Goal: Transaction & Acquisition: Obtain resource

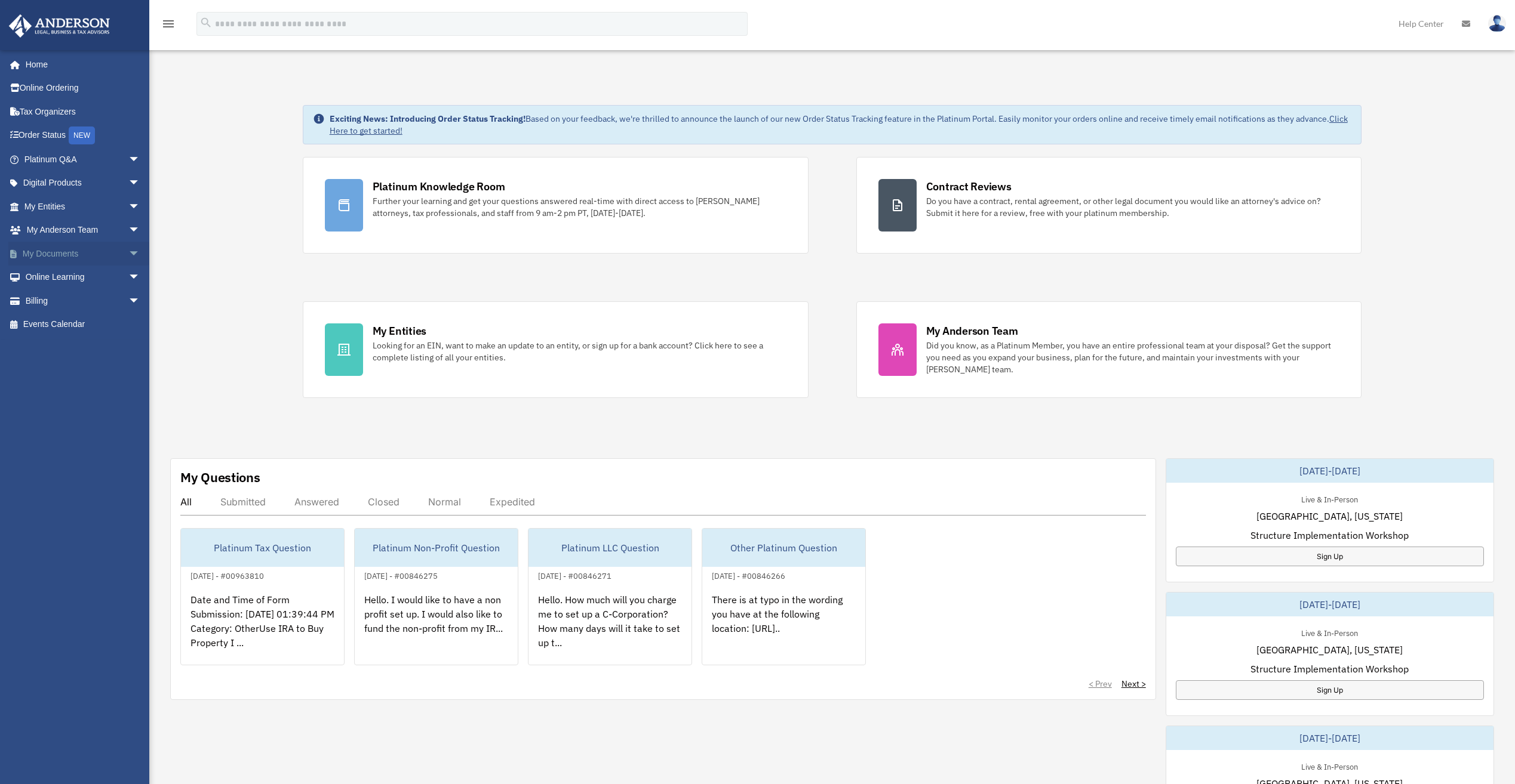
click at [128, 251] on span "arrow_drop_down" at bounding box center [140, 254] width 24 height 24
click at [53, 275] on link "Box" at bounding box center [87, 277] width 141 height 24
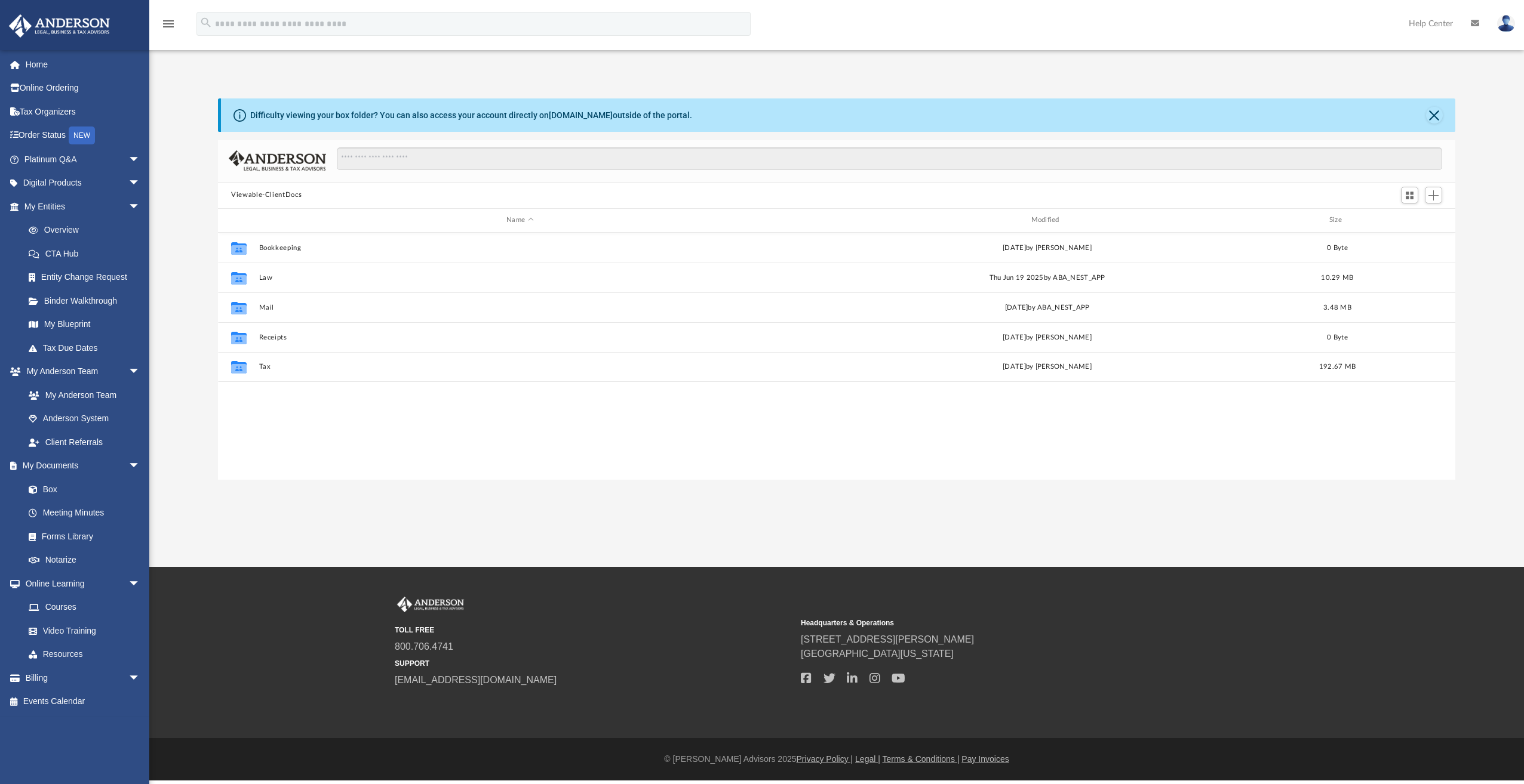
scroll to position [262, 1229]
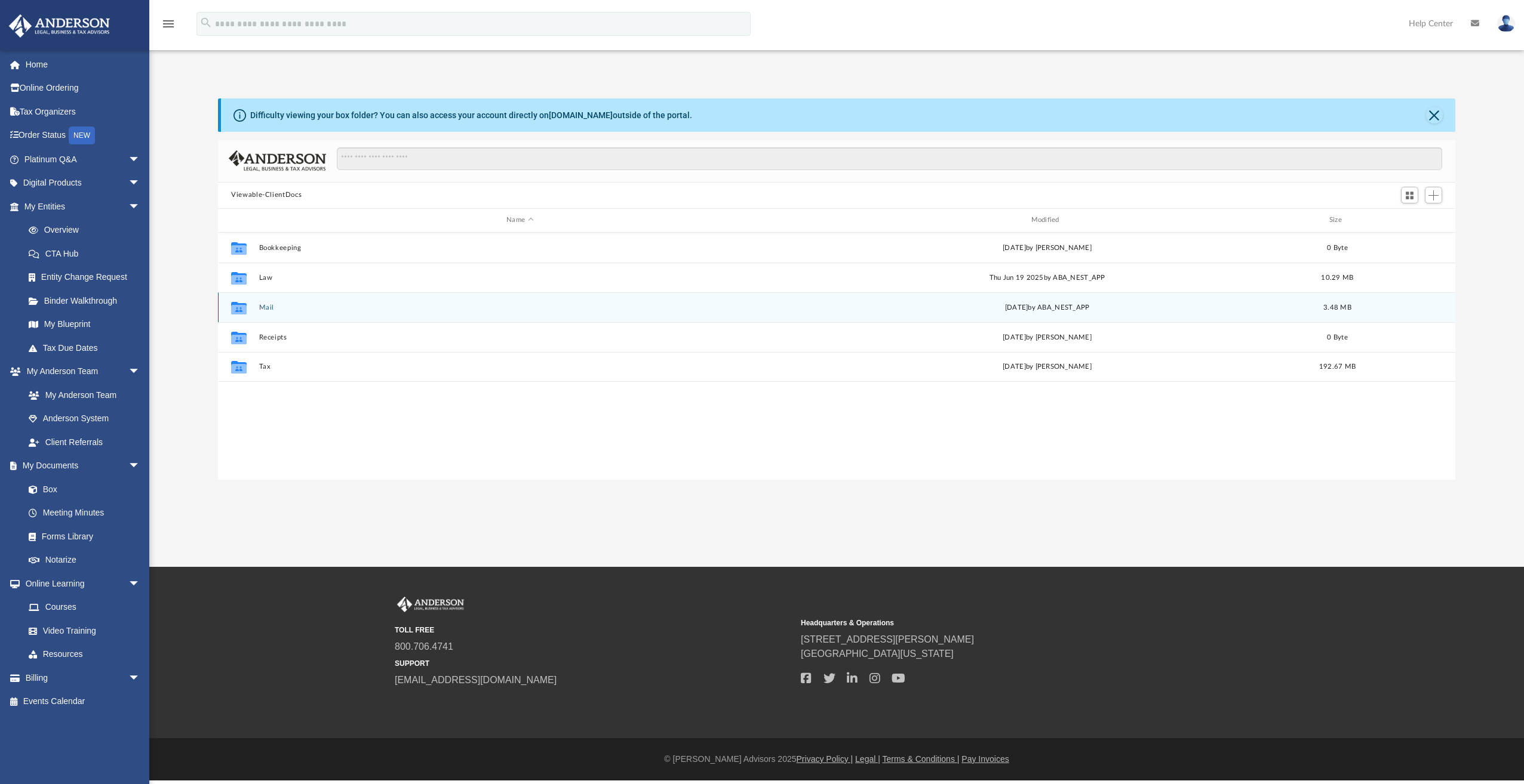
click at [256, 309] on div "Collaborated Folder Mail Wed Oct 1 2025 by ABA_NEST_APP 3.48 MB" at bounding box center [836, 307] width 1237 height 30
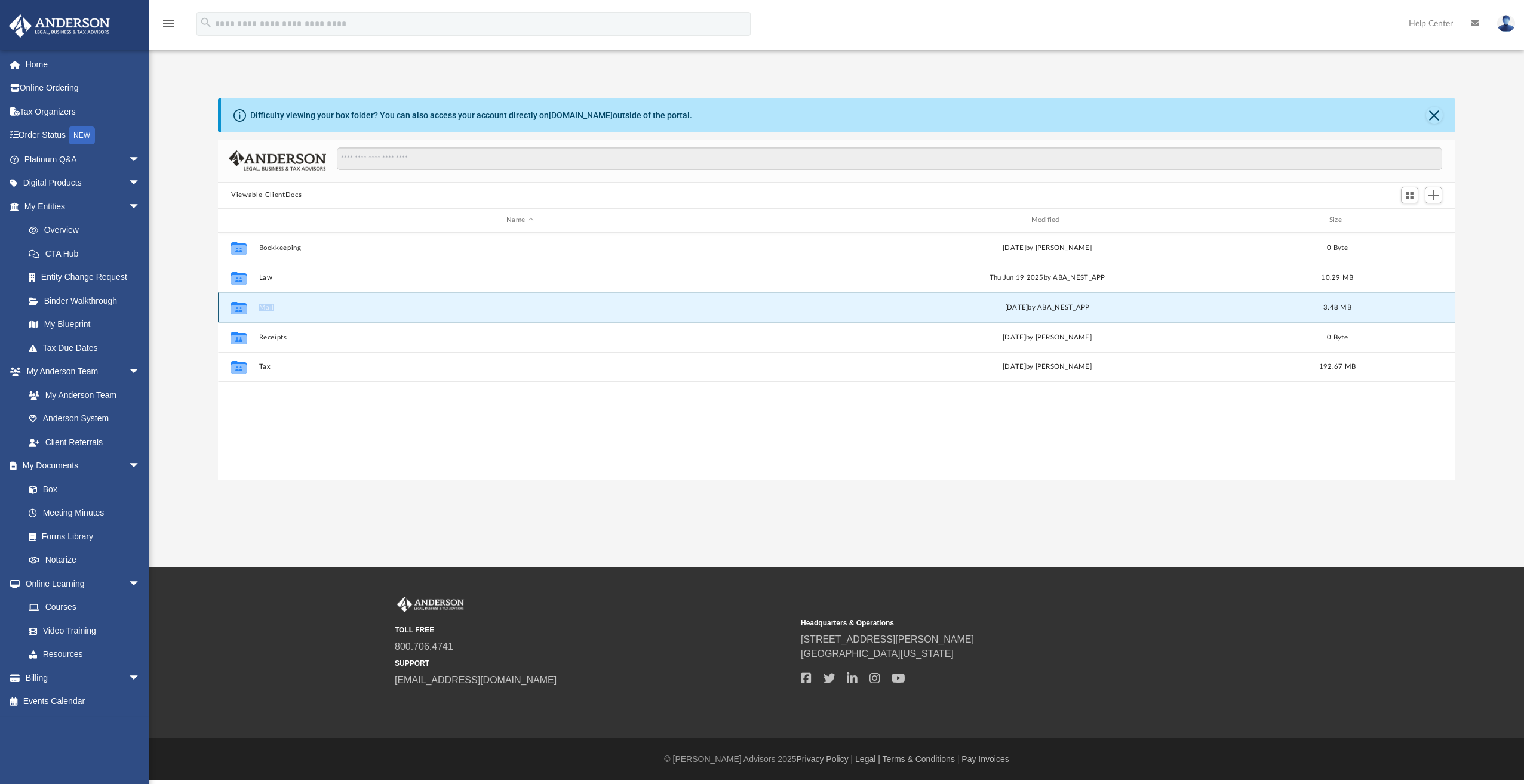
click at [256, 309] on div "Collaborated Folder Mail Wed Oct 1 2025 by ABA_NEST_APP 3.48 MB" at bounding box center [836, 307] width 1237 height 30
drag, startPoint x: 256, startPoint y: 309, endPoint x: 265, endPoint y: 305, distance: 9.8
click at [265, 305] on button "Mail" at bounding box center [520, 308] width 522 height 8
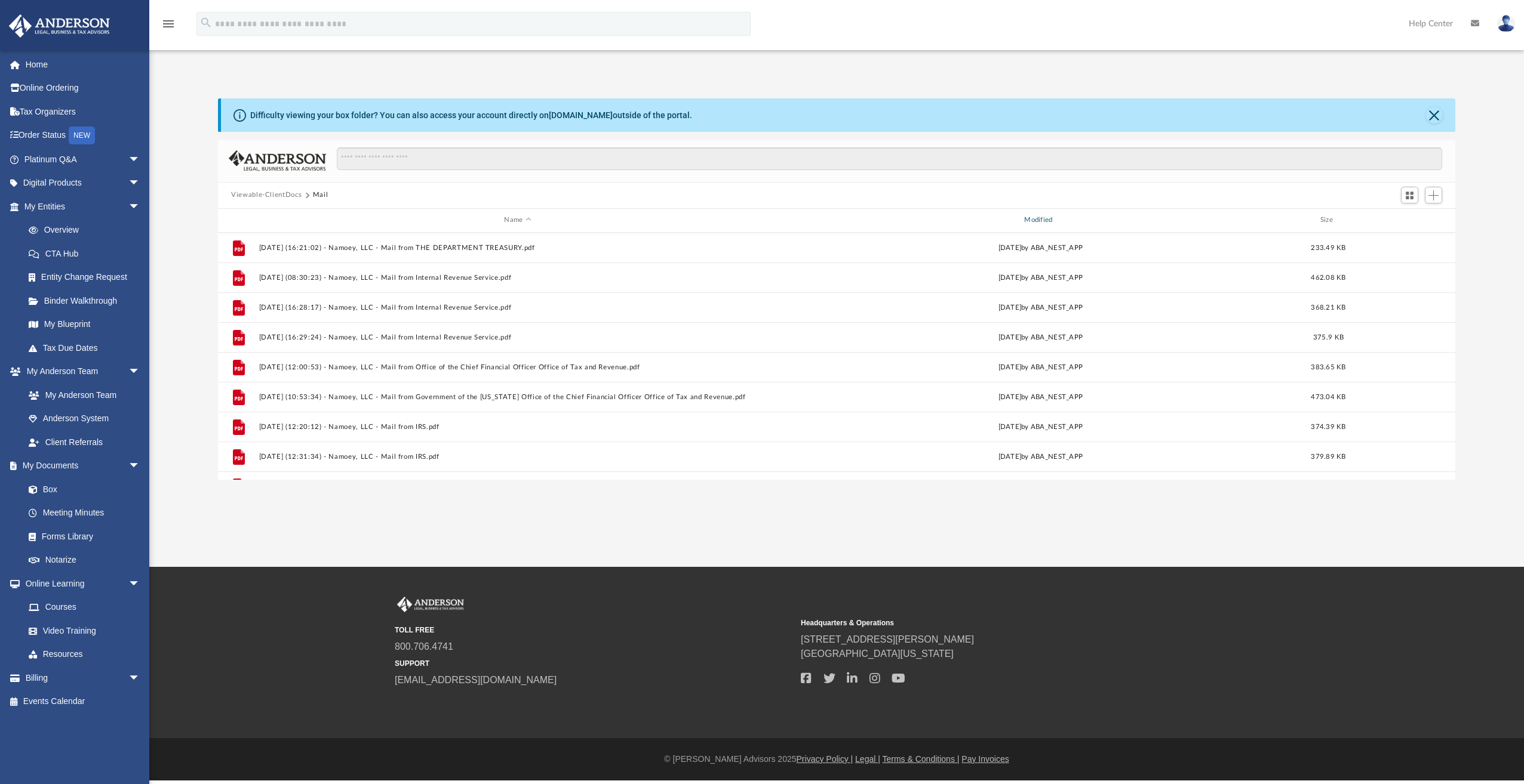
click at [1042, 215] on div "Modified" at bounding box center [1040, 220] width 518 height 11
click at [1039, 219] on div "Modified" at bounding box center [1040, 220] width 518 height 11
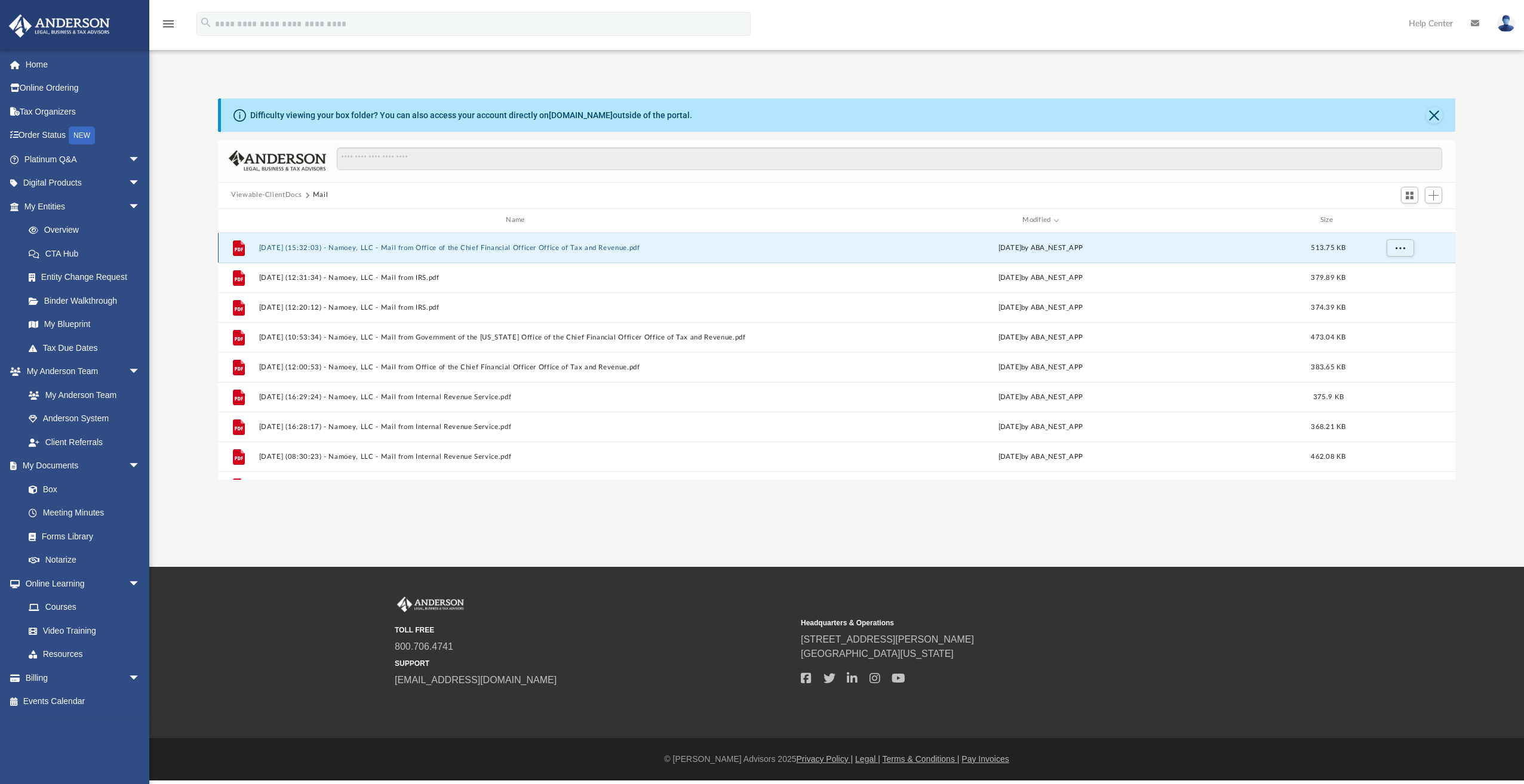
click at [481, 248] on button "2025.10.01 (15:32:03) - Namoey, LLC - Mail from Office of the Chief Financial O…" at bounding box center [518, 248] width 518 height 8
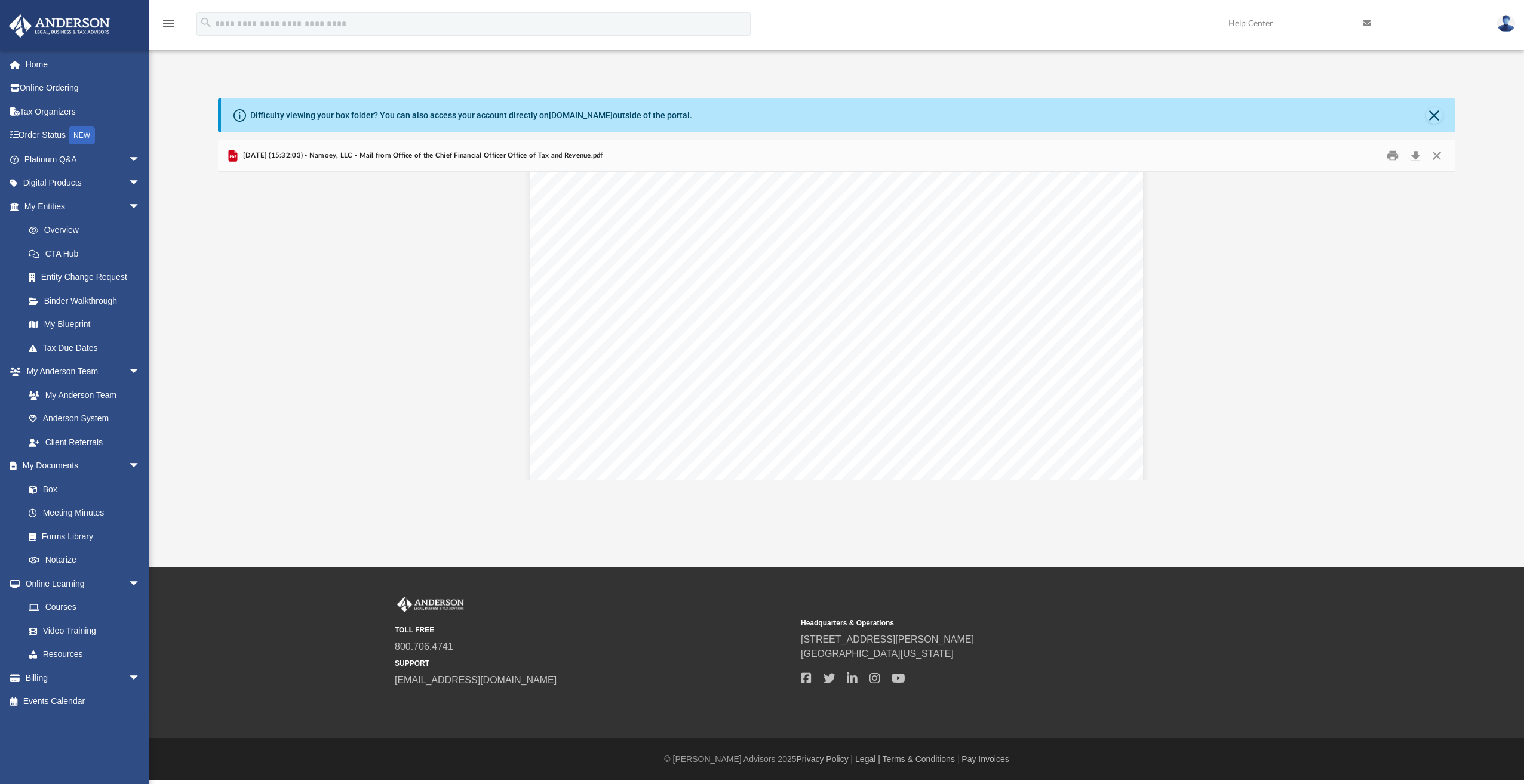
scroll to position [0, 0]
click at [1440, 113] on button "Close" at bounding box center [1434, 115] width 17 height 17
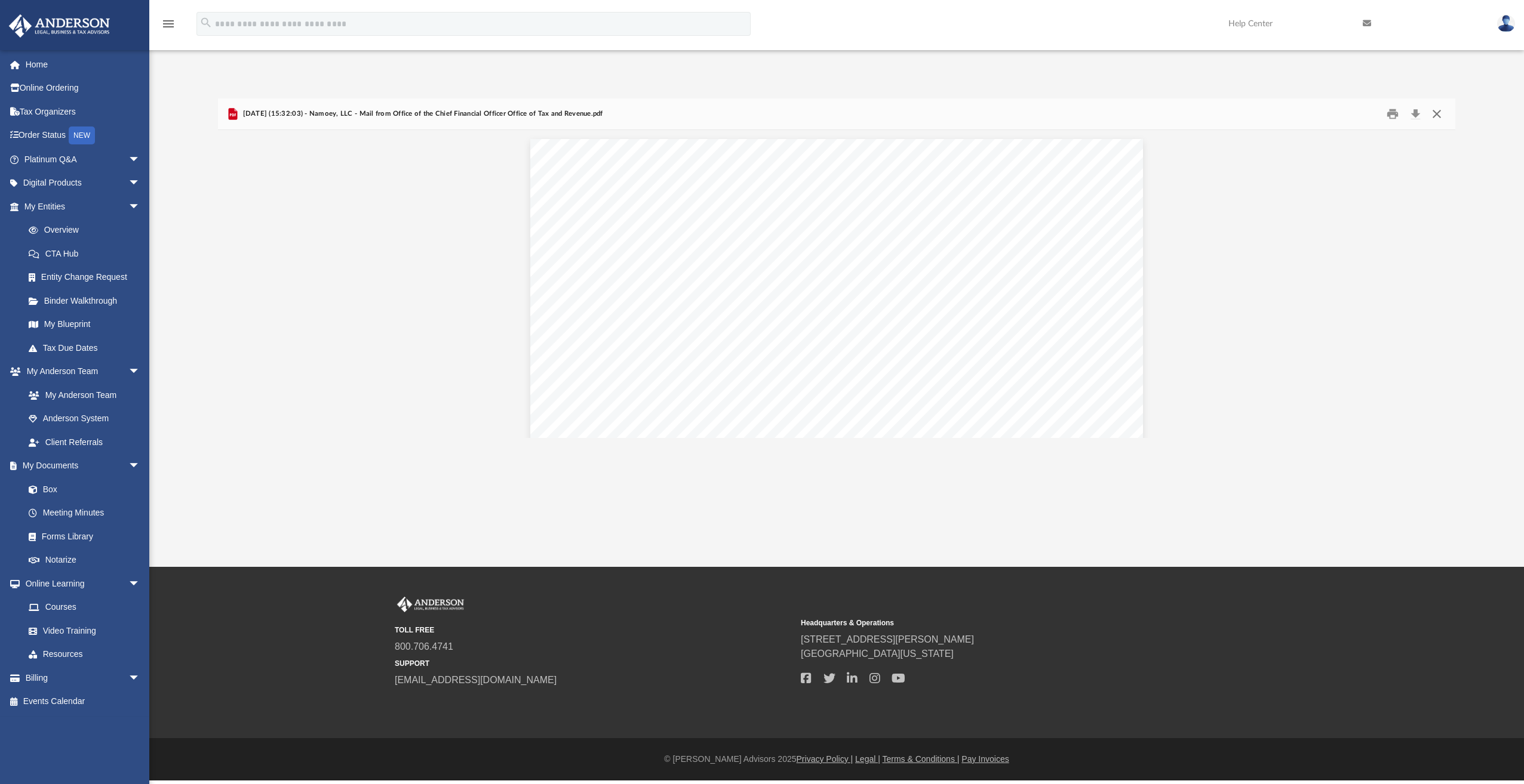
click at [1435, 113] on button "Close" at bounding box center [1436, 114] width 21 height 18
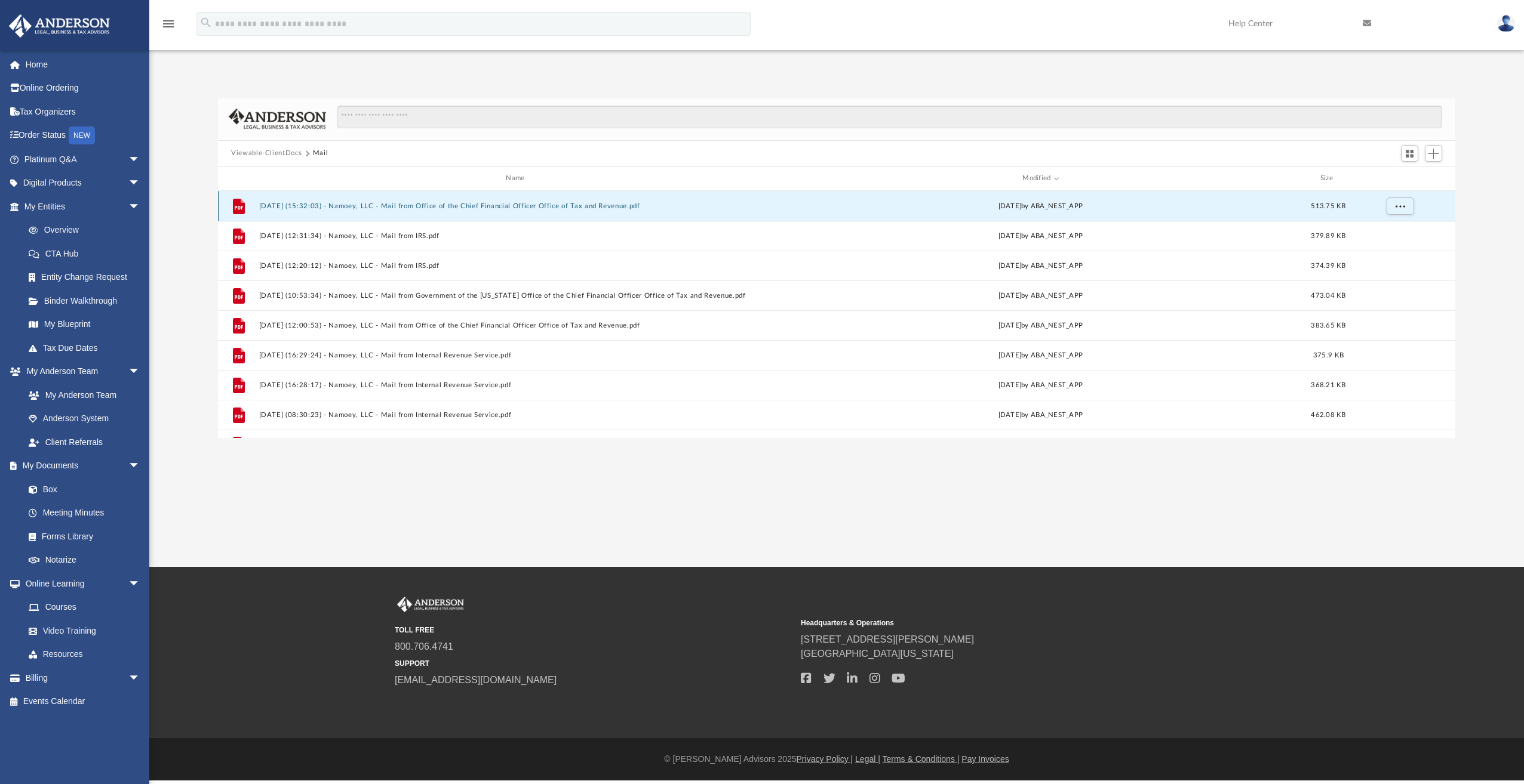
click at [603, 210] on button "2025.10.01 (15:32:03) - Namoey, LLC - Mail from Office of the Chief Financial O…" at bounding box center [518, 206] width 518 height 8
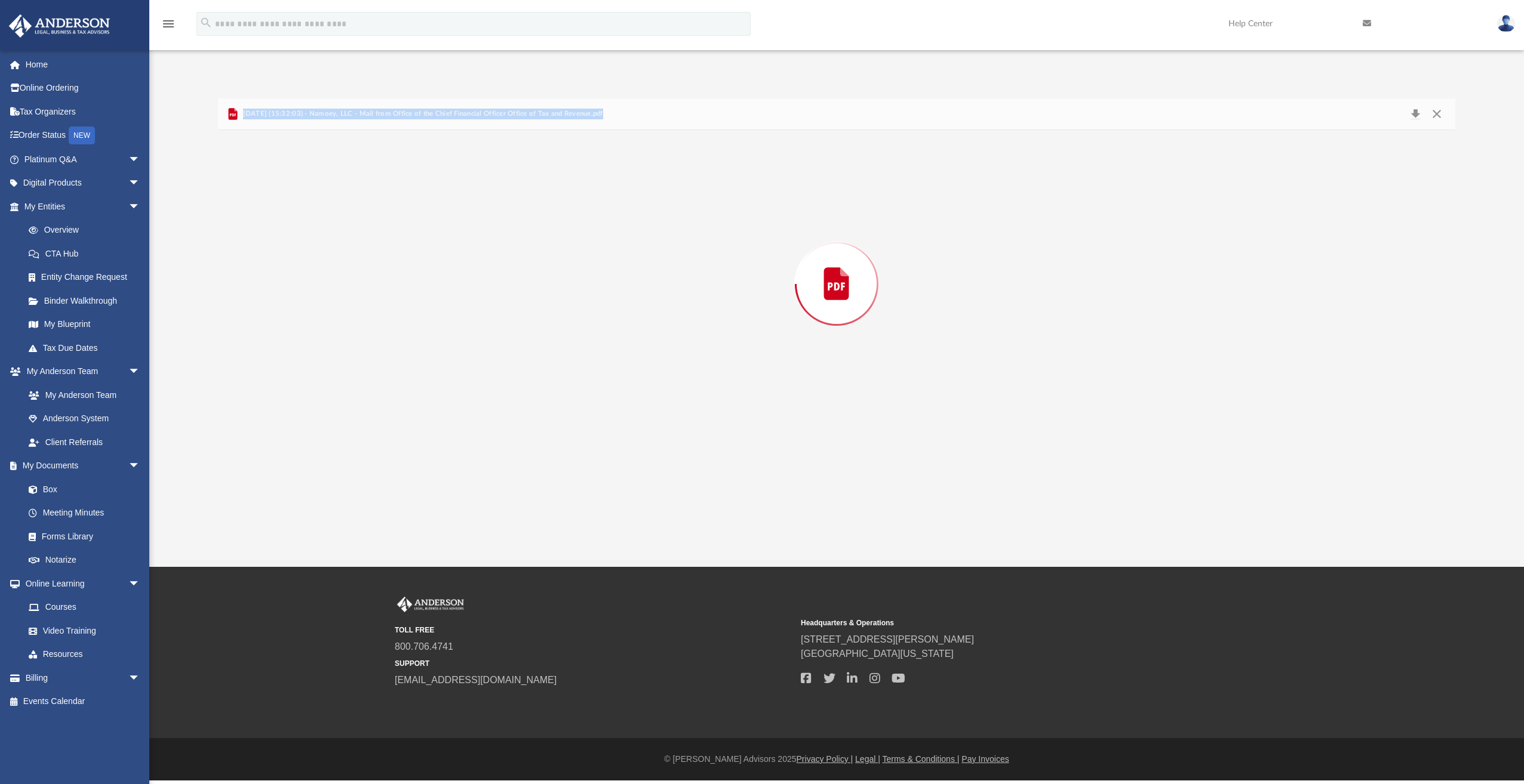
click at [603, 210] on div "Preview" at bounding box center [836, 284] width 1237 height 308
click at [1392, 115] on button "Print" at bounding box center [1393, 114] width 24 height 18
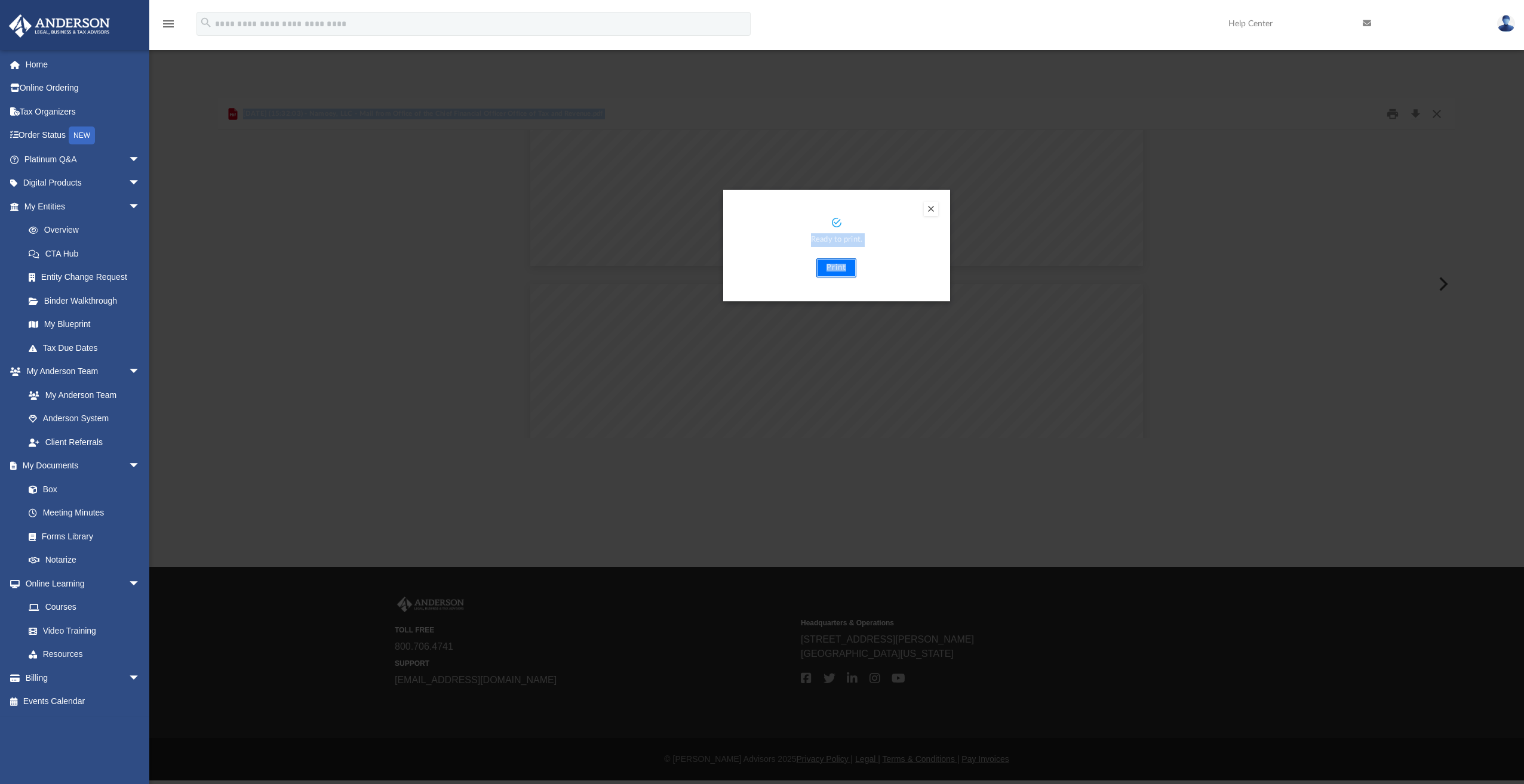
click at [839, 265] on button "Print" at bounding box center [836, 268] width 40 height 19
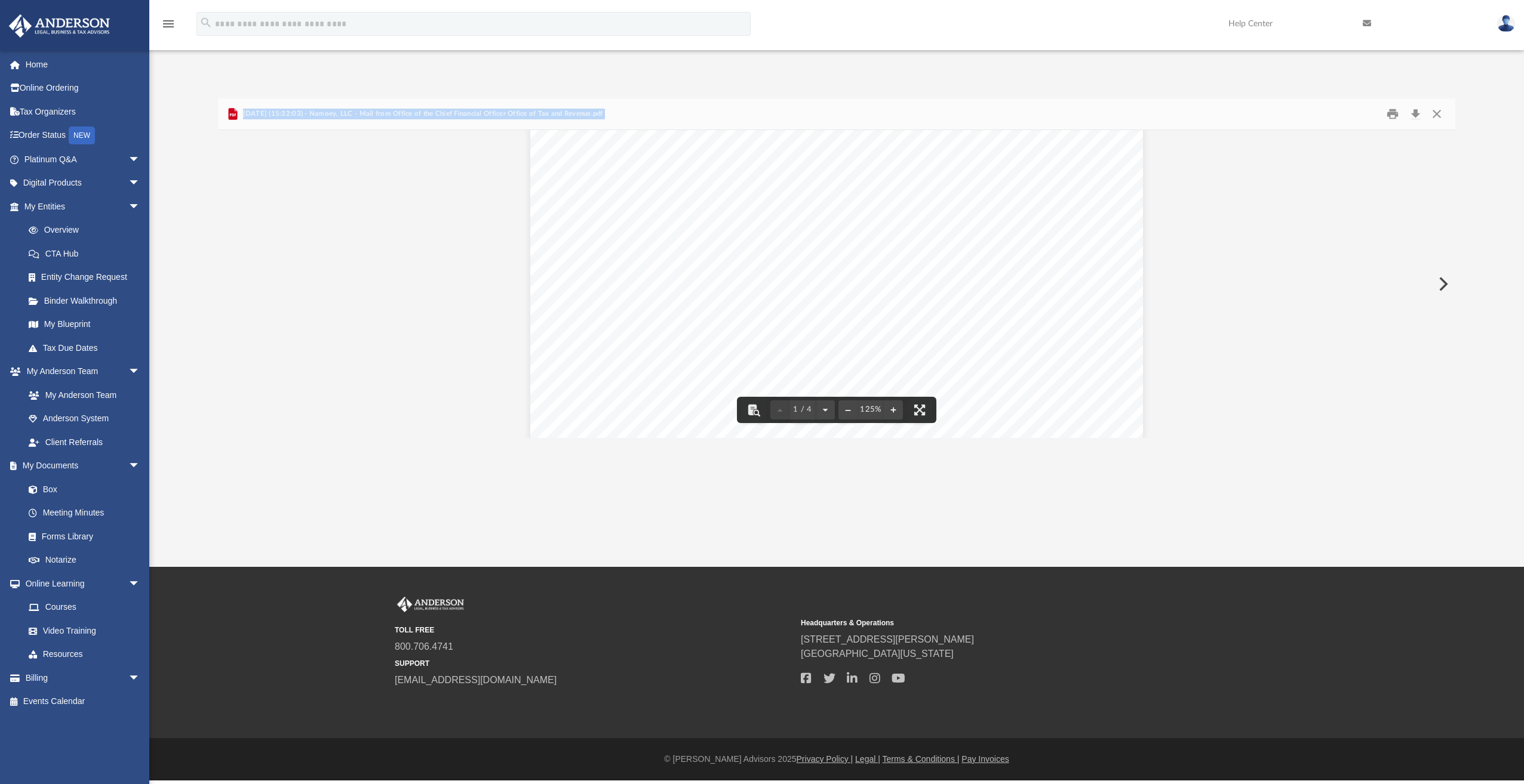
scroll to position [0, 0]
click at [1437, 114] on button "Close" at bounding box center [1436, 114] width 21 height 18
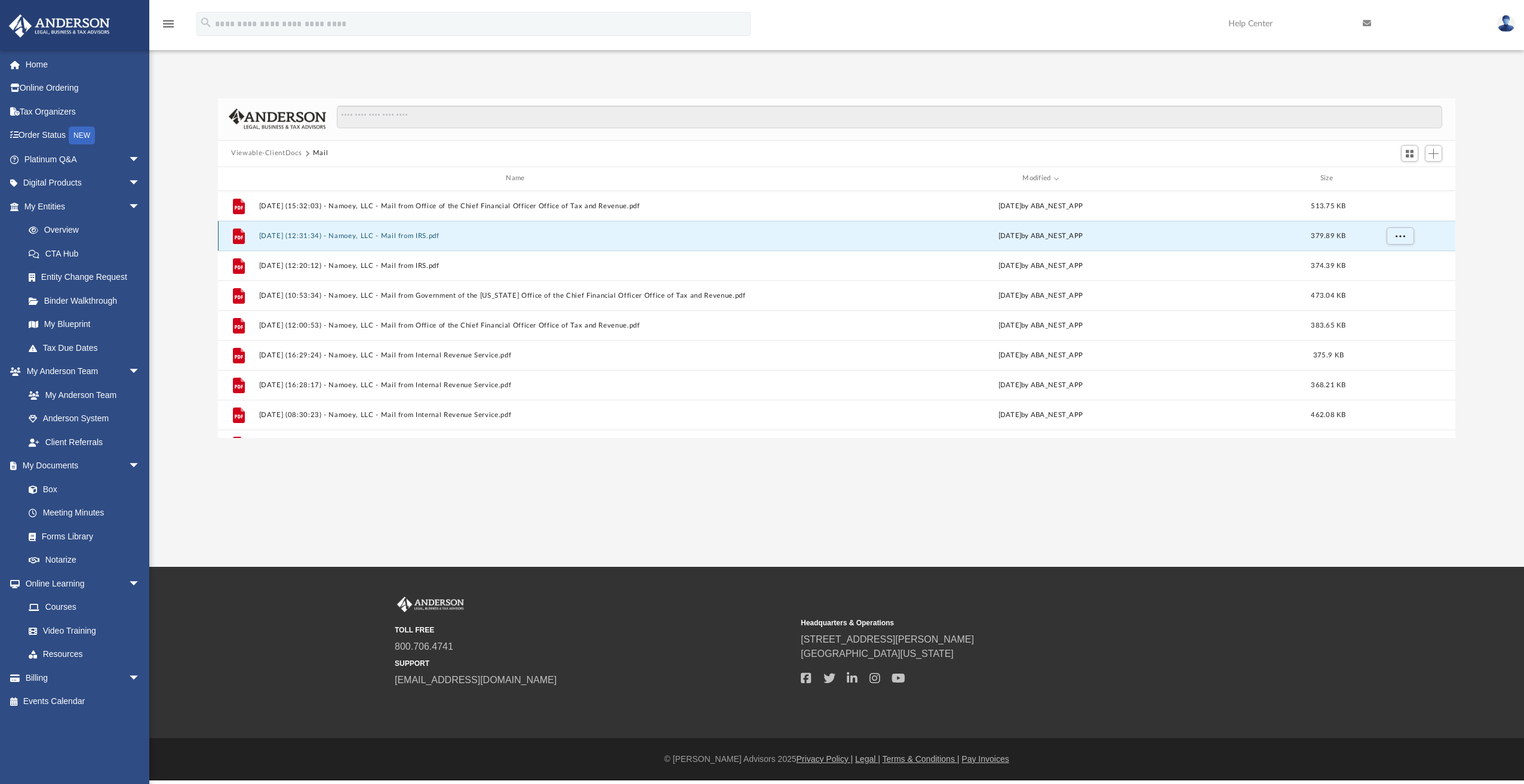
click at [394, 238] on button "2025.09.25 (12:31:34) - Namoey, LLC - Mail from IRS.pdf" at bounding box center [518, 236] width 518 height 8
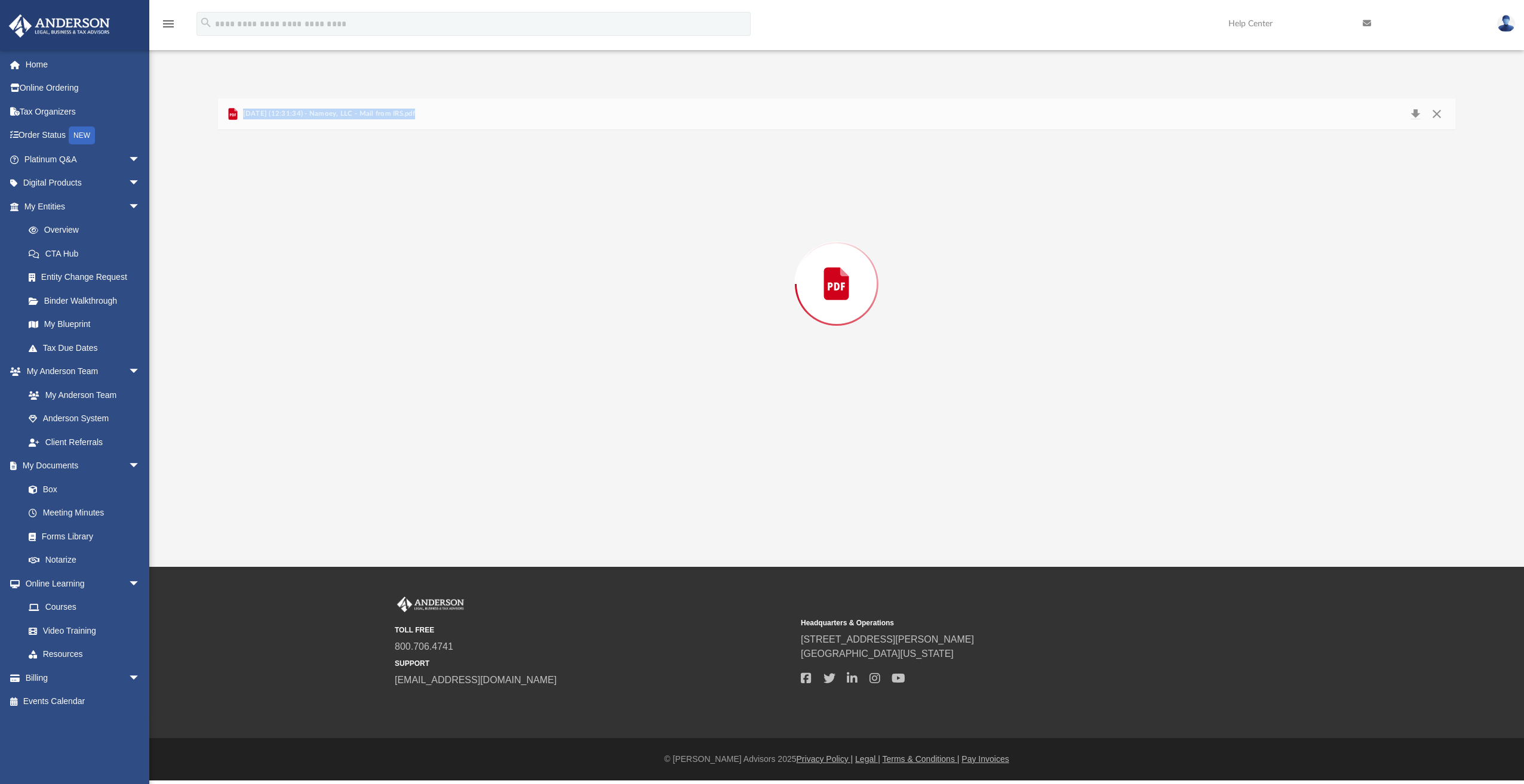
click at [394, 238] on div "Preview" at bounding box center [836, 284] width 1237 height 308
click at [1440, 119] on button "Close" at bounding box center [1436, 114] width 21 height 18
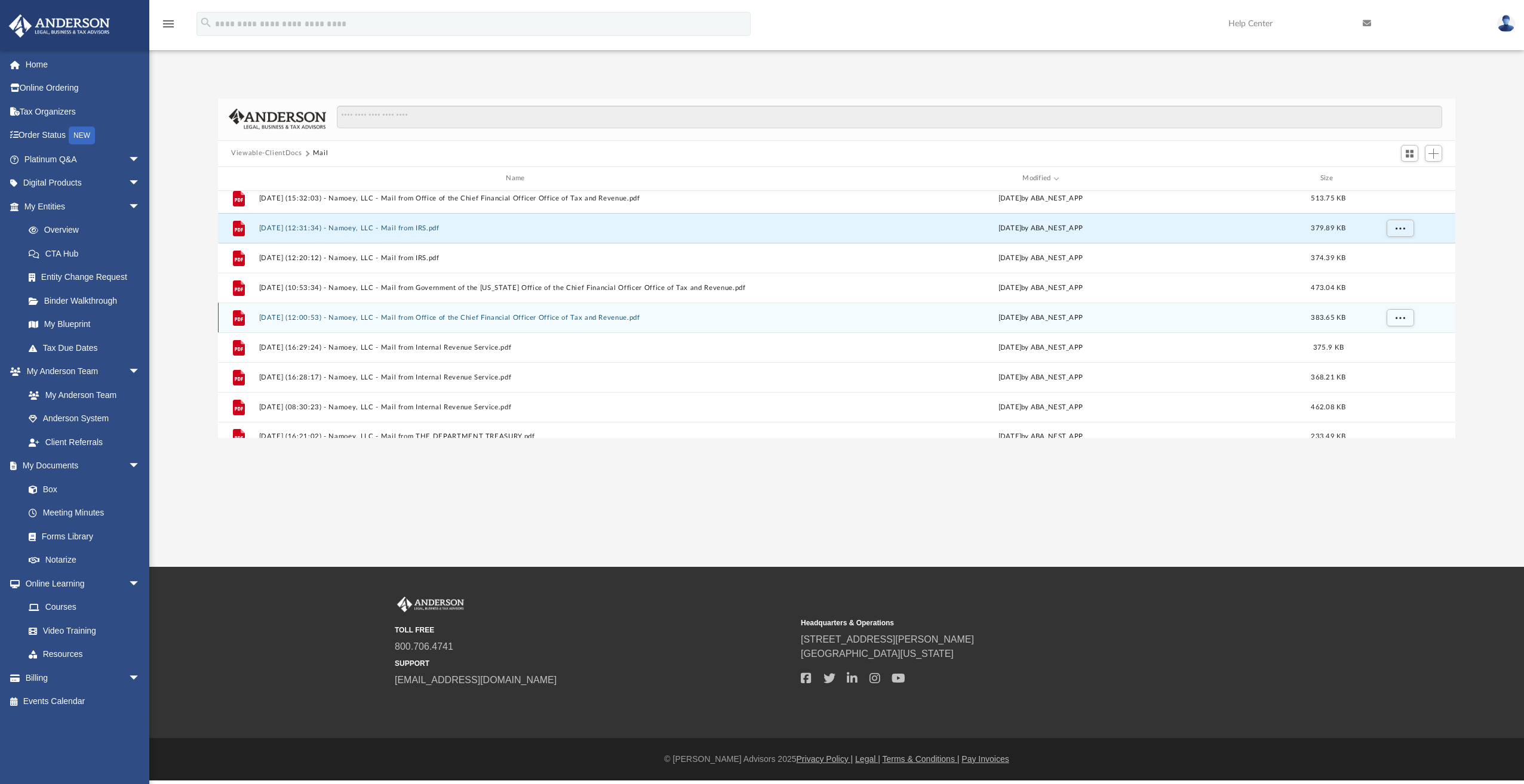
scroll to position [0, 0]
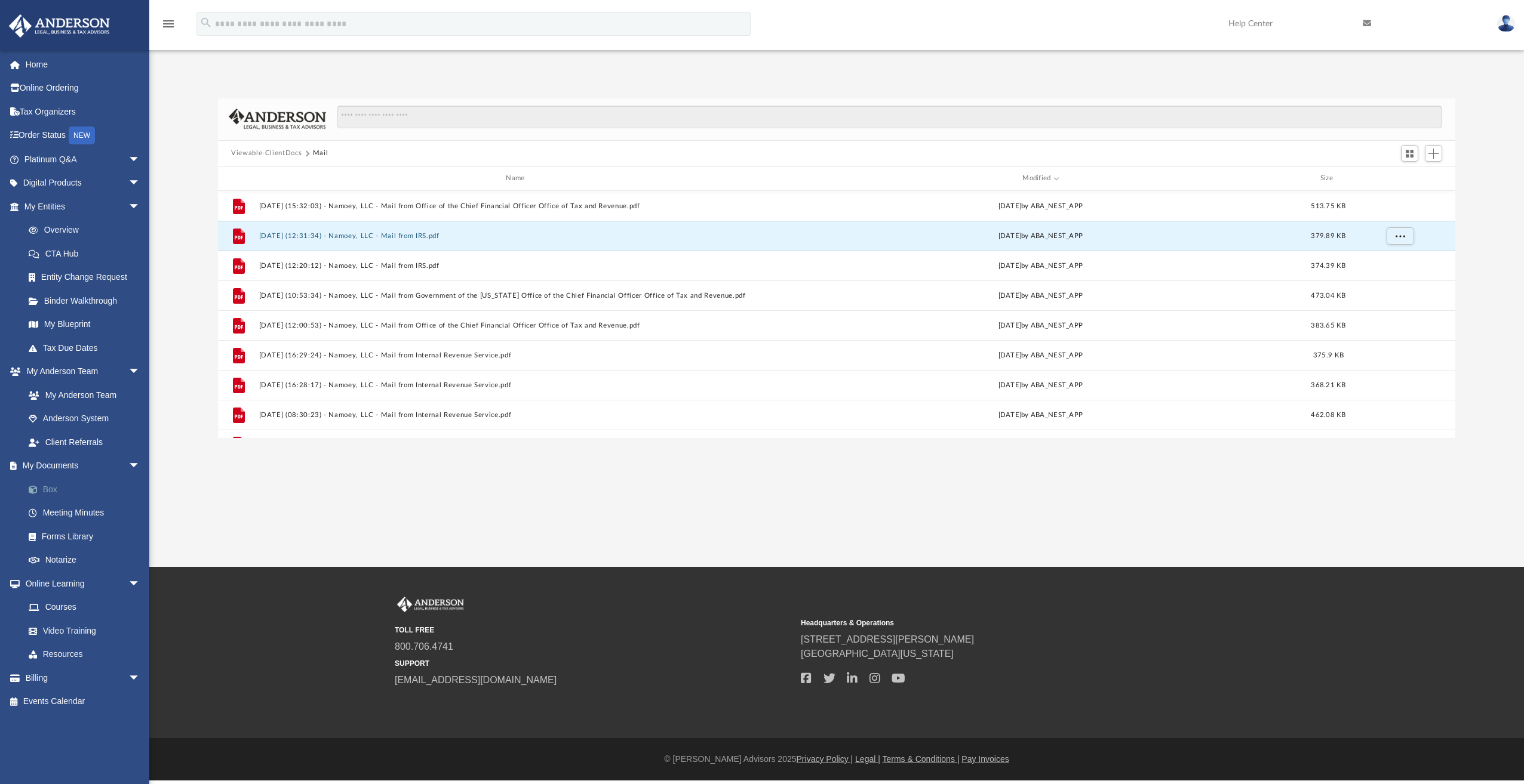
click at [52, 491] on link "Box" at bounding box center [87, 489] width 141 height 24
click at [282, 149] on button "Viewable-ClientDocs" at bounding box center [266, 153] width 70 height 11
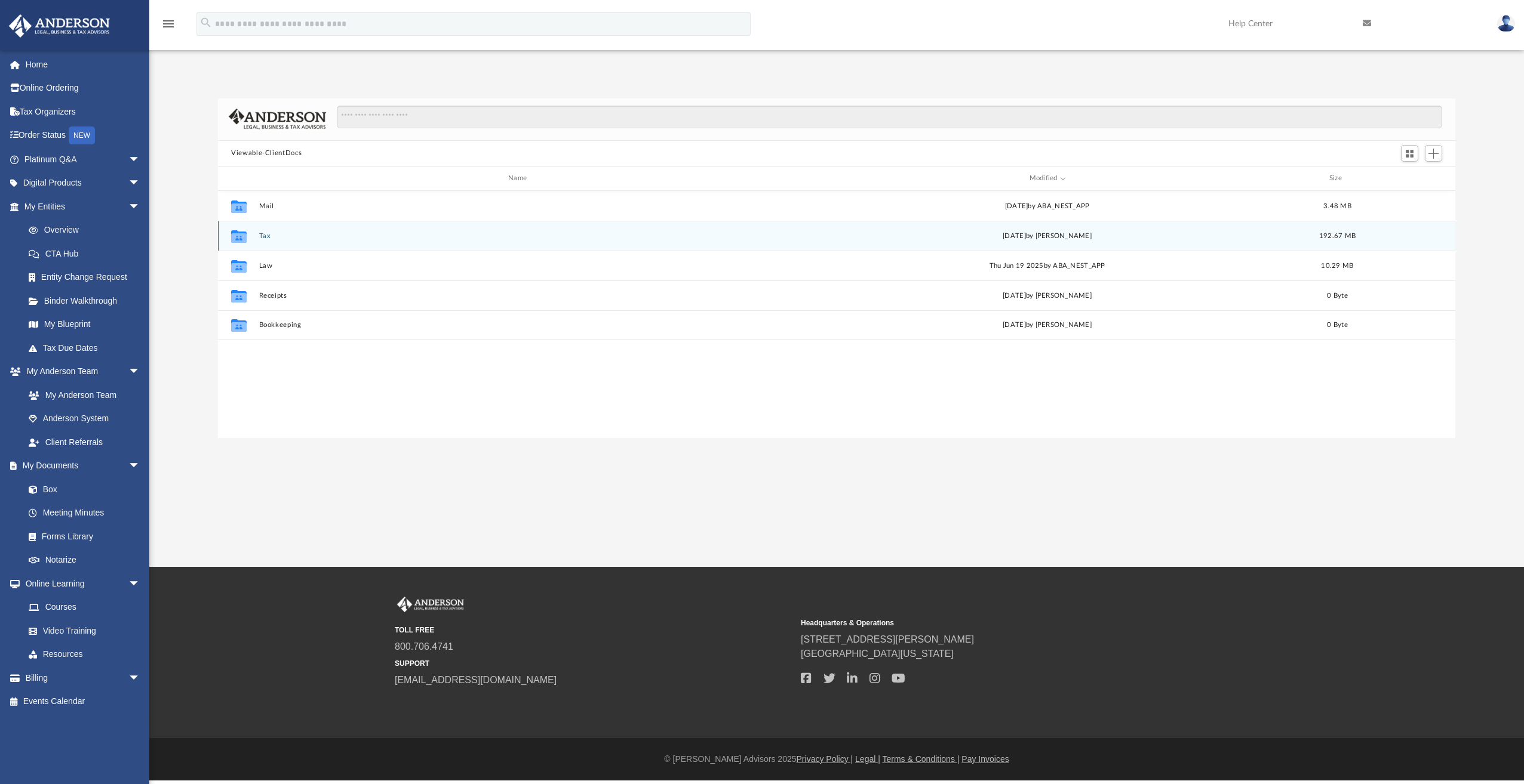
click at [264, 234] on button "Tax" at bounding box center [520, 236] width 522 height 8
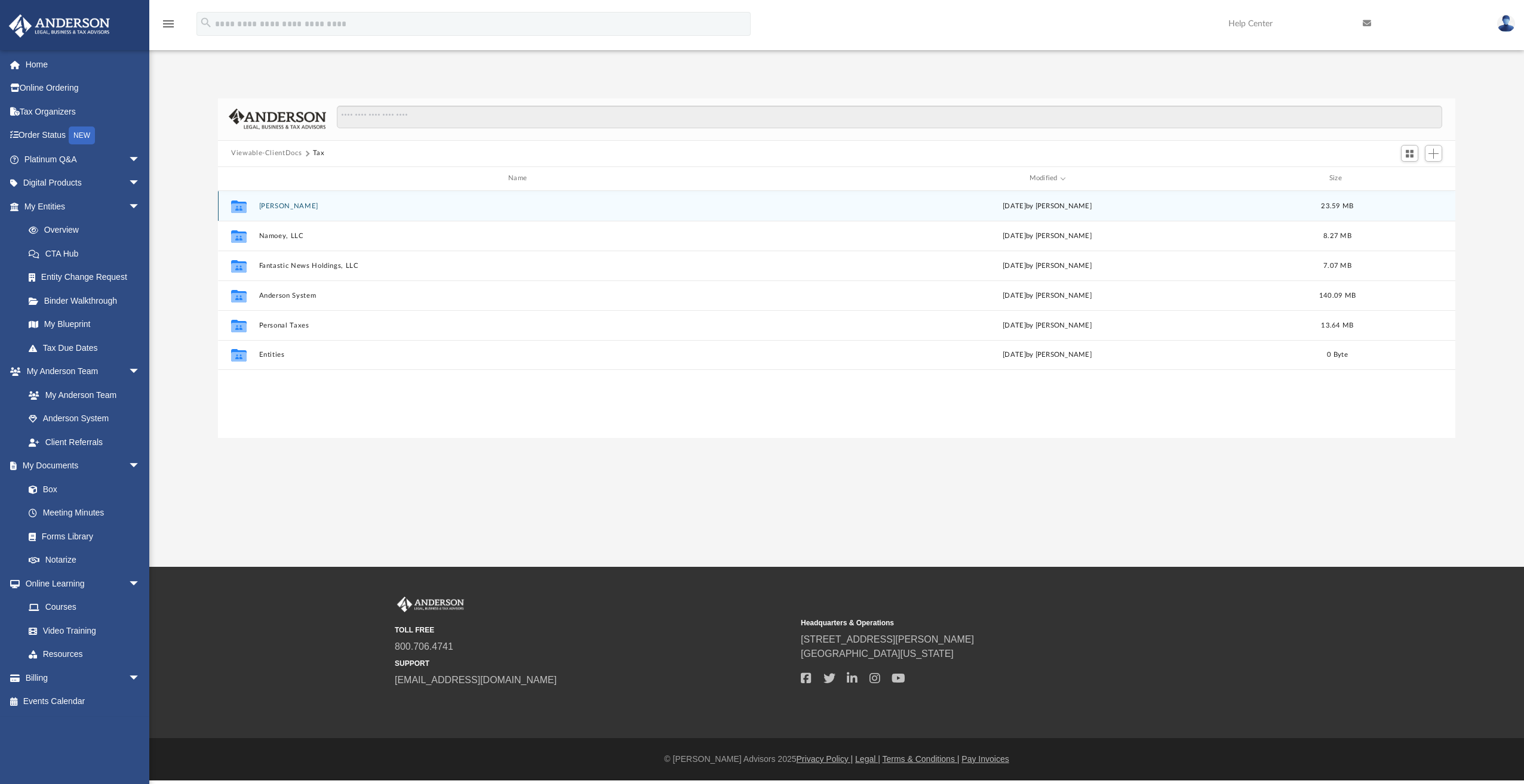
click at [303, 207] on button "[PERSON_NAME]" at bounding box center [520, 206] width 522 height 8
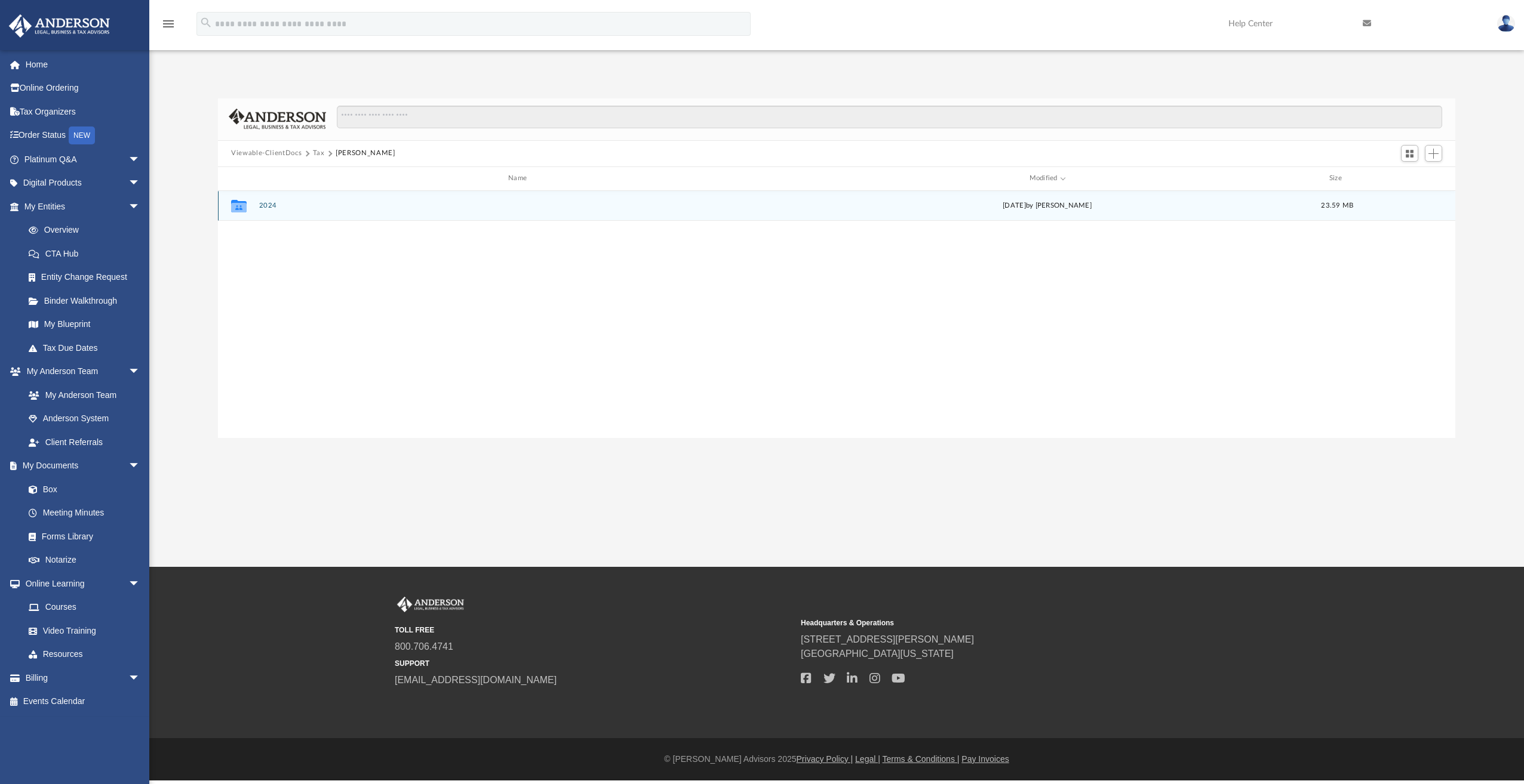
click at [270, 206] on button "2024" at bounding box center [520, 205] width 522 height 8
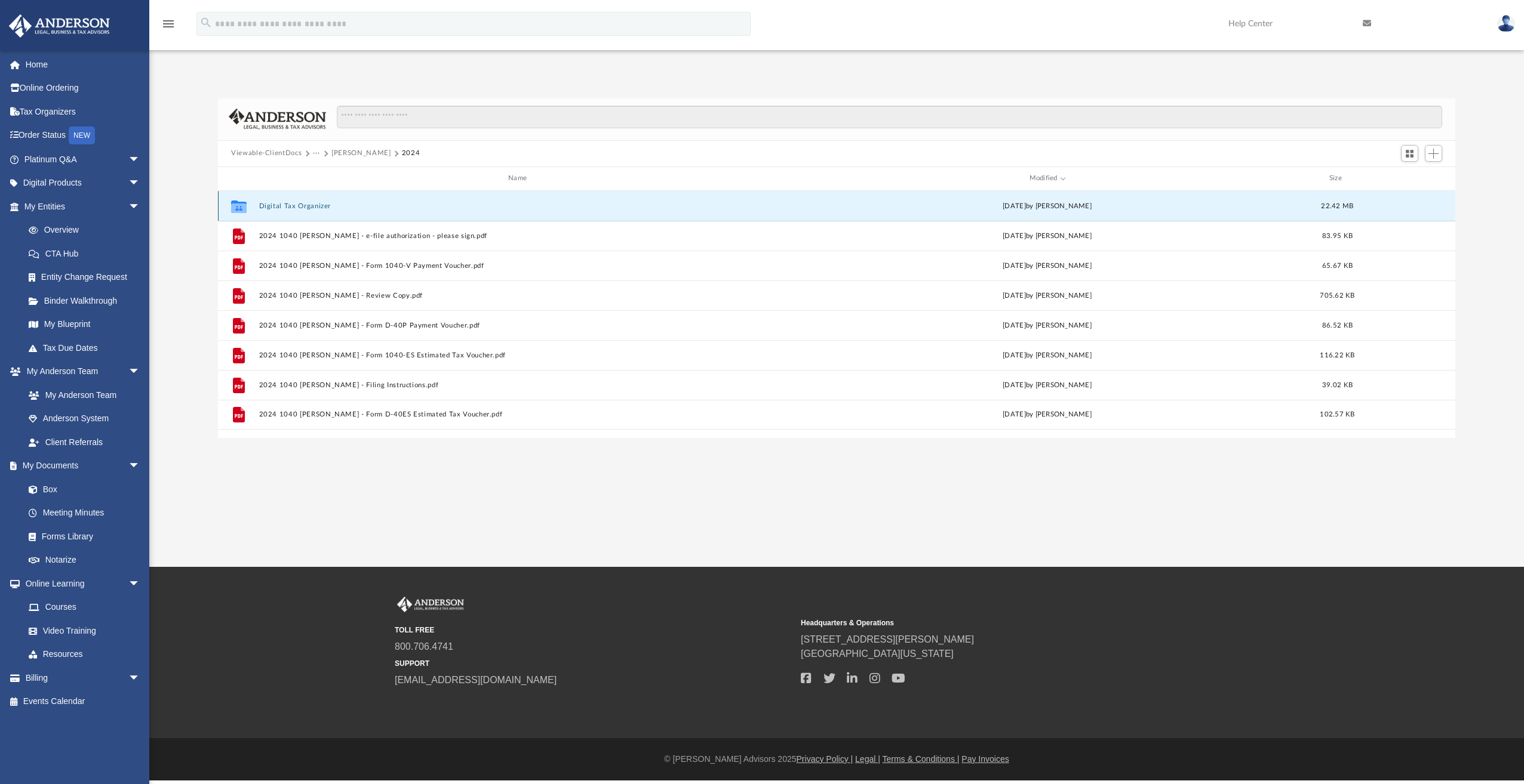
click at [288, 204] on button "Digital Tax Organizer" at bounding box center [520, 206] width 522 height 8
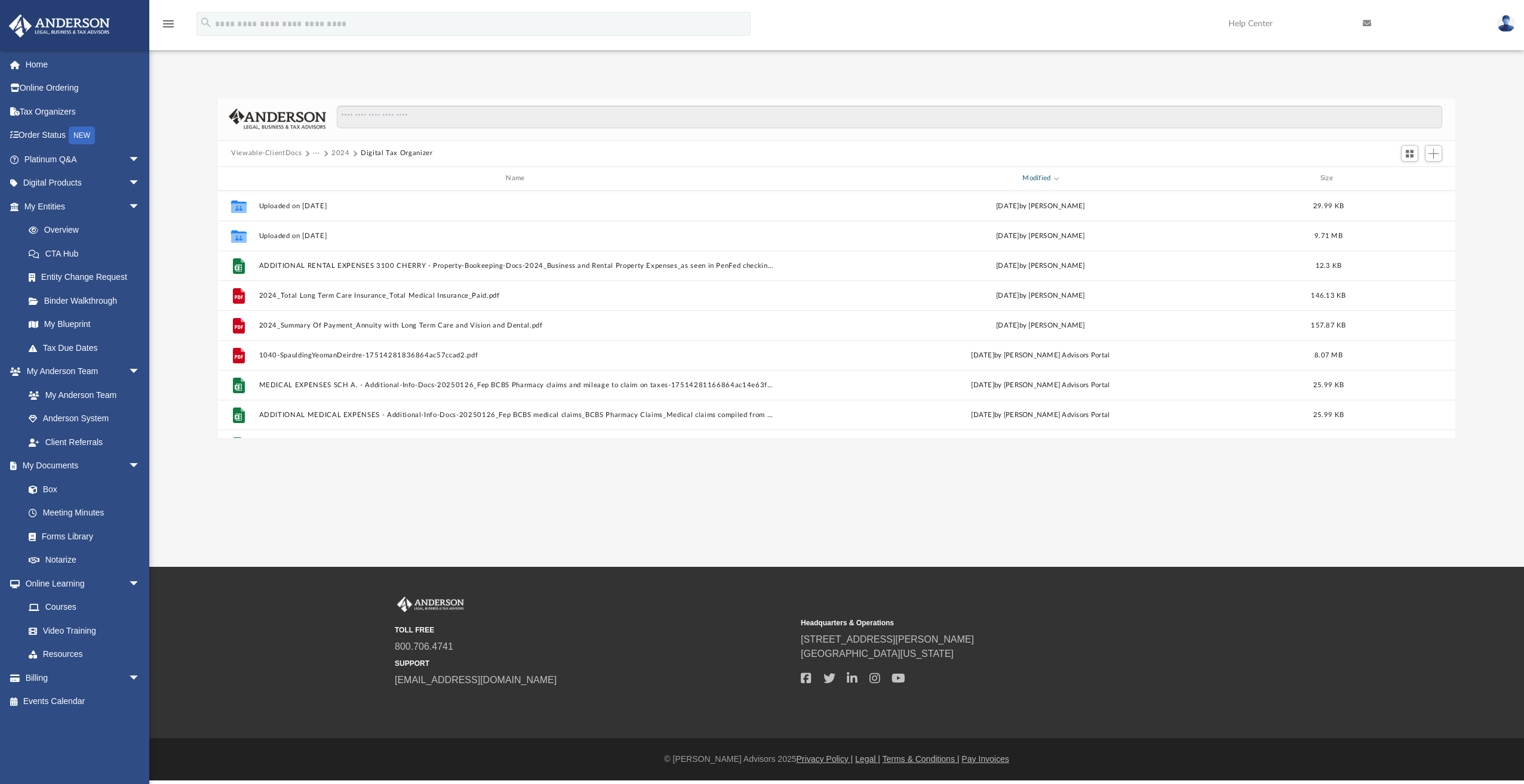
click at [1059, 179] on div "Modified" at bounding box center [1040, 178] width 518 height 11
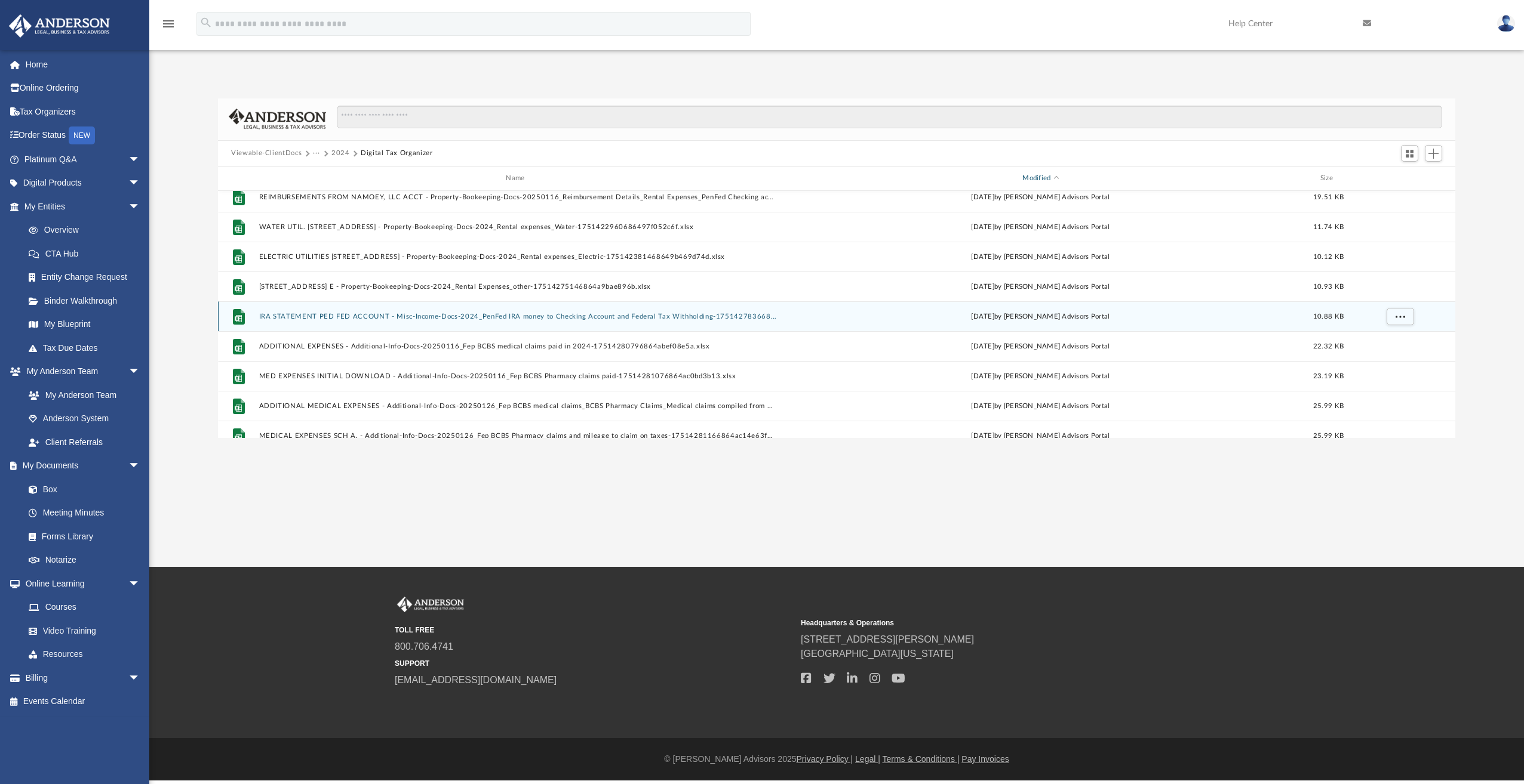
scroll to position [418, 0]
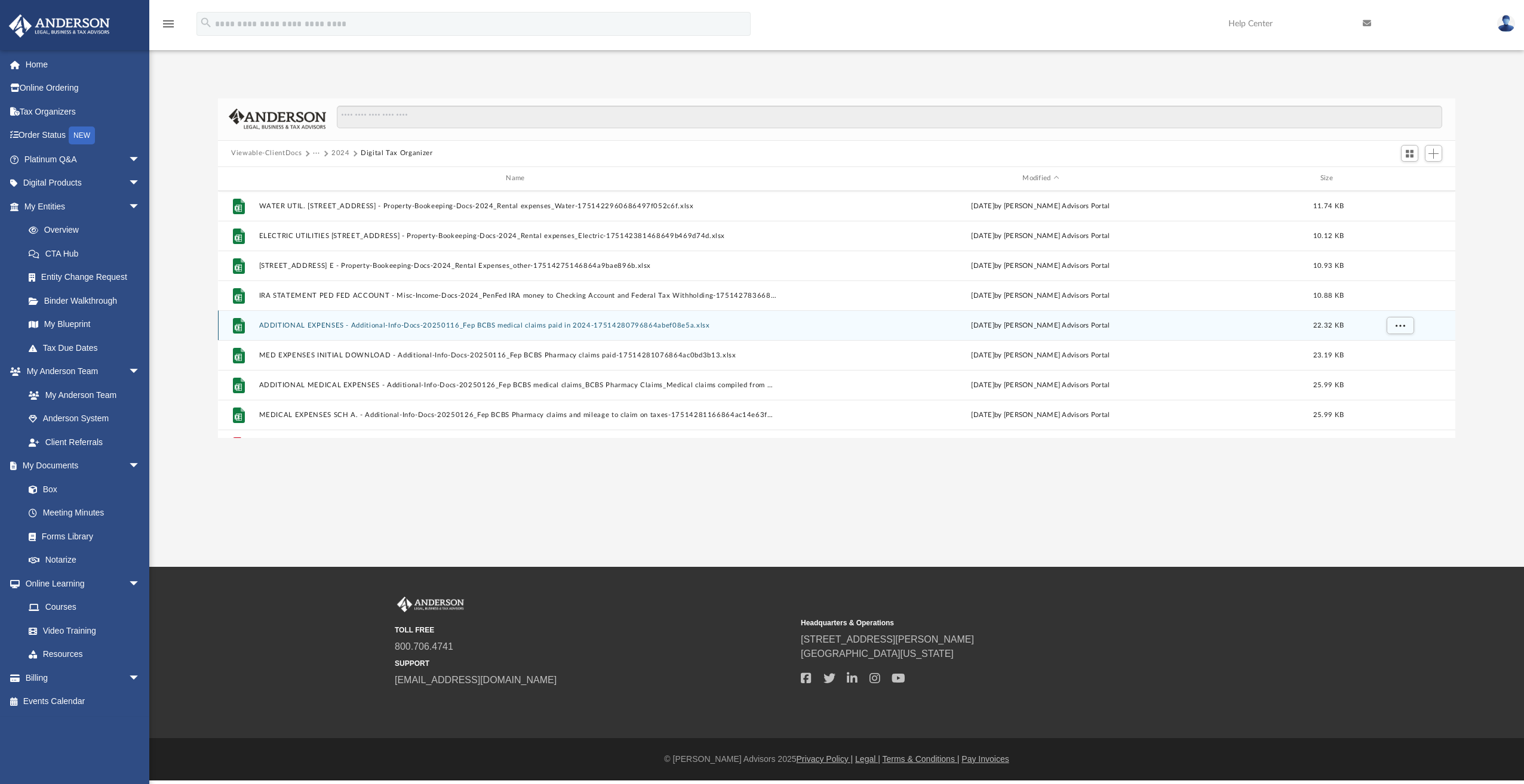
click at [376, 324] on button "ADDITIONAL EXPENSES - Additional-Info-Docs-20250116_Fep BCBS medical claims pai…" at bounding box center [518, 325] width 518 height 8
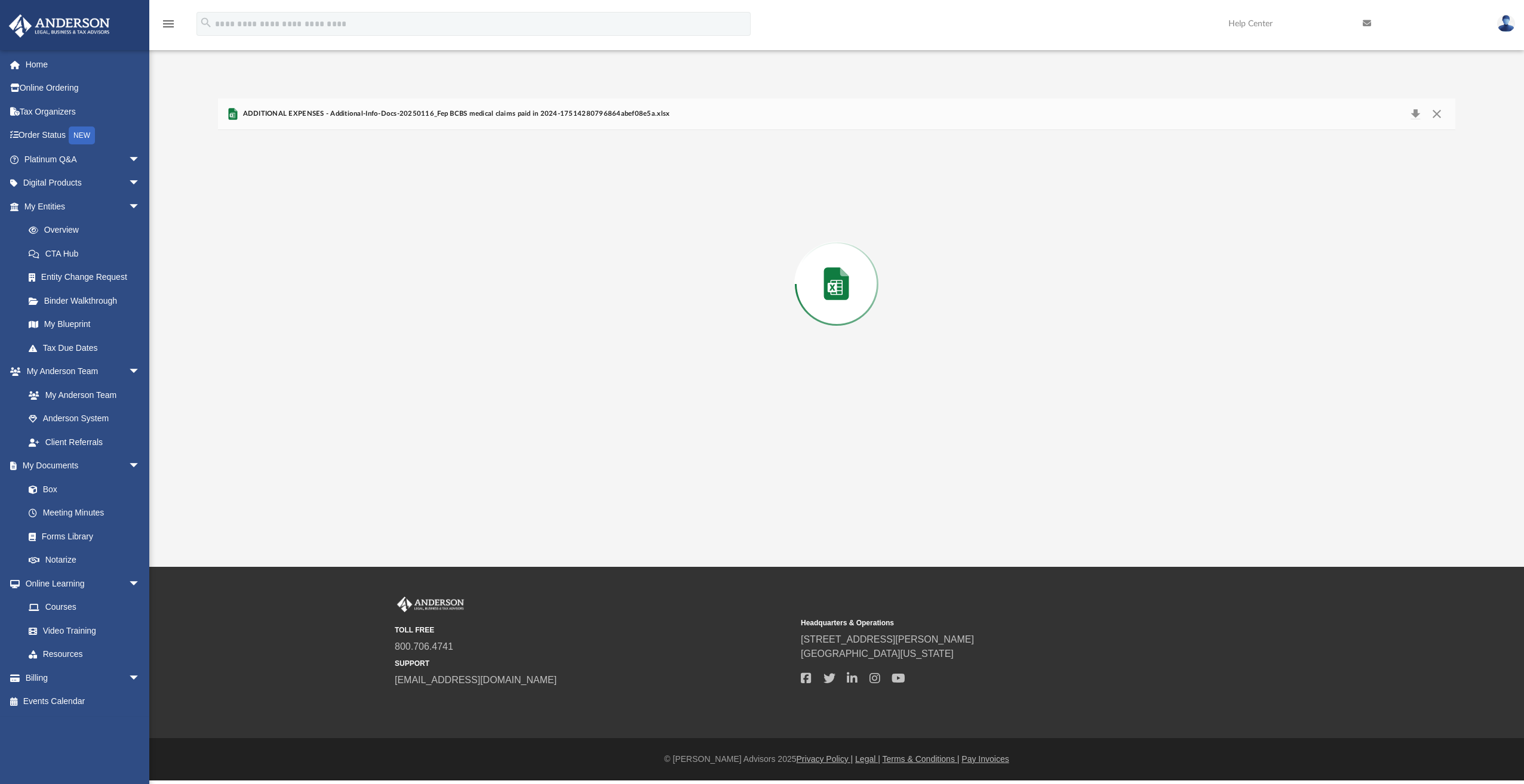
click at [376, 324] on div "Preview" at bounding box center [836, 284] width 1237 height 308
click at [894, 412] on button "File preview" at bounding box center [894, 410] width 19 height 26
click at [892, 410] on button "File preview" at bounding box center [894, 410] width 19 height 26
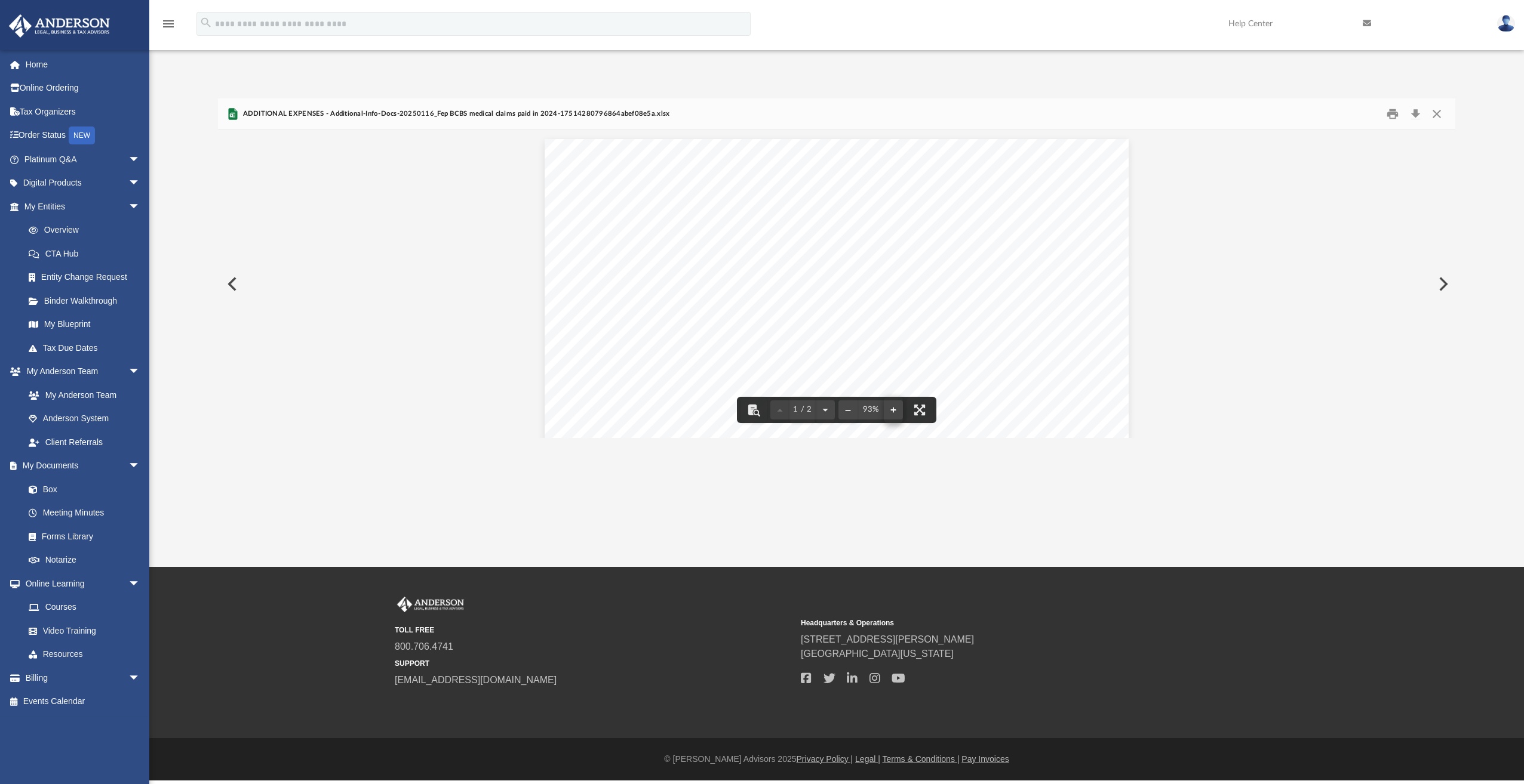
click at [892, 410] on button "File preview" at bounding box center [894, 410] width 19 height 26
click at [1416, 116] on button "Download" at bounding box center [1415, 114] width 21 height 18
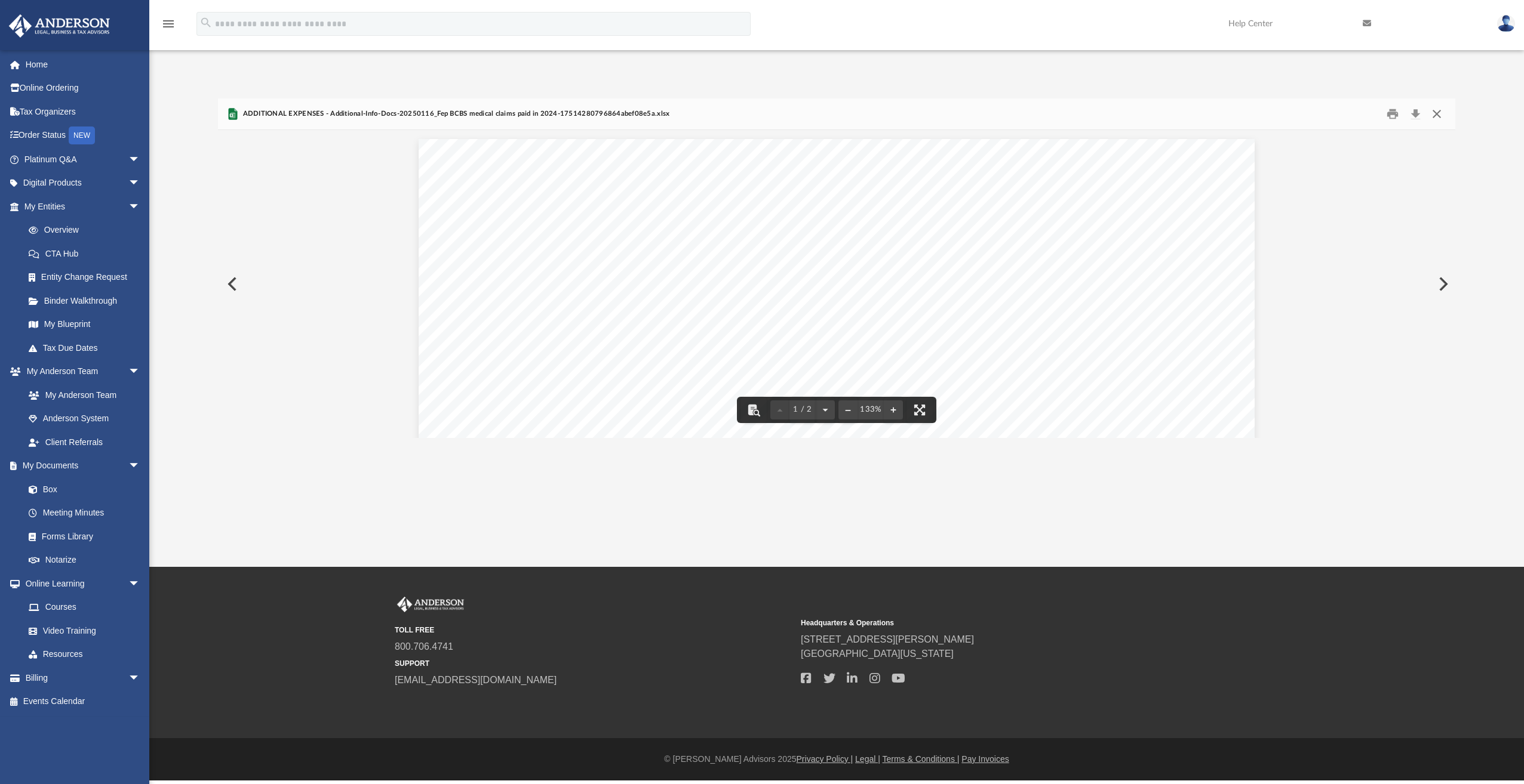
click at [1438, 114] on button "Close" at bounding box center [1436, 114] width 21 height 18
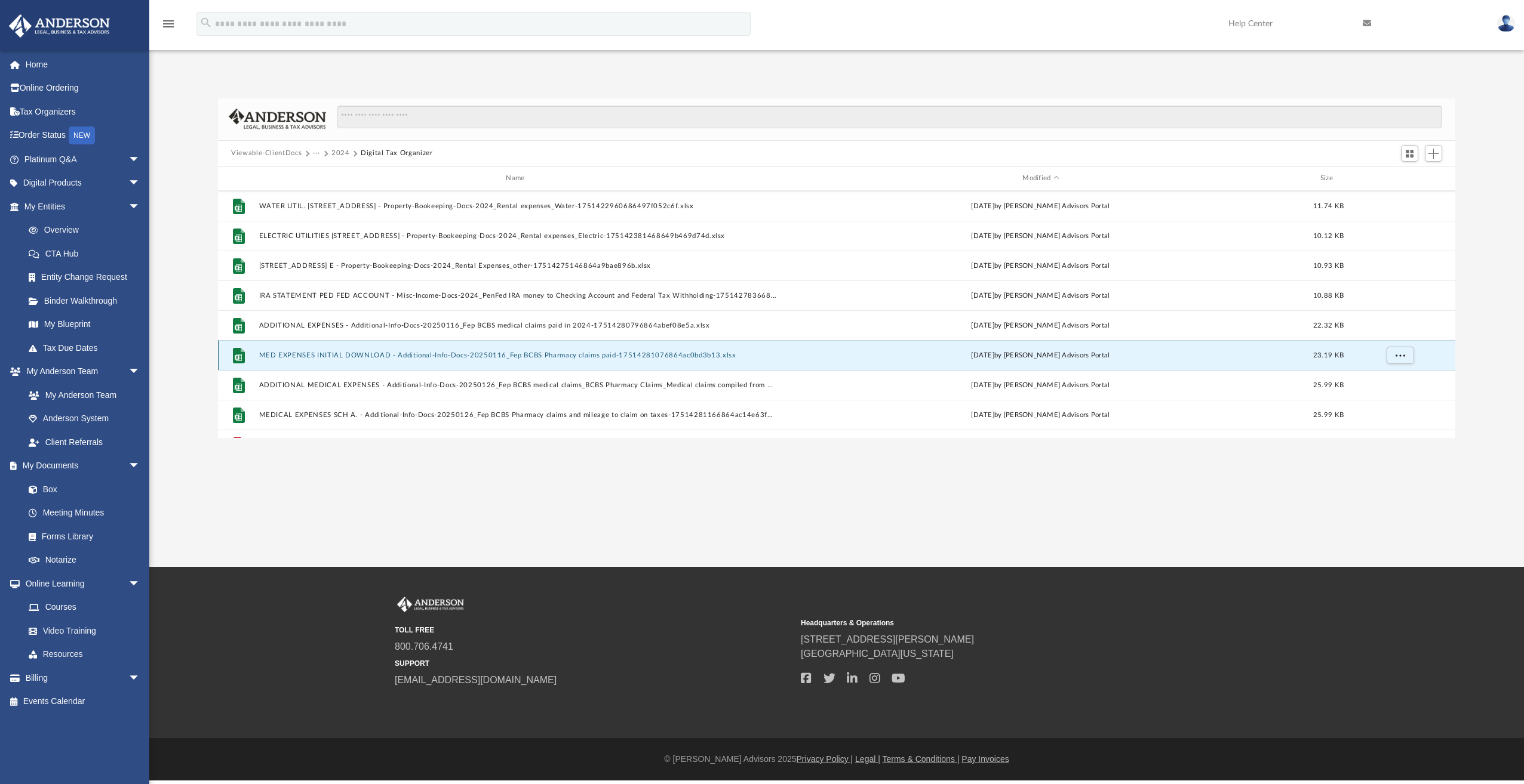
click at [473, 356] on button "MED EXPENSES INITIAL DOWNLOAD - Additional-Info-Docs-20250116_Fep BCBS Pharmacy…" at bounding box center [518, 355] width 518 height 8
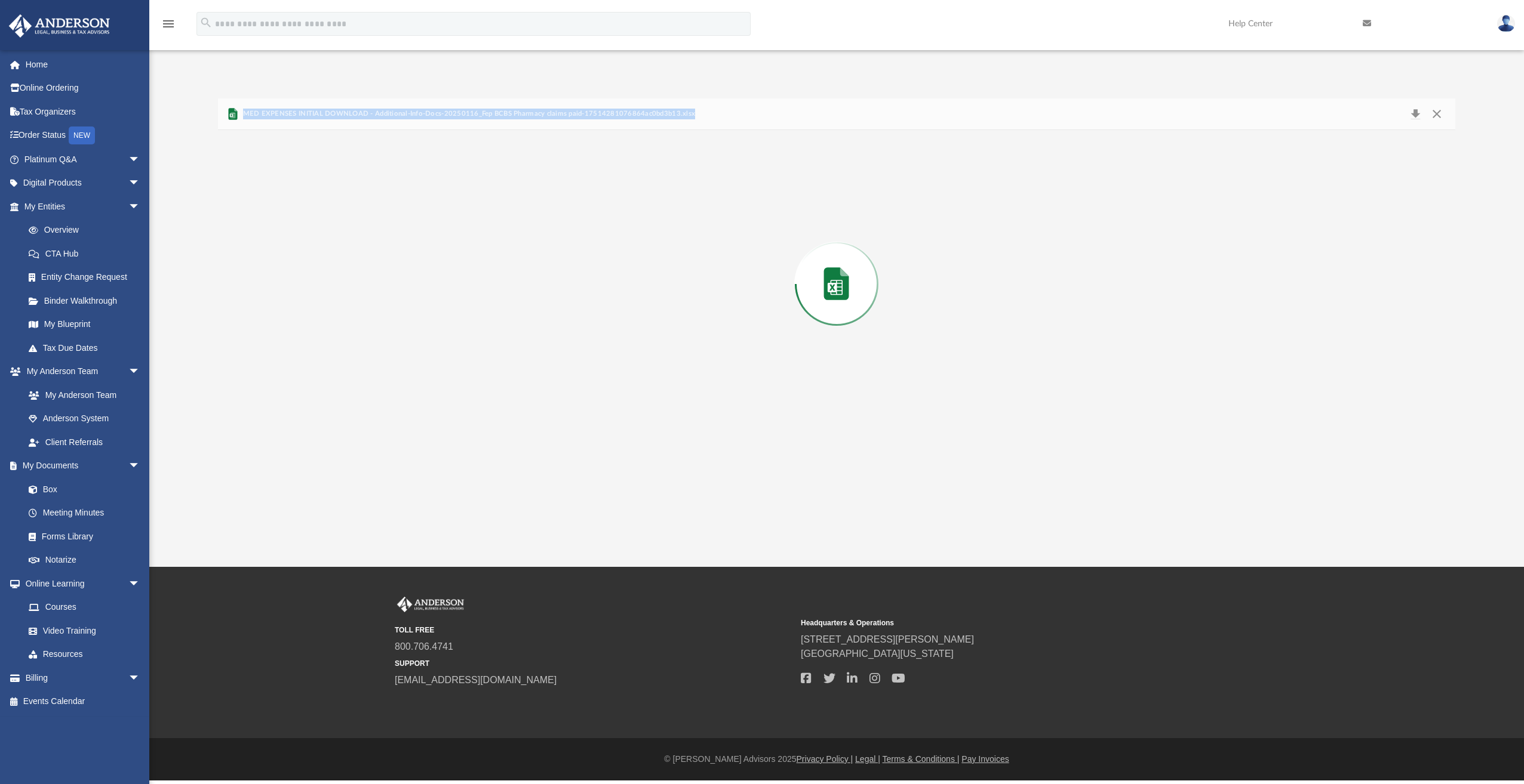
click at [473, 356] on div "Preview" at bounding box center [836, 284] width 1237 height 308
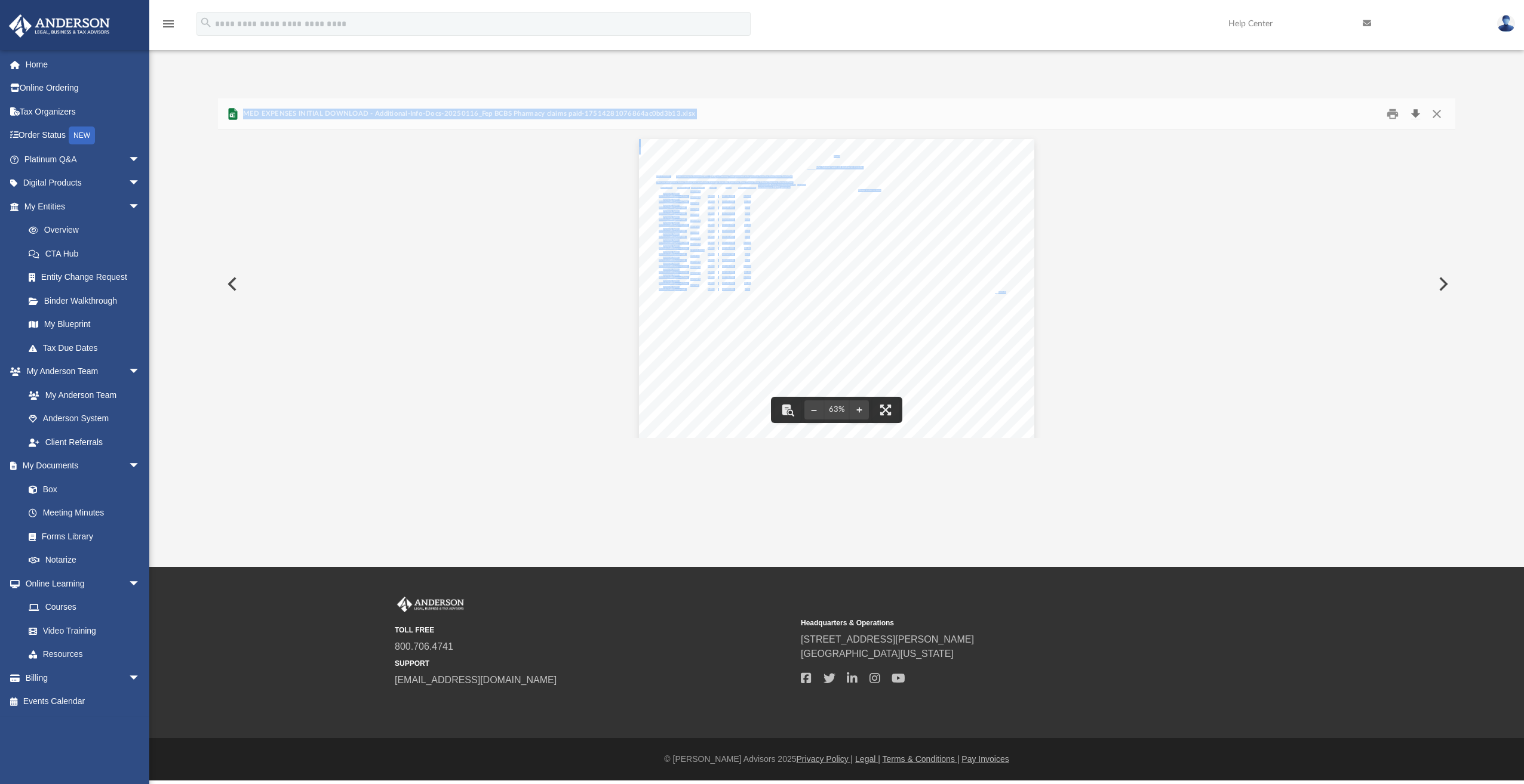
click at [1416, 114] on button "Download" at bounding box center [1415, 114] width 21 height 18
click at [1438, 114] on button "Close" at bounding box center [1436, 114] width 21 height 18
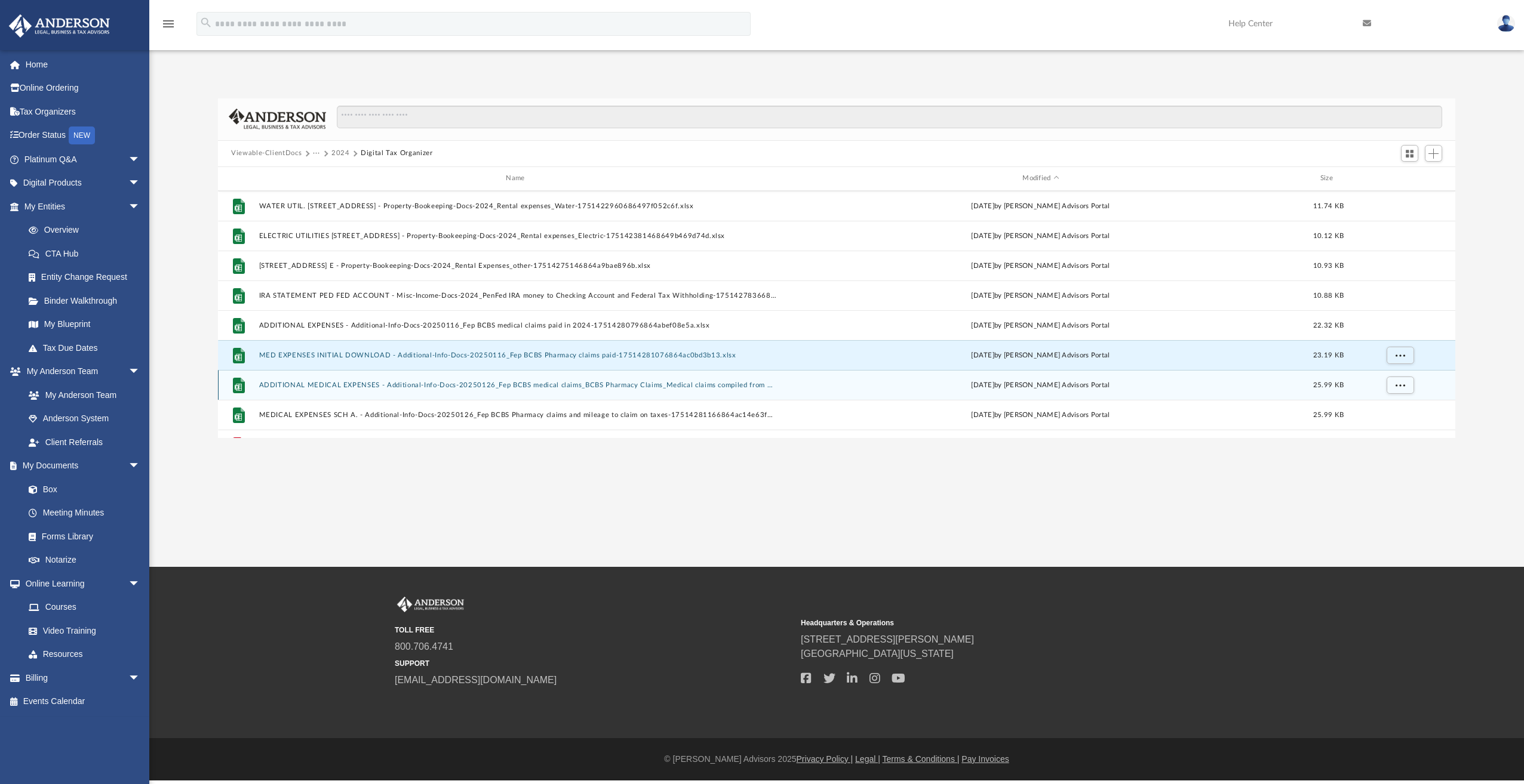
click at [295, 386] on button "ADDITIONAL MEDICAL EXPENSES - Additional-Info-Docs-20250126_Fep BCBS medical cl…" at bounding box center [518, 385] width 518 height 8
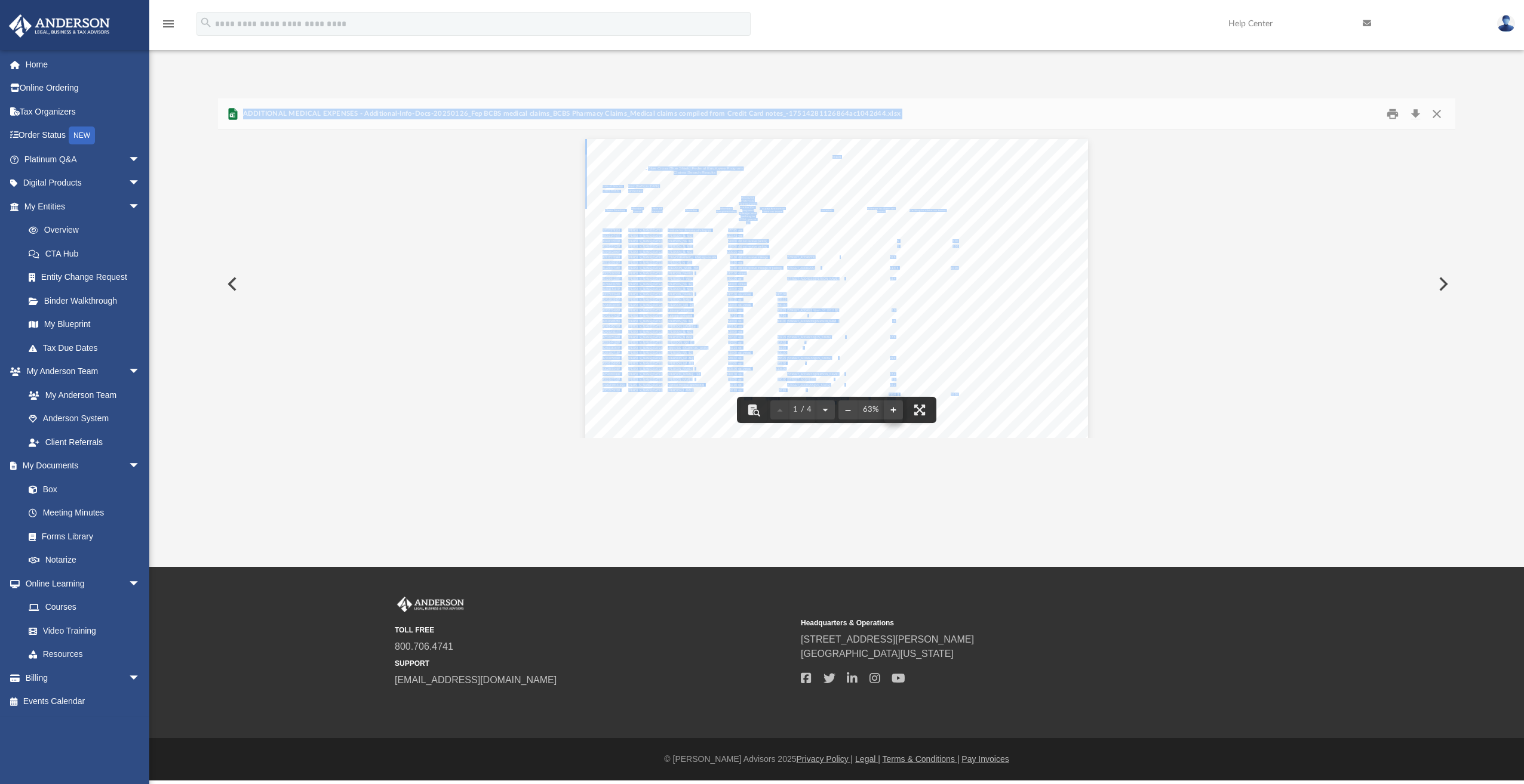
click at [895, 409] on button "File preview" at bounding box center [894, 410] width 19 height 26
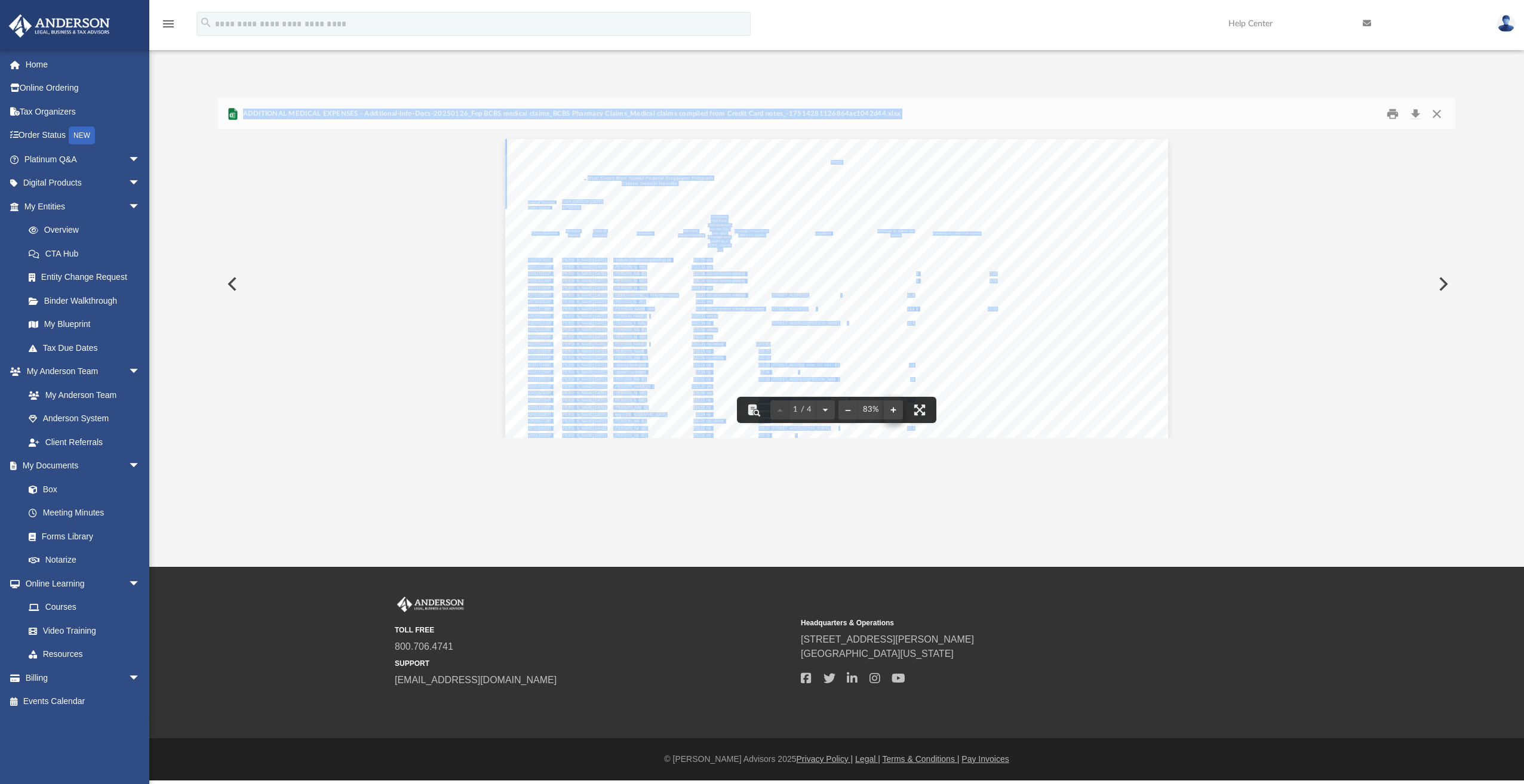
click at [895, 409] on button "File preview" at bounding box center [894, 410] width 19 height 26
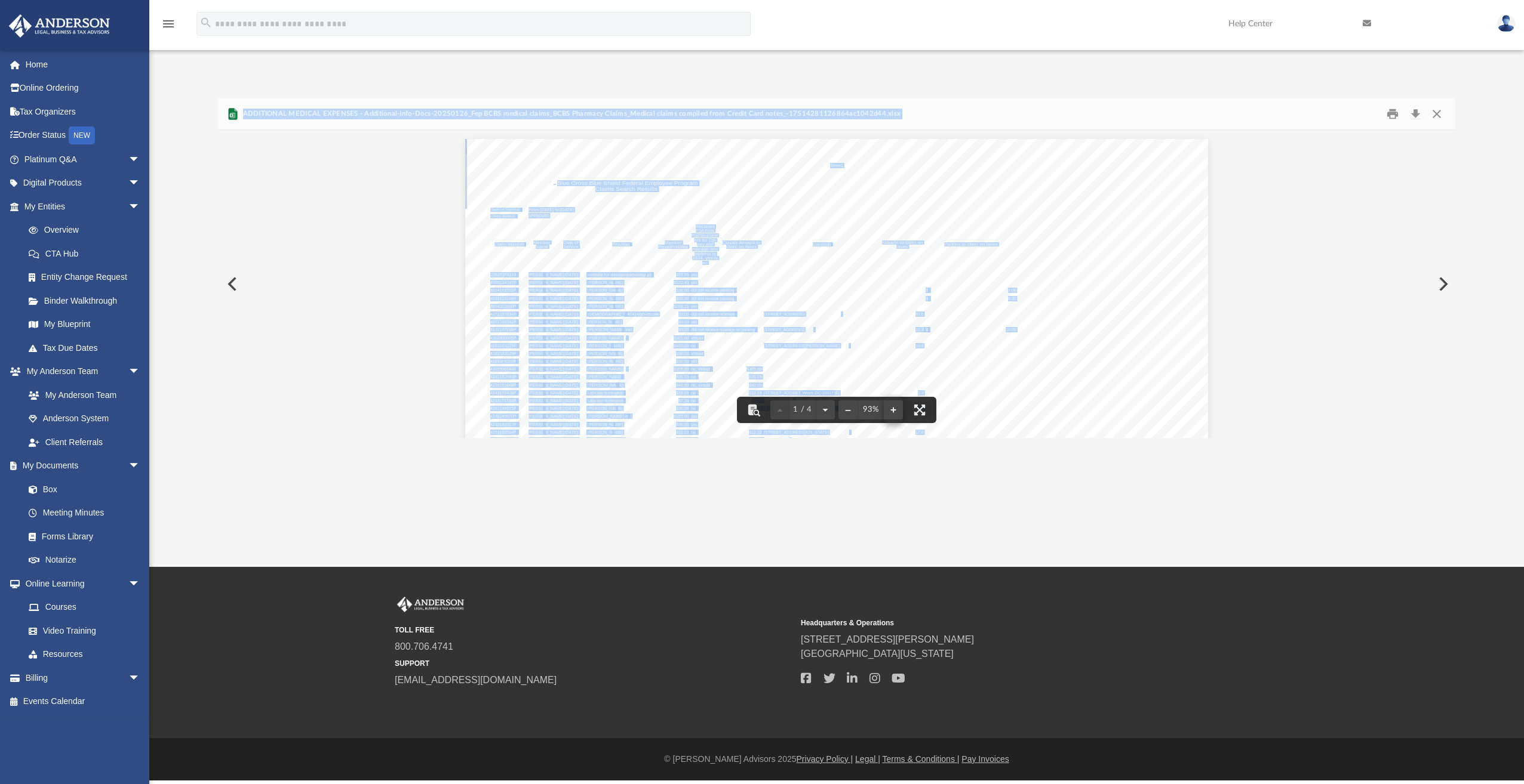
click at [894, 413] on button "File preview" at bounding box center [894, 410] width 19 height 26
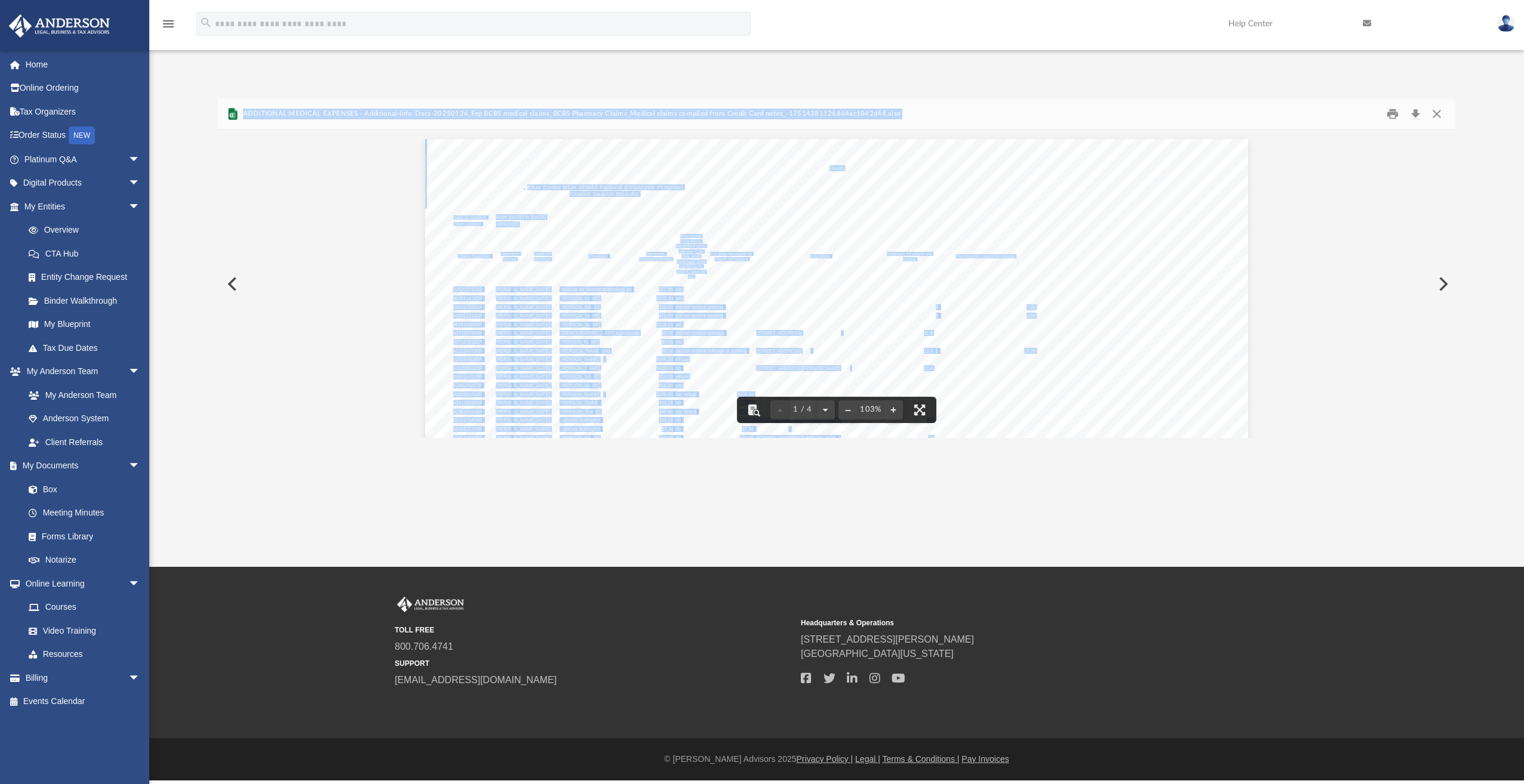
click at [1426, 117] on button "Close" at bounding box center [1436, 114] width 21 height 18
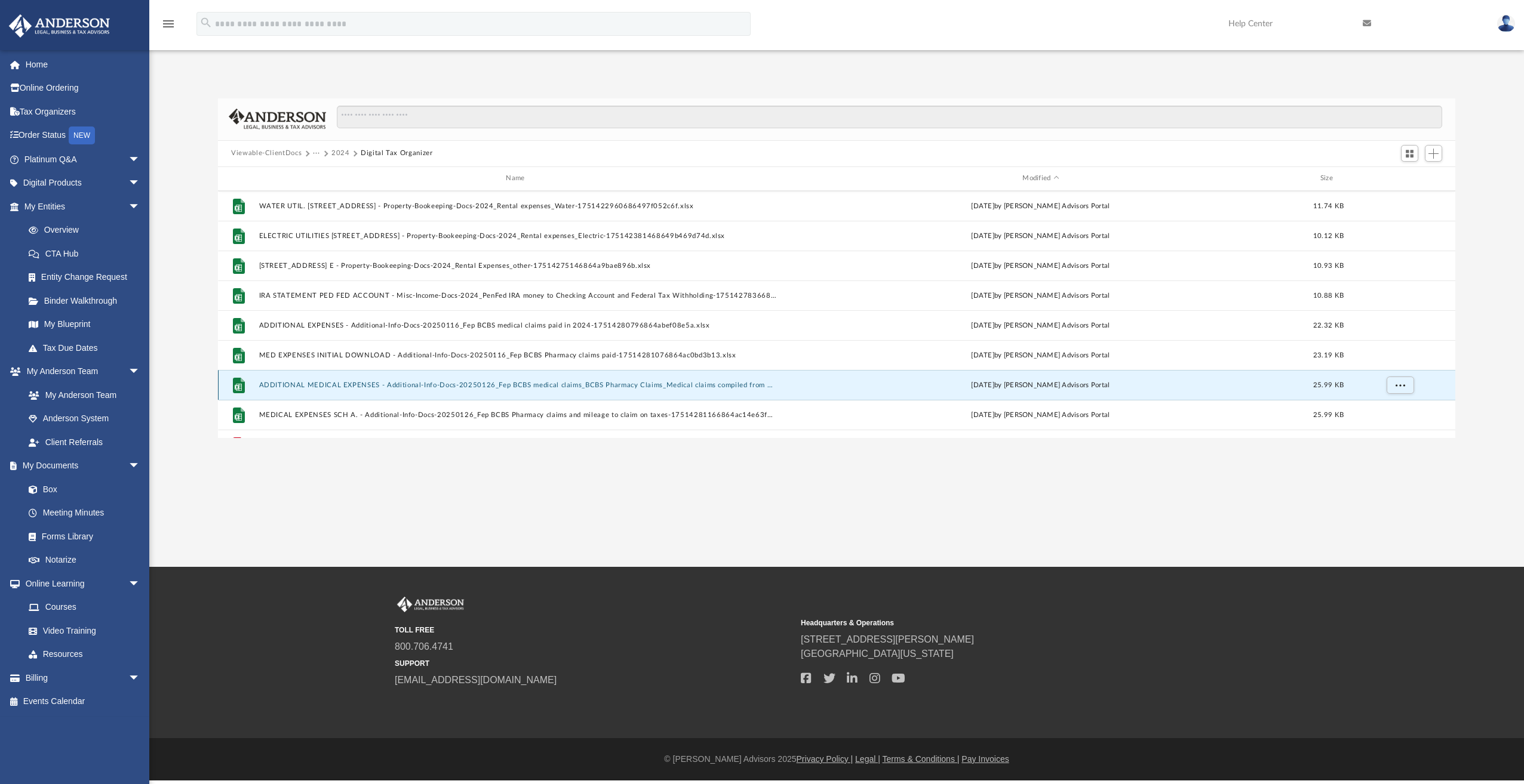
click at [520, 386] on button "ADDITIONAL MEDICAL EXPENSES - Additional-Info-Docs-20250126_Fep BCBS medical cl…" at bounding box center [518, 385] width 518 height 8
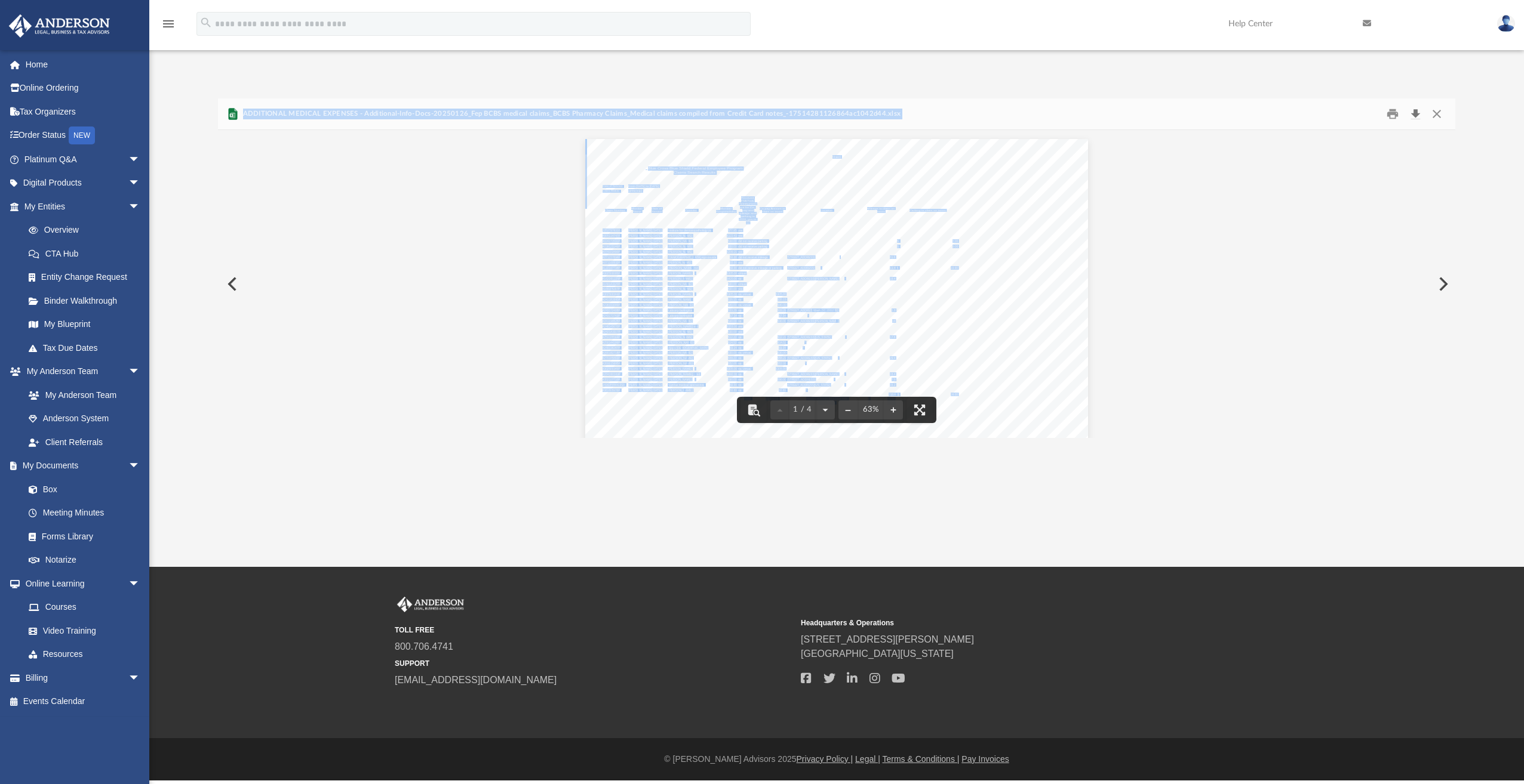
click at [1414, 111] on button "Download" at bounding box center [1415, 114] width 21 height 18
click at [1434, 114] on button "Close" at bounding box center [1436, 114] width 21 height 18
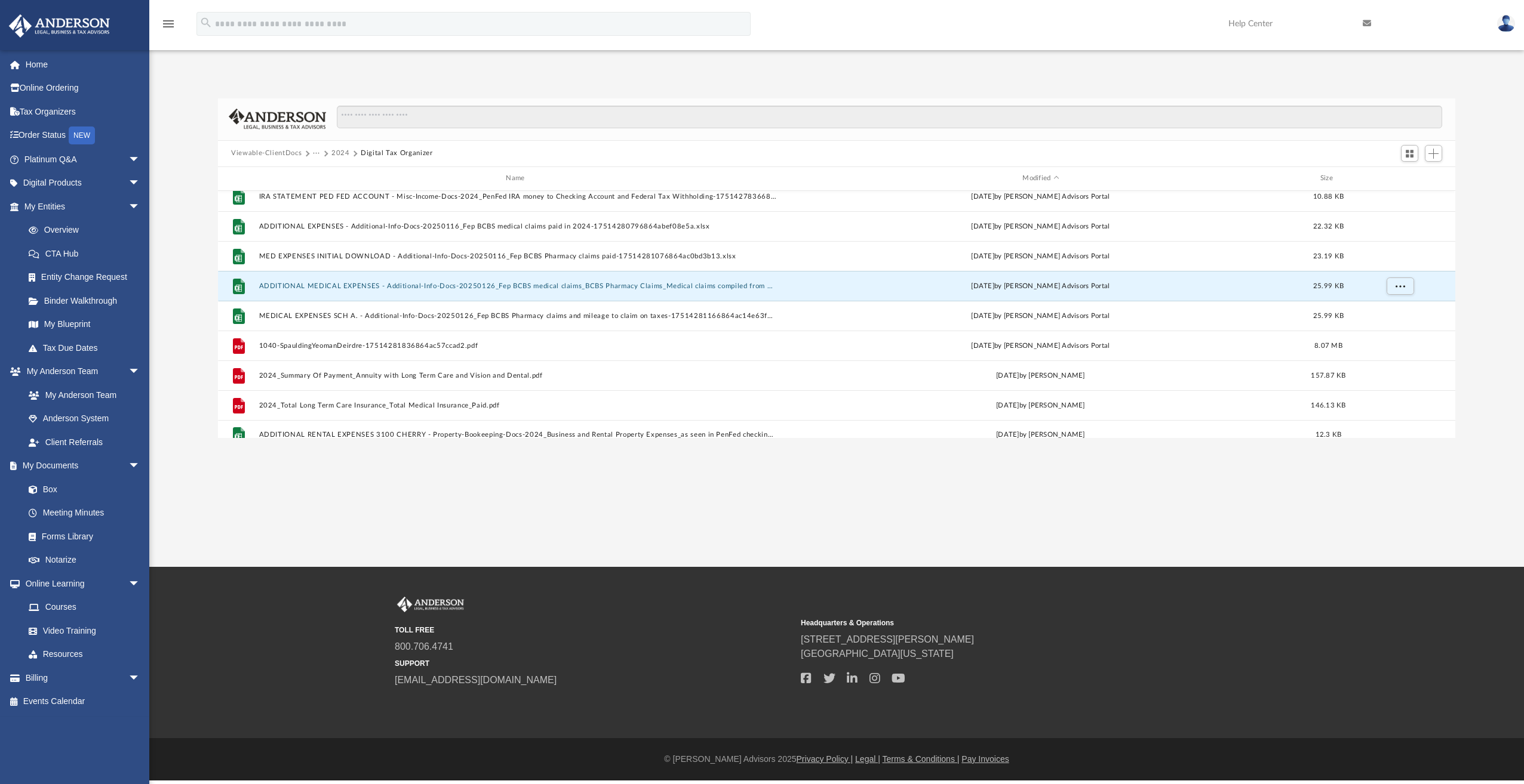
scroll to position [529, 0]
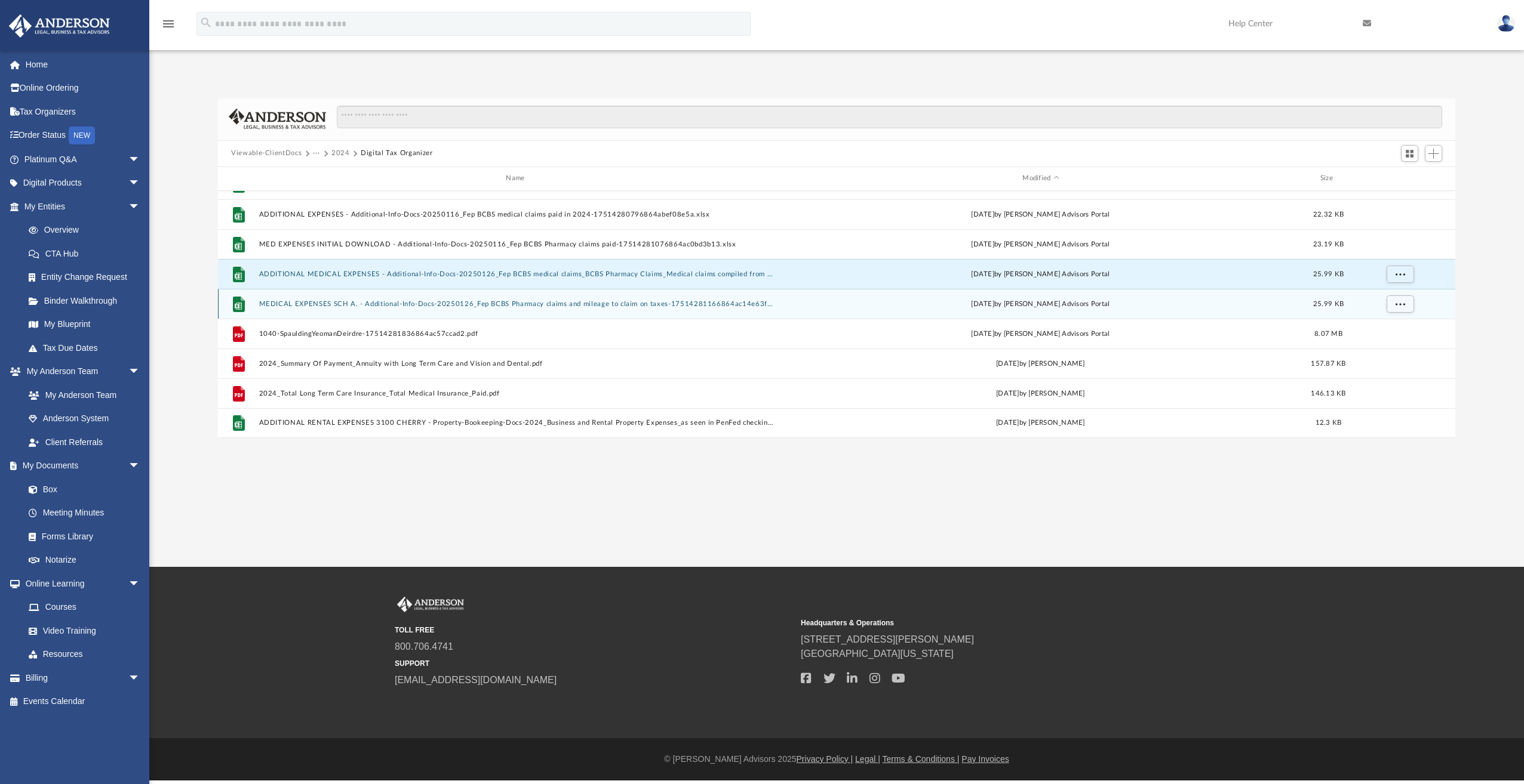
click at [423, 301] on button "MEDICAL EXPENSES SCH A. - Additional-Info-Docs-20250126_Fep BCBS Pharmacy claim…" at bounding box center [518, 304] width 518 height 8
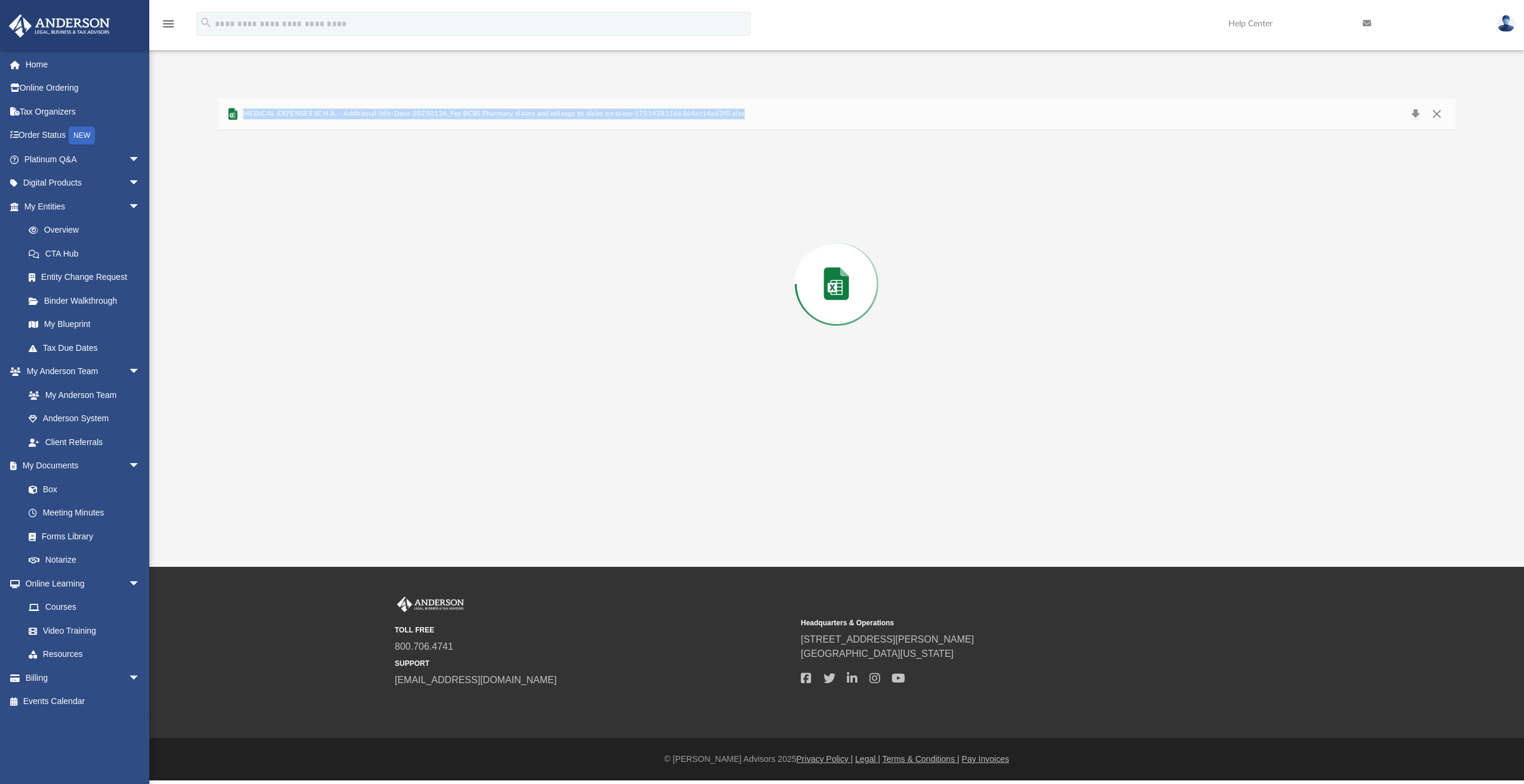
click at [423, 301] on div "Preview" at bounding box center [836, 284] width 1237 height 308
click at [581, 109] on span "MEDICAL EXPENSES SCH A. - Additional-Info-Docs-20250126_Fep BCBS Pharmacy claim…" at bounding box center [492, 114] width 504 height 11
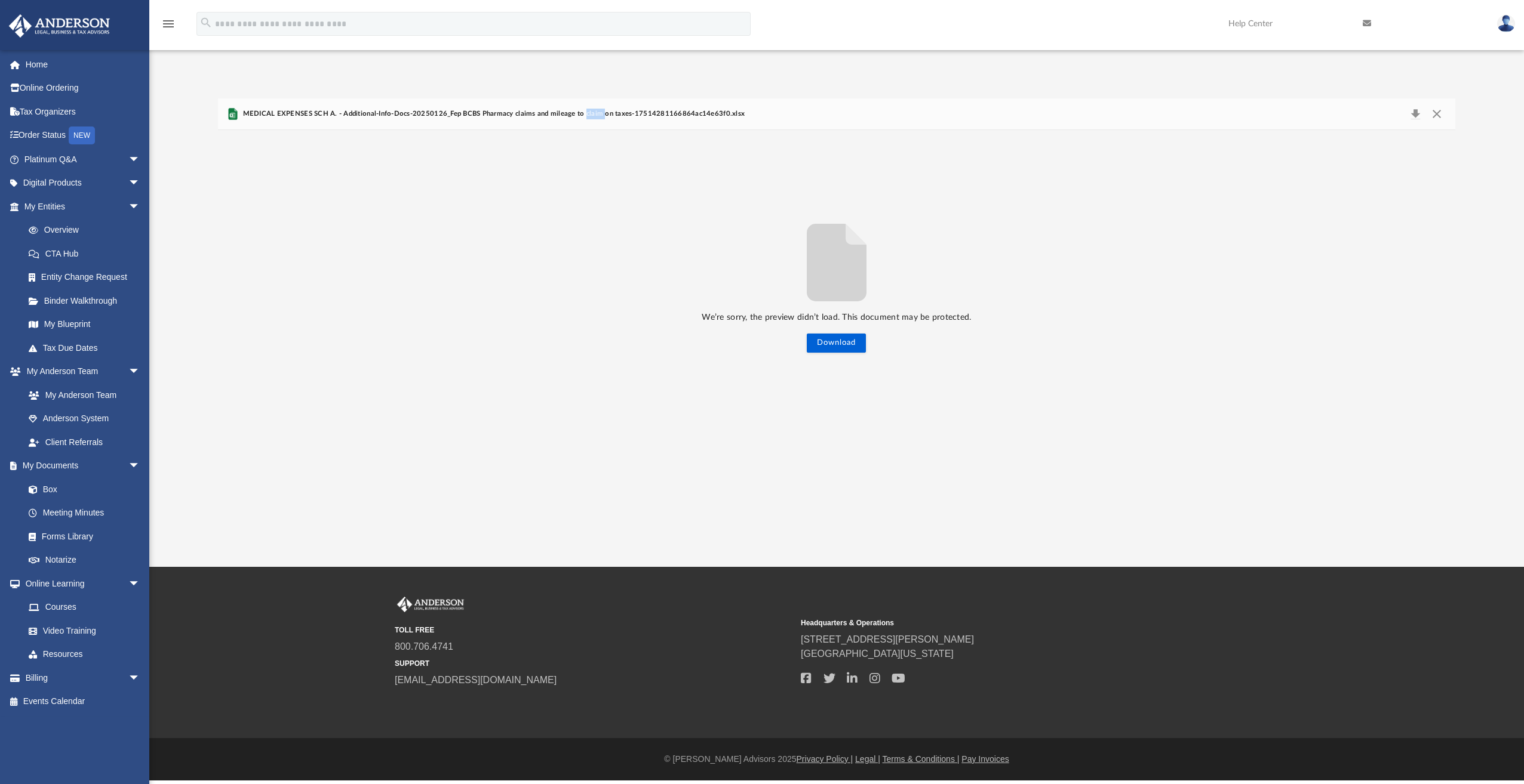
click at [581, 109] on span "MEDICAL EXPENSES SCH A. - Additional-Info-Docs-20250126_Fep BCBS Pharmacy claim…" at bounding box center [492, 114] width 504 height 11
drag, startPoint x: 581, startPoint y: 109, endPoint x: 699, endPoint y: 127, distance: 119.4
click at [699, 127] on div "MEDICAL EXPENSES SCH A. - Additional-Info-Docs-20250126_Fep BCBS Pharmacy claim…" at bounding box center [836, 114] width 1237 height 32
click at [726, 115] on span "MEDICAL EXPENSES SCH A. - Additional-Info-Docs-20250126_Fep BCBS Pharmacy claim…" at bounding box center [492, 114] width 504 height 11
click at [1127, 175] on div "We’re sorry, the preview didn’t load. This document may be protected. Download" at bounding box center [836, 284] width 1237 height 308
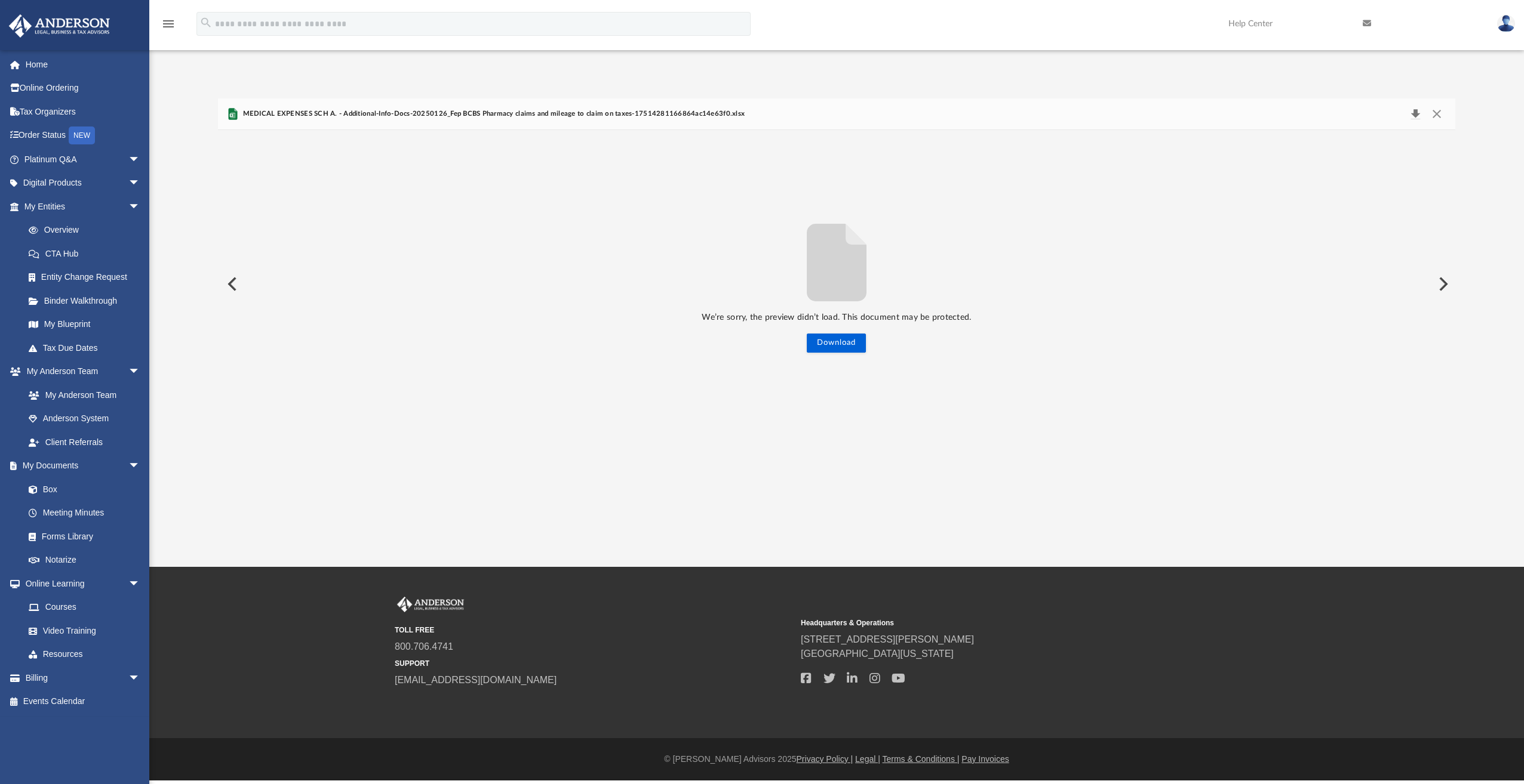
click at [1415, 112] on button "Download" at bounding box center [1415, 114] width 21 height 17
drag, startPoint x: 984, startPoint y: 145, endPoint x: 988, endPoint y: 156, distance: 11.7
click at [985, 145] on button "Clear Notification" at bounding box center [990, 150] width 15 height 15
click at [845, 341] on button "Download" at bounding box center [836, 343] width 59 height 19
click at [990, 149] on button "Clear Notification" at bounding box center [990, 150] width 15 height 15
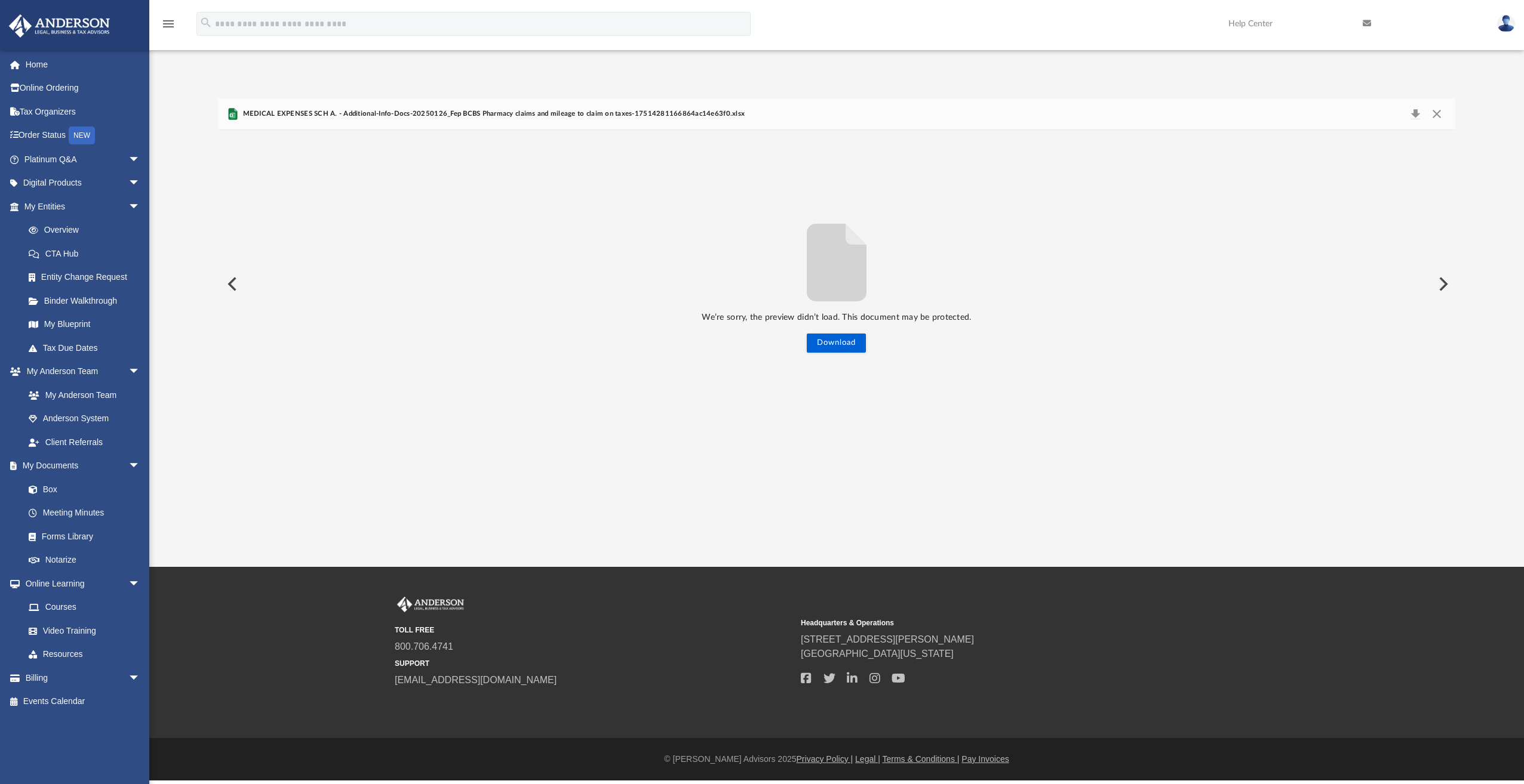
click at [221, 284] on button "Preview" at bounding box center [231, 284] width 26 height 34
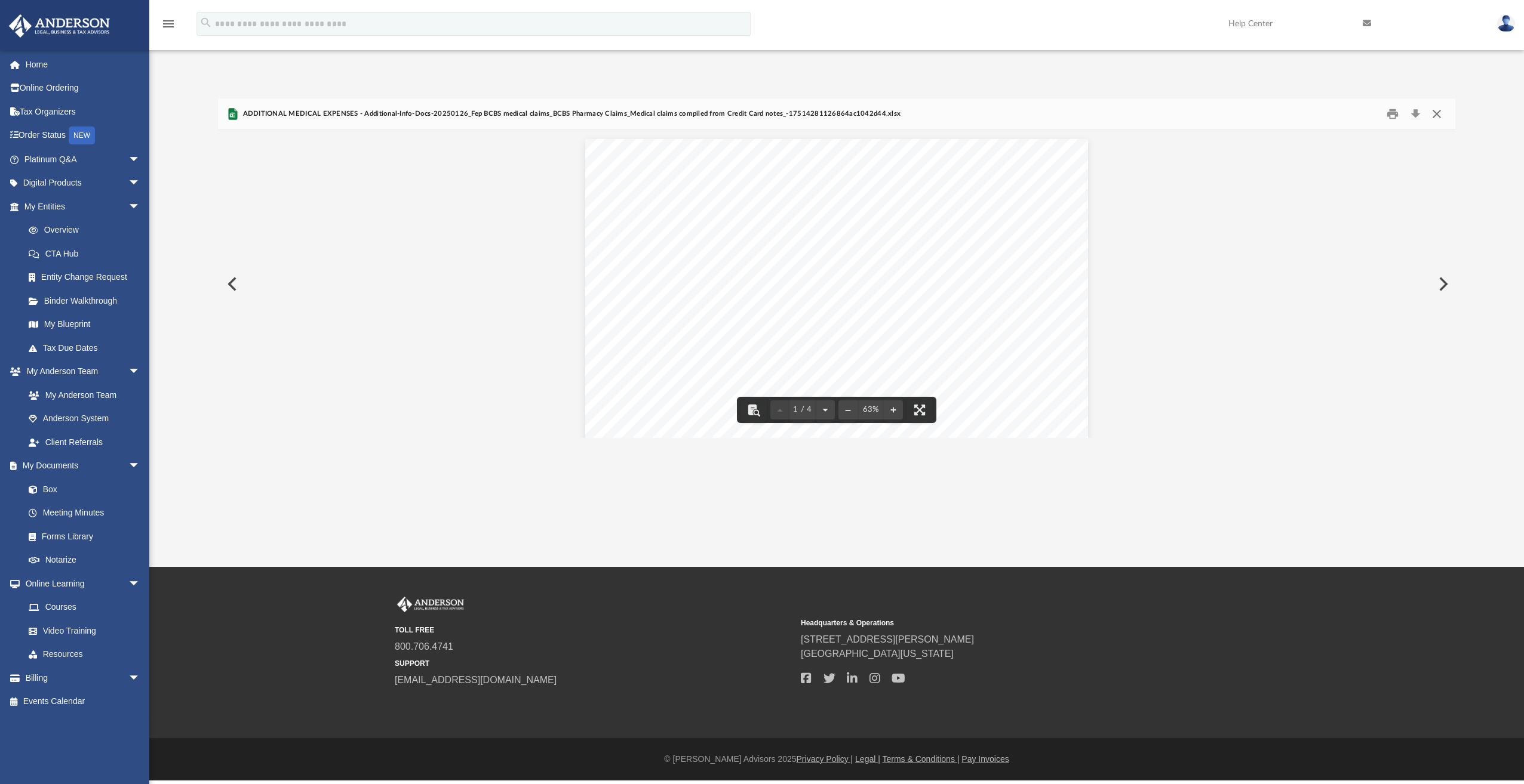
click at [1440, 116] on button "Close" at bounding box center [1436, 114] width 21 height 18
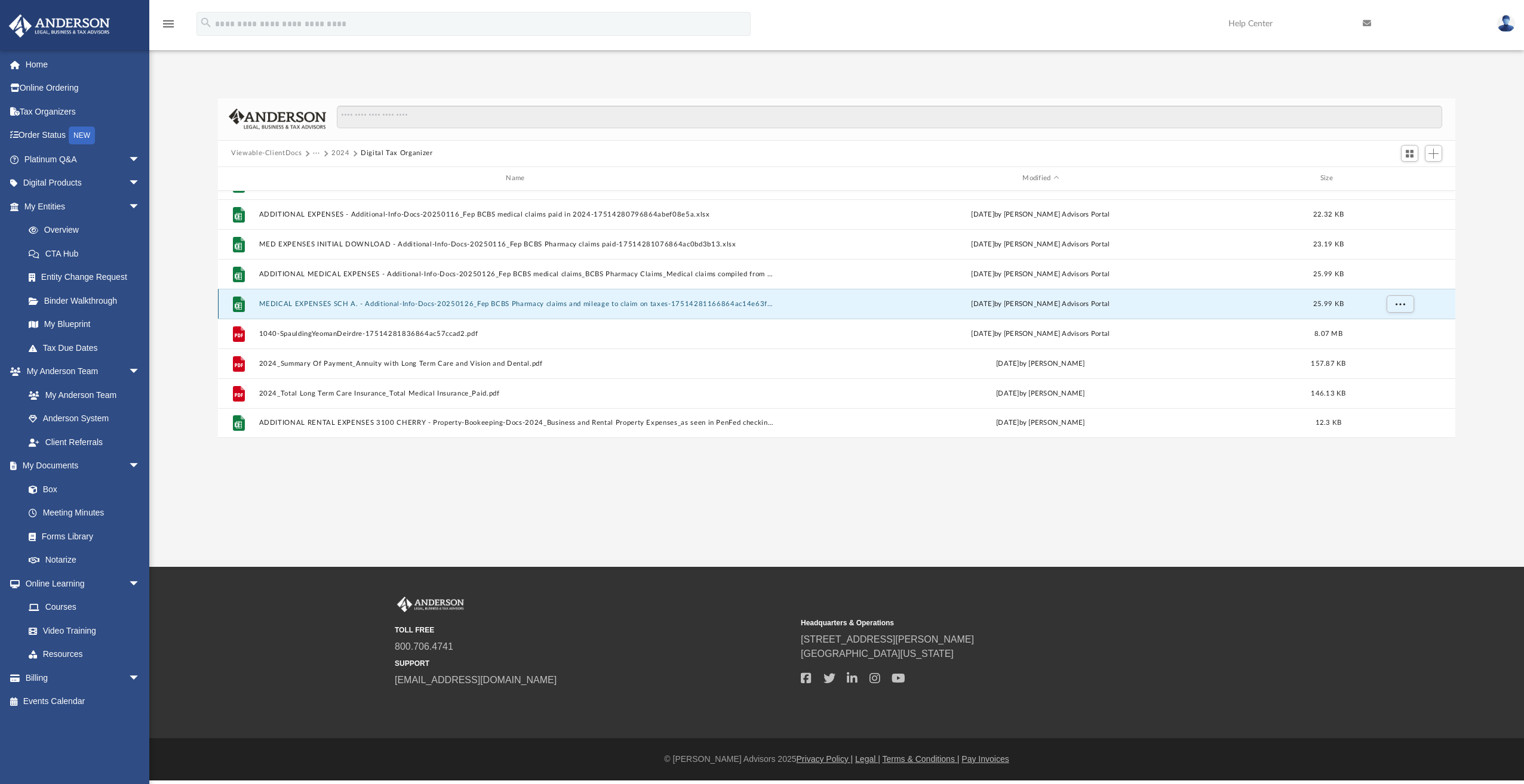
click at [429, 304] on button "MEDICAL EXPENSES SCH A. - Additional-Info-Docs-20250126_Fep BCBS Pharmacy claim…" at bounding box center [518, 304] width 518 height 8
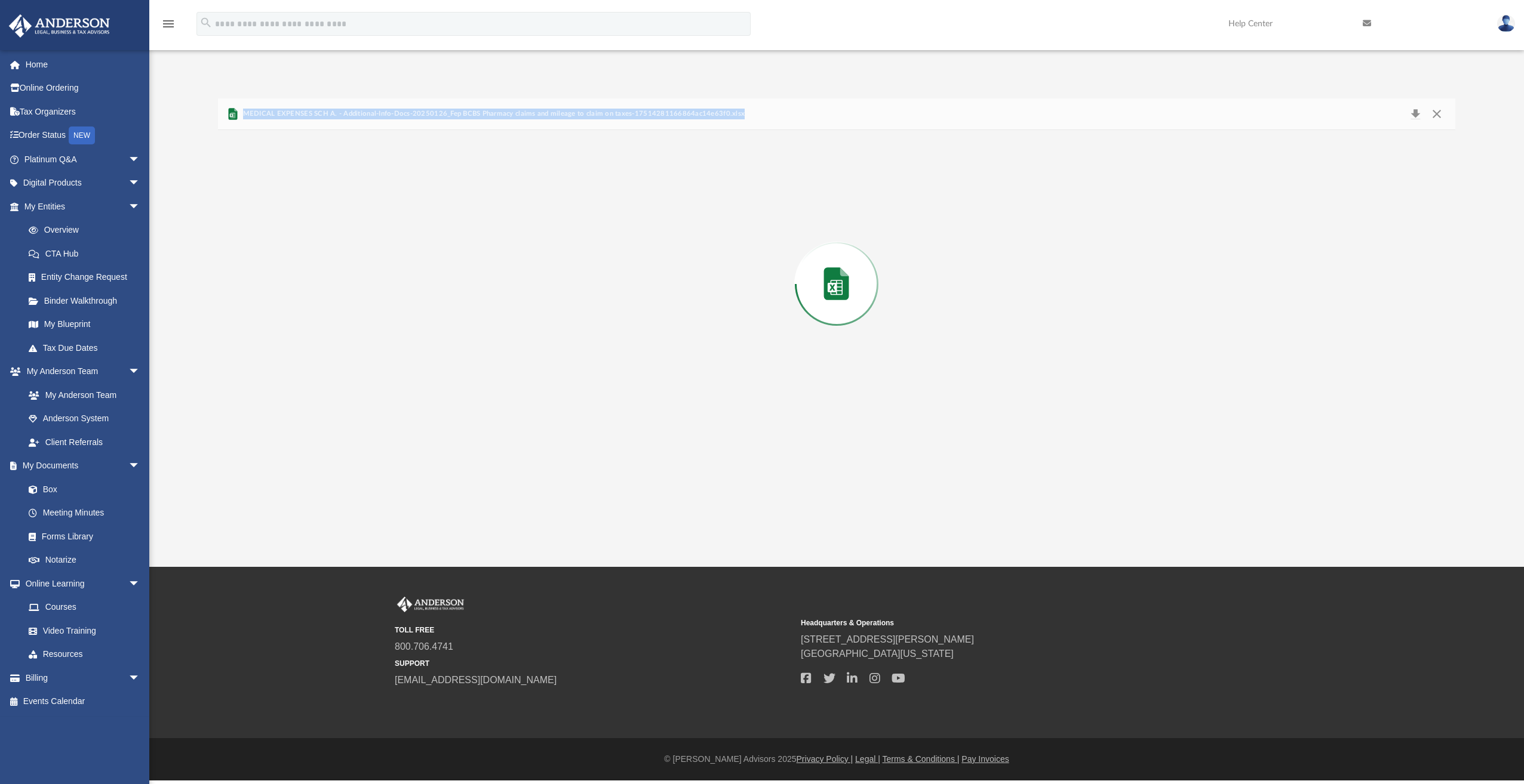
click at [429, 304] on div "Preview" at bounding box center [836, 284] width 1237 height 308
click at [838, 344] on button "Download" at bounding box center [836, 343] width 59 height 19
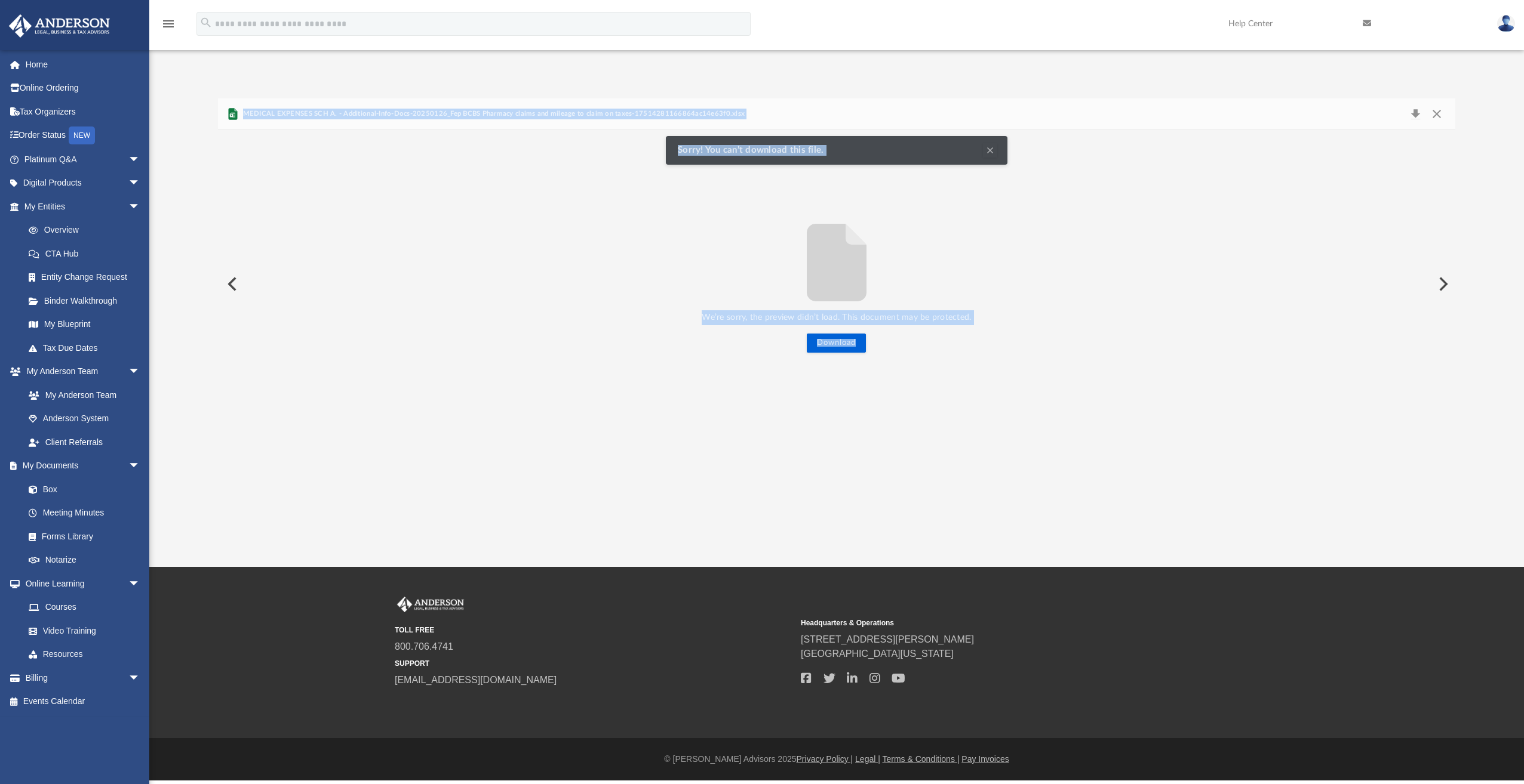
click at [987, 149] on button "Clear Notification" at bounding box center [990, 150] width 15 height 15
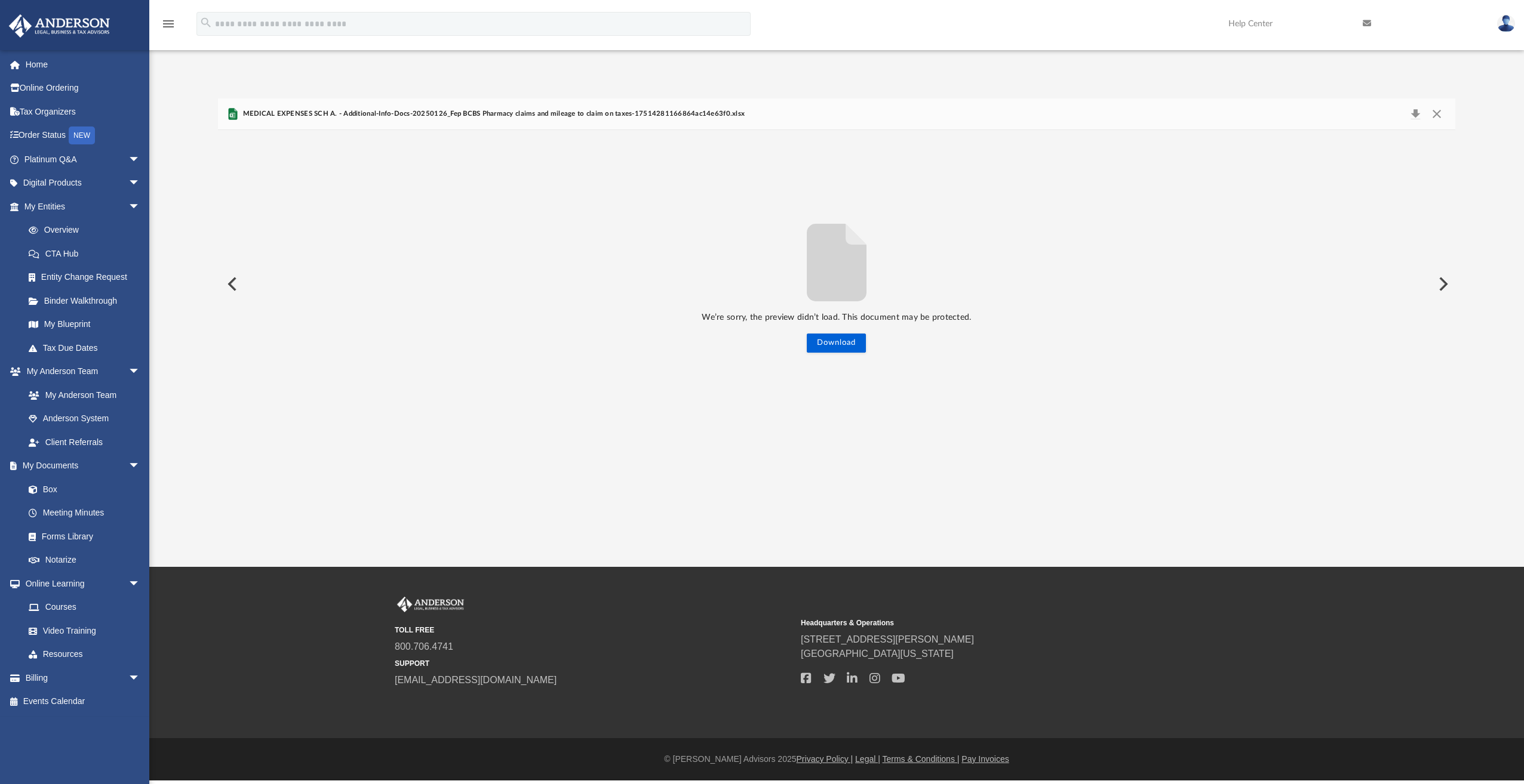
click at [203, 284] on div "Difficulty viewing your box folder? You can also access your account directly o…" at bounding box center [836, 267] width 1374 height 339
click at [226, 282] on button "Preview" at bounding box center [231, 284] width 26 height 34
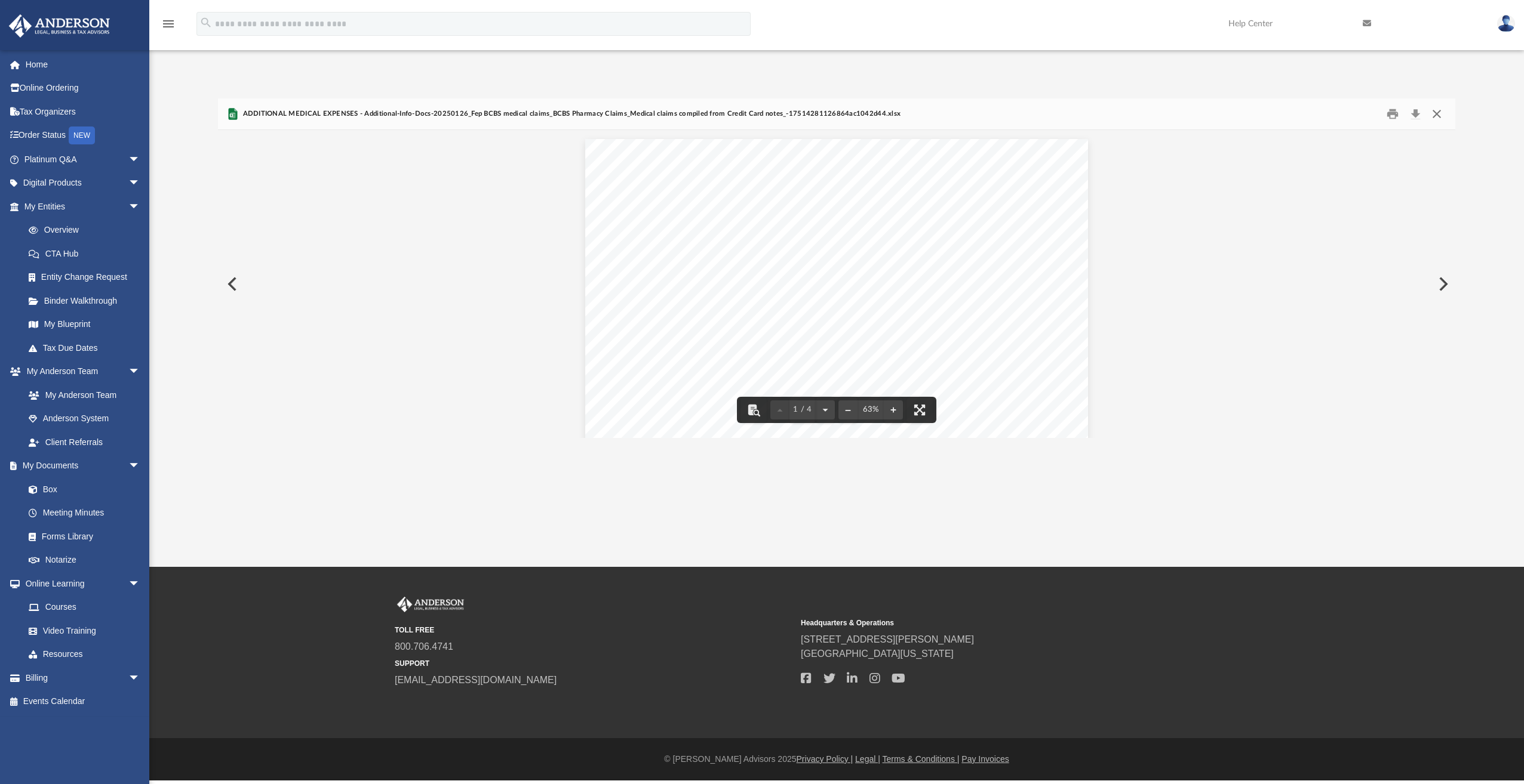
click at [1436, 114] on button "Close" at bounding box center [1436, 114] width 21 height 18
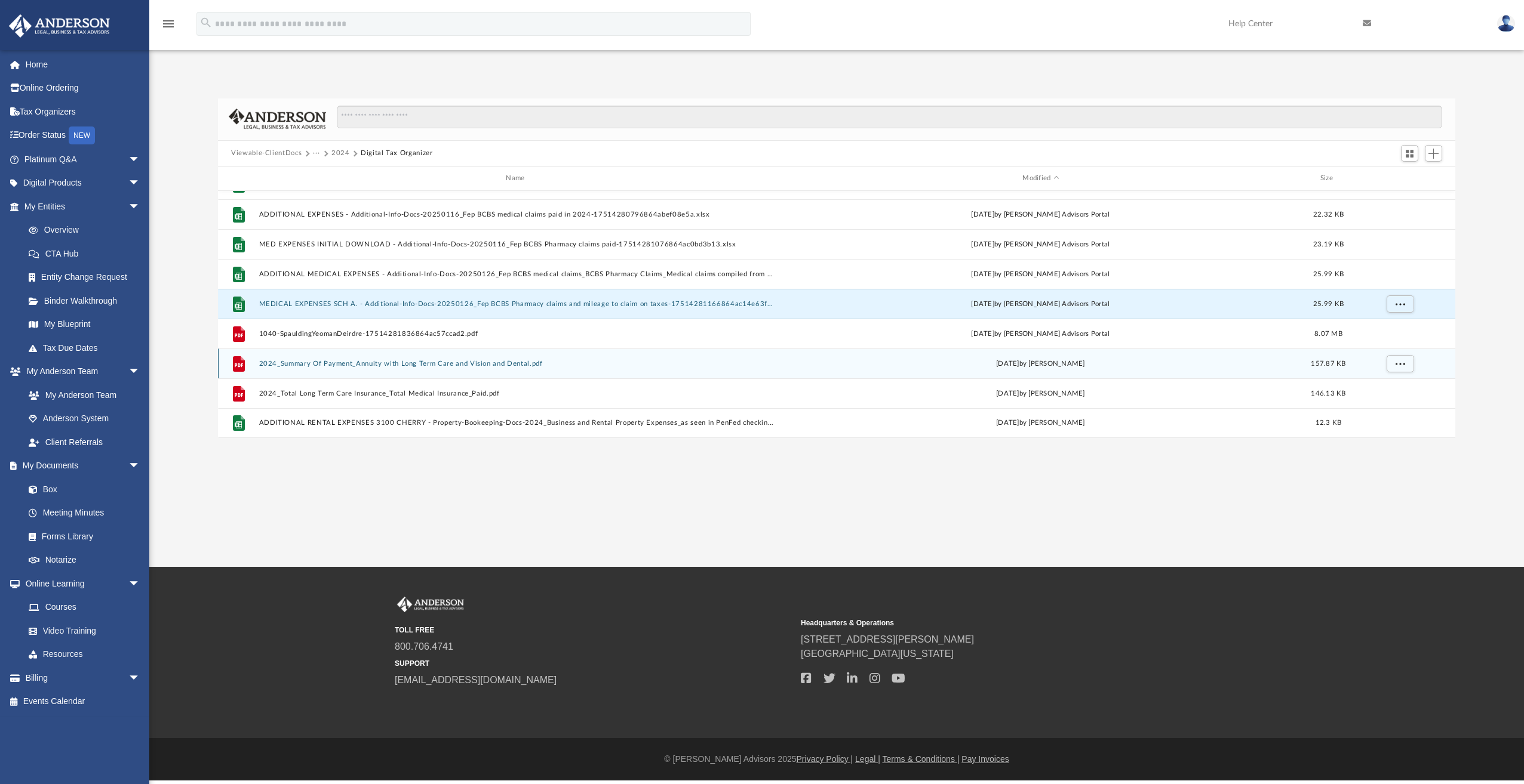
click at [402, 362] on button "2024_Summary Of Payment_Annuity with Long Term Care and Vision and Dental.pdf" at bounding box center [518, 363] width 518 height 8
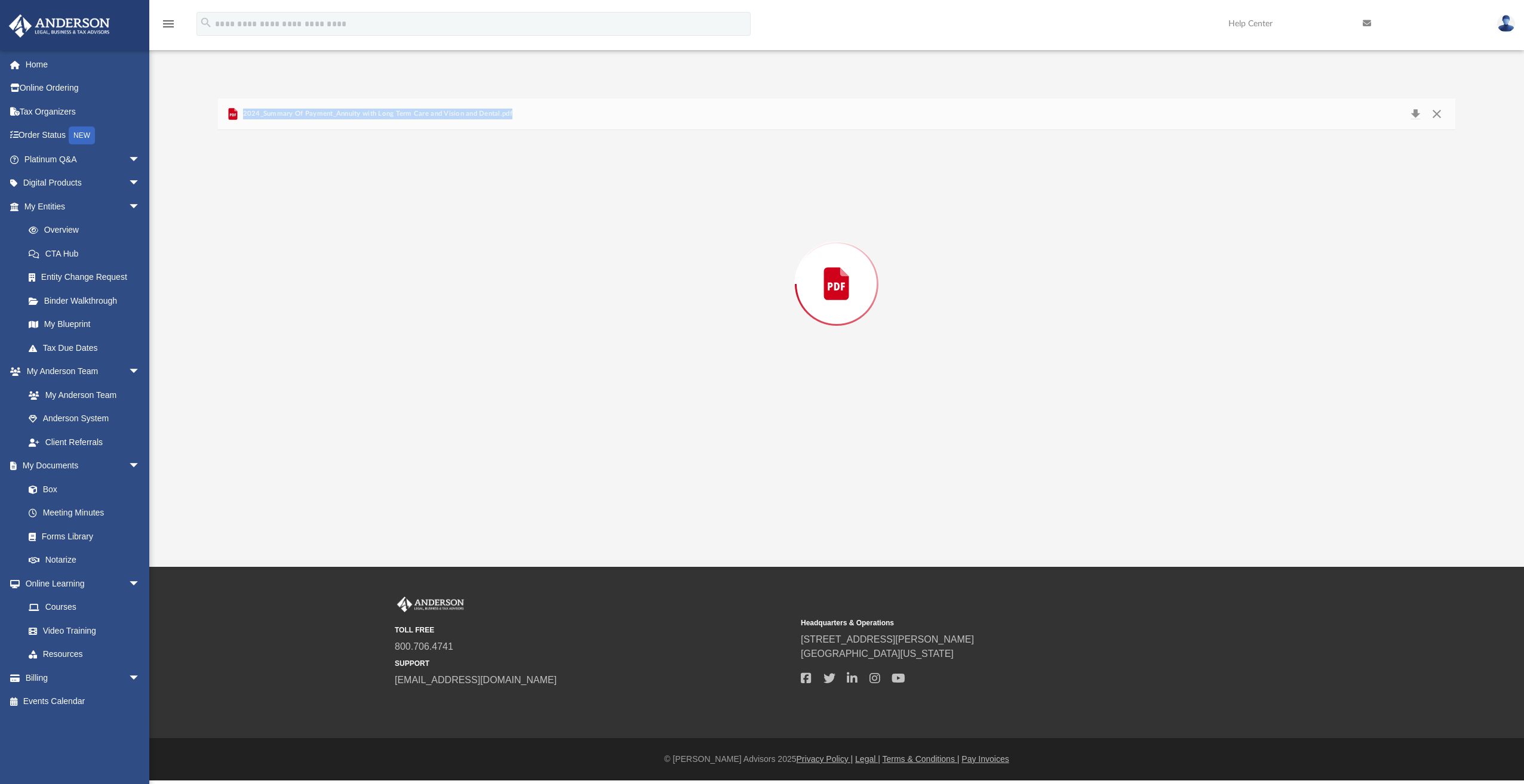
click at [402, 362] on div "Preview" at bounding box center [836, 284] width 1237 height 308
click at [1441, 117] on button "Close" at bounding box center [1436, 114] width 21 height 17
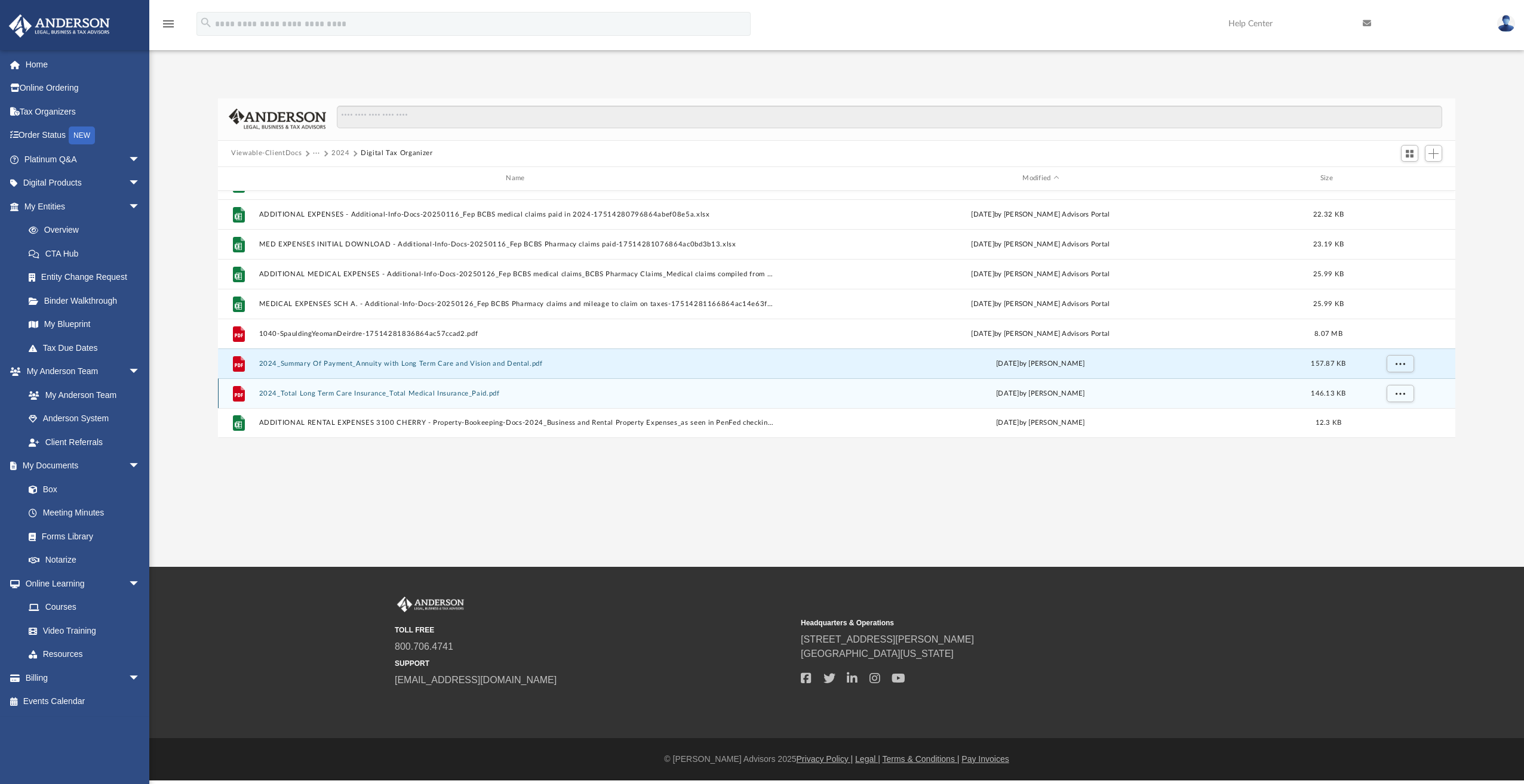
click at [276, 393] on button "2024_Total Long Term Care Insurance_Total Medical Insurance_Paid.pdf" at bounding box center [518, 393] width 518 height 8
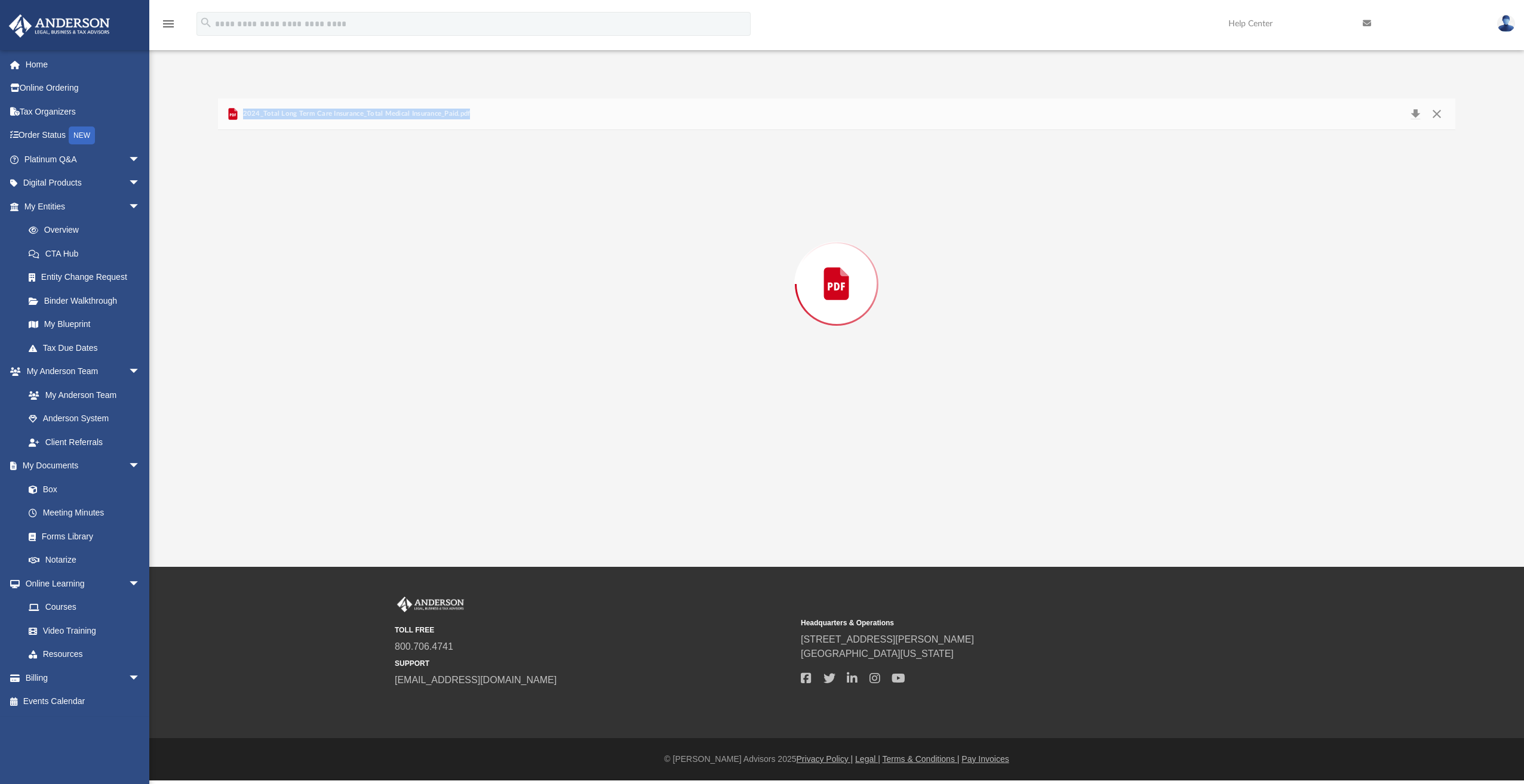
click at [276, 393] on div "Preview" at bounding box center [836, 284] width 1237 height 308
click at [1437, 111] on button "Close" at bounding box center [1436, 114] width 21 height 17
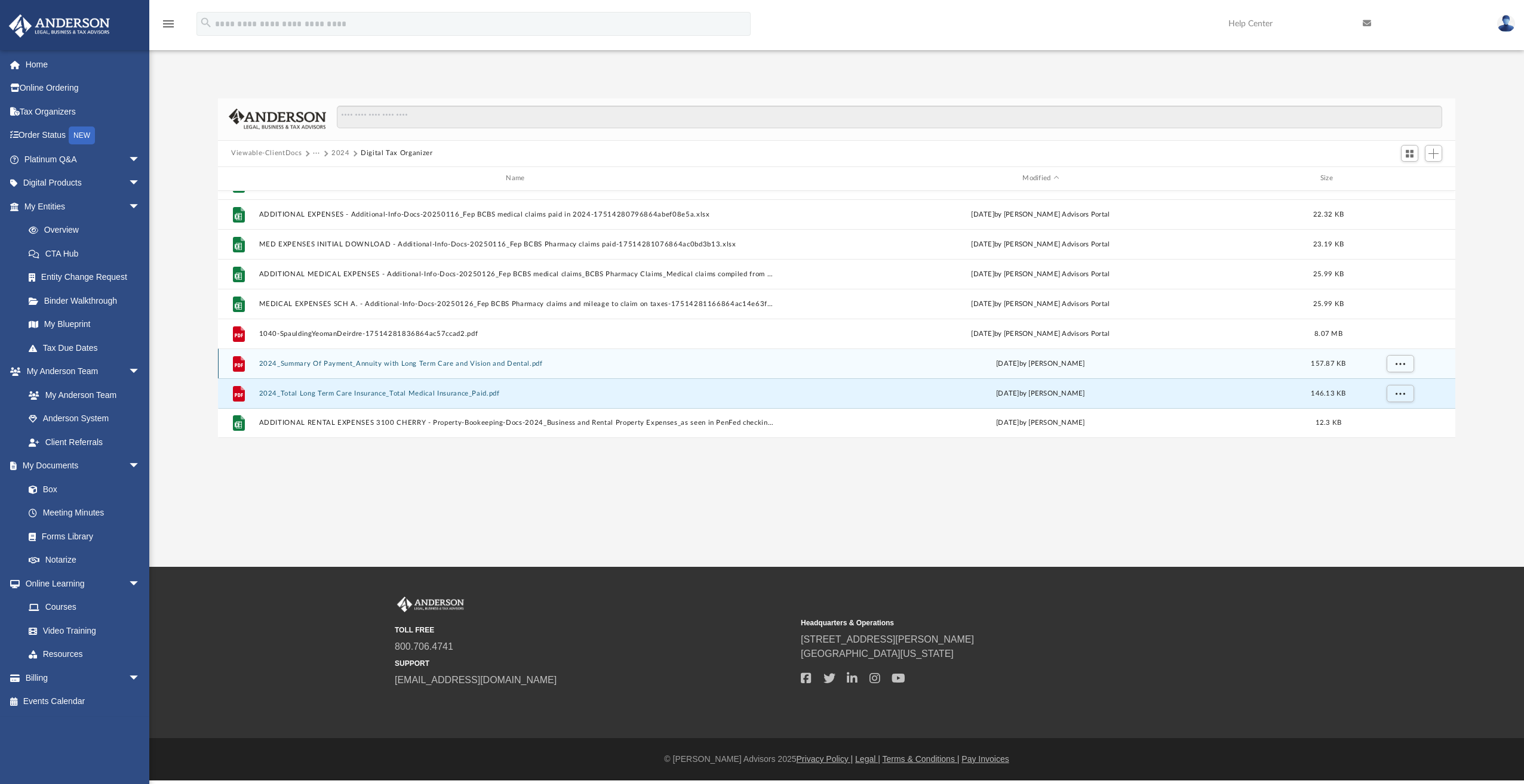
scroll to position [262, 1229]
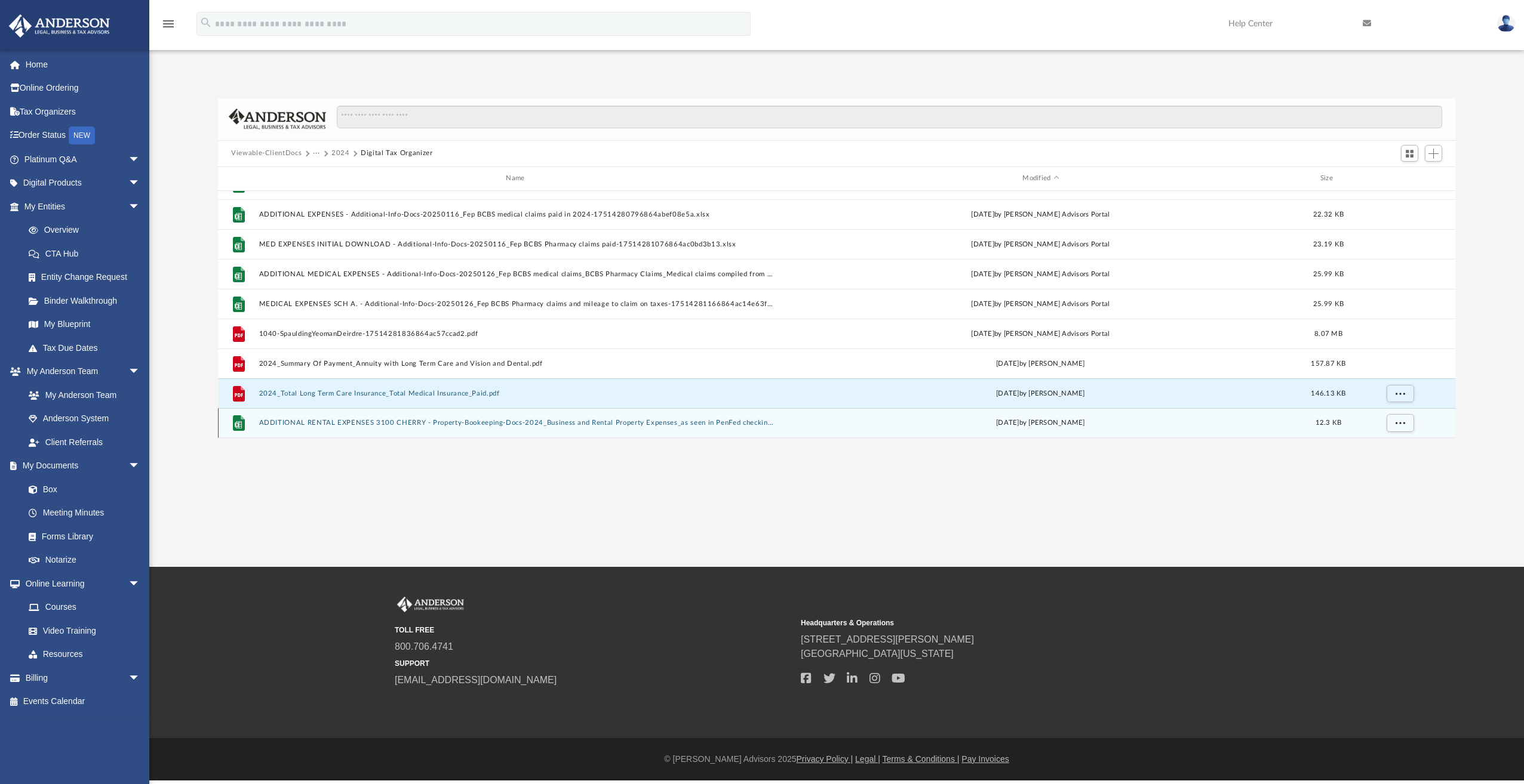
click at [430, 426] on button "ADDITIONAL RENTAL EXPENSES 3100 CHERRY - Property-Bookeeping-Docs-2024_Business…" at bounding box center [518, 423] width 518 height 8
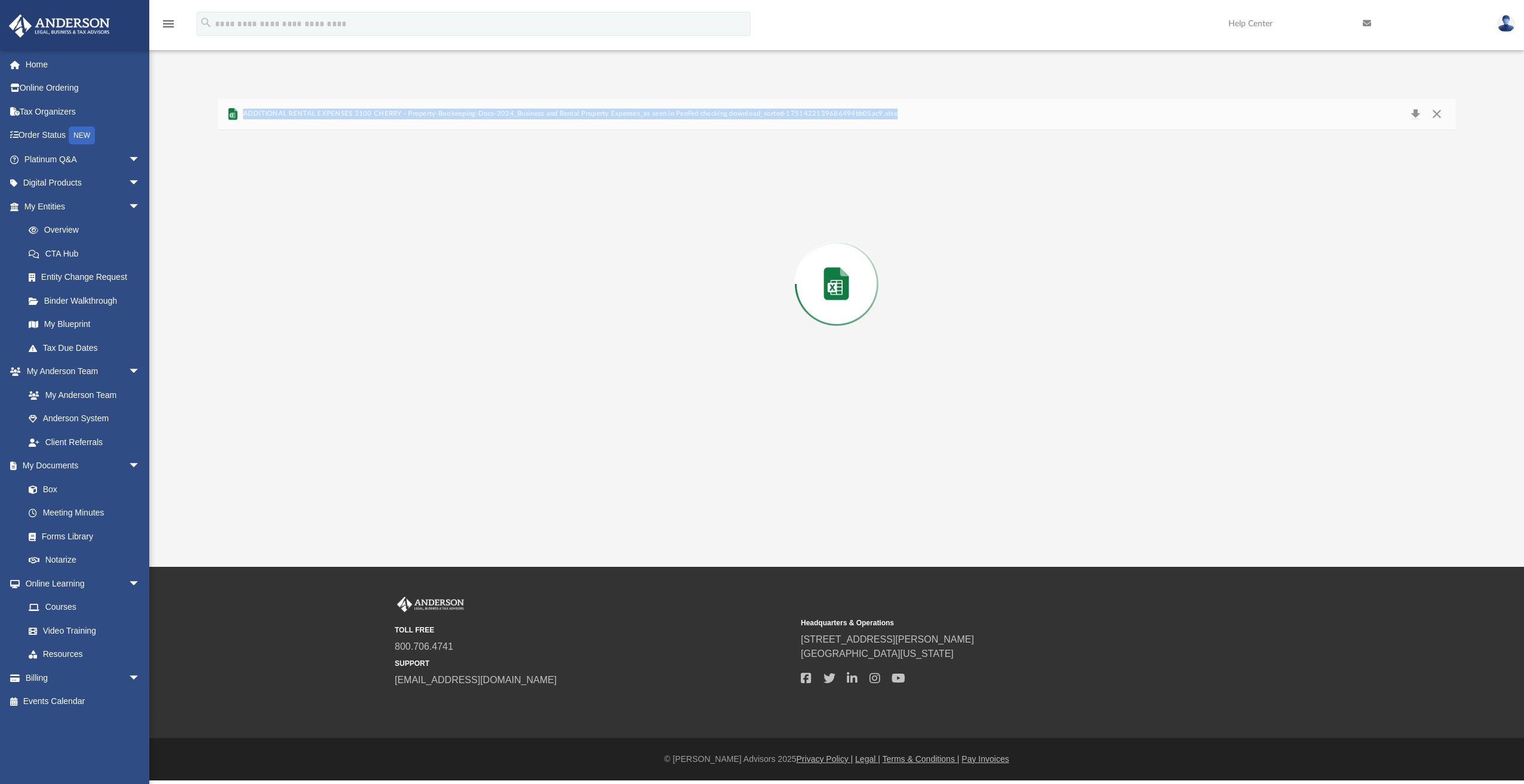
click at [430, 426] on div "Preview" at bounding box center [836, 284] width 1237 height 308
click at [1432, 111] on button "Close" at bounding box center [1436, 114] width 21 height 17
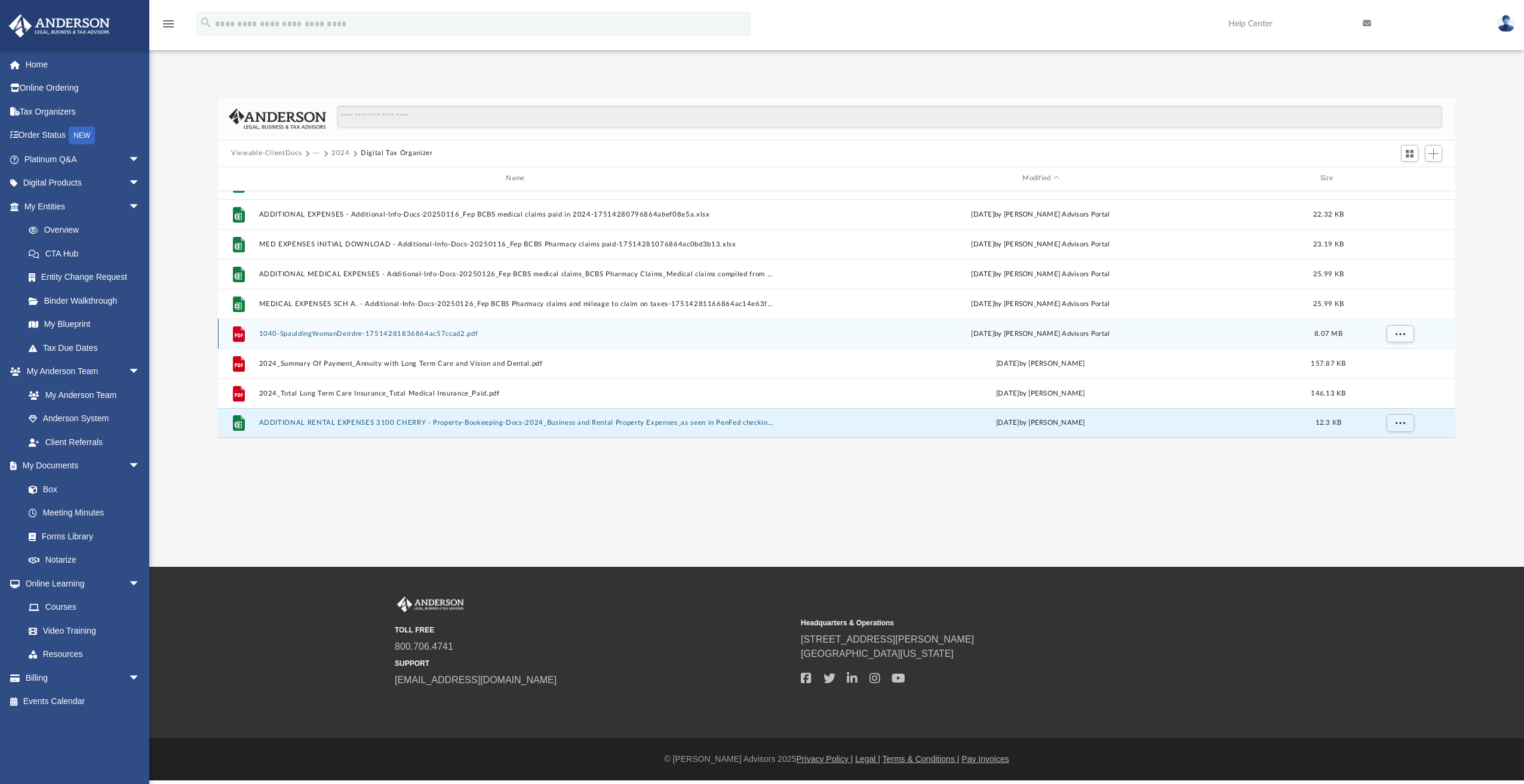
click at [420, 331] on button "1040-SpauldingYeomanDeirdre-17514281836864ac57ccad2.pdf" at bounding box center [518, 333] width 518 height 8
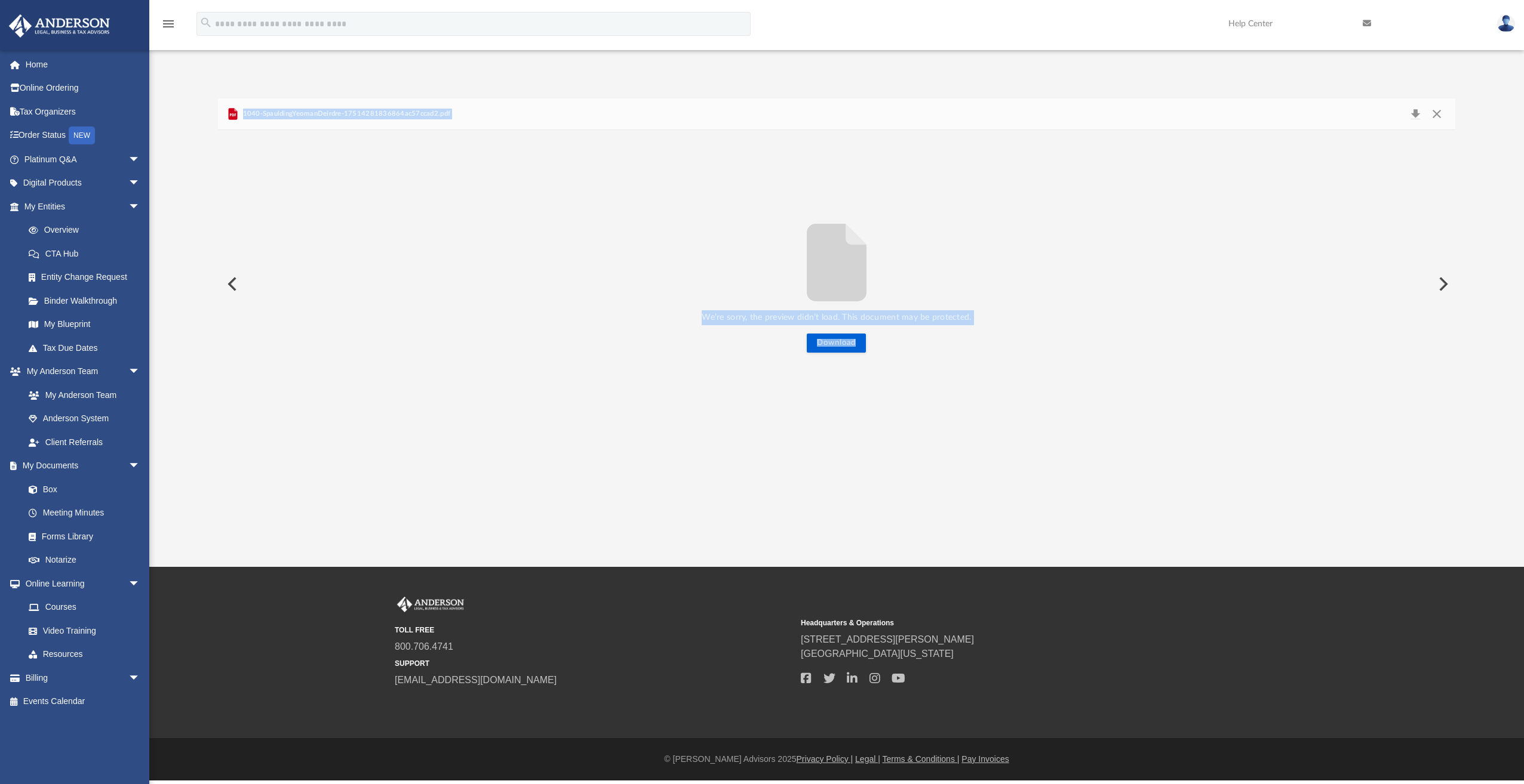
click at [1152, 294] on div "We’re sorry, the preview didn’t load. This document may be protected. Download" at bounding box center [836, 284] width 1237 height 138
drag, startPoint x: 1435, startPoint y: 115, endPoint x: 1429, endPoint y: 114, distance: 6.1
click at [1435, 114] on button "Close" at bounding box center [1436, 114] width 21 height 17
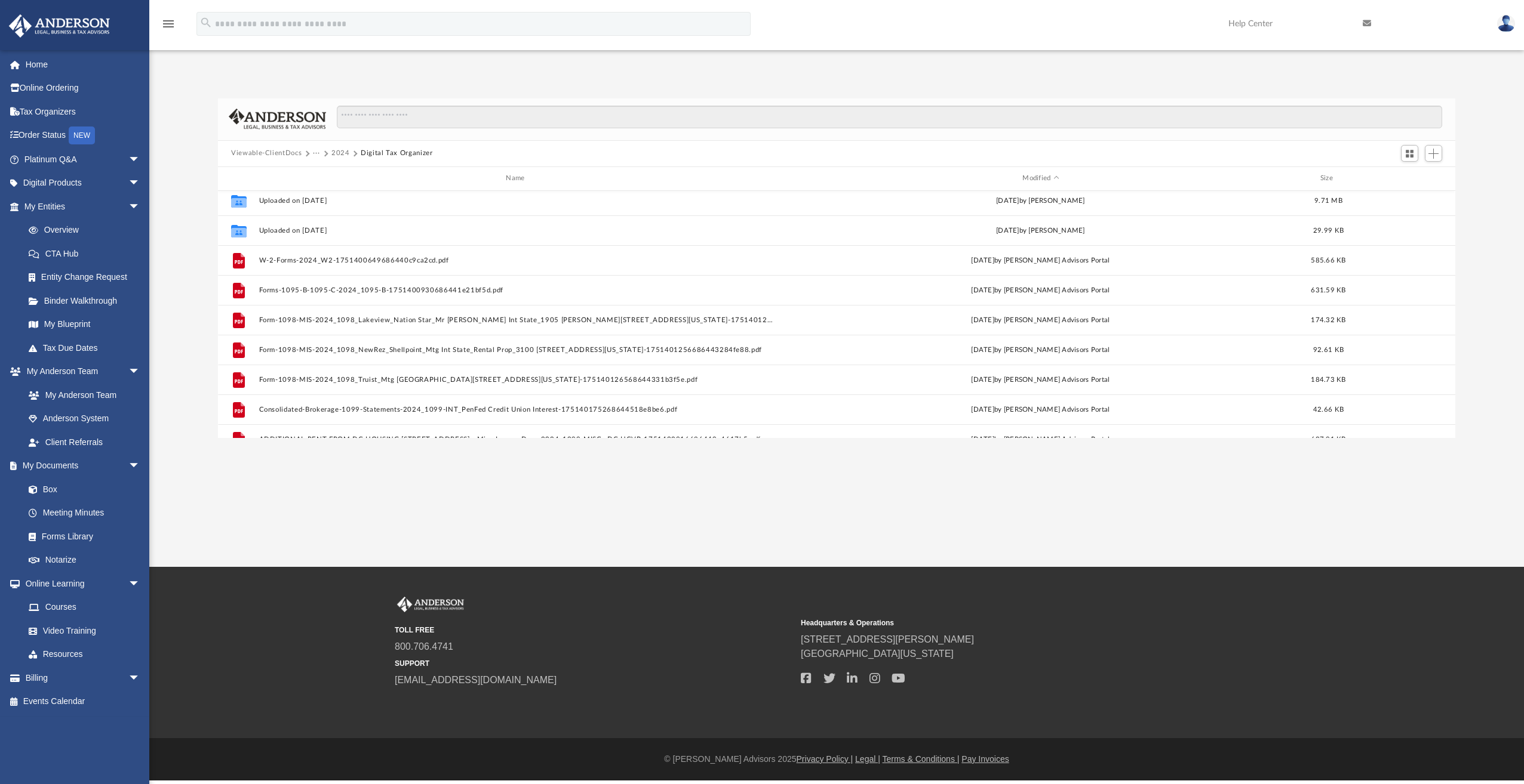
scroll to position [0, 0]
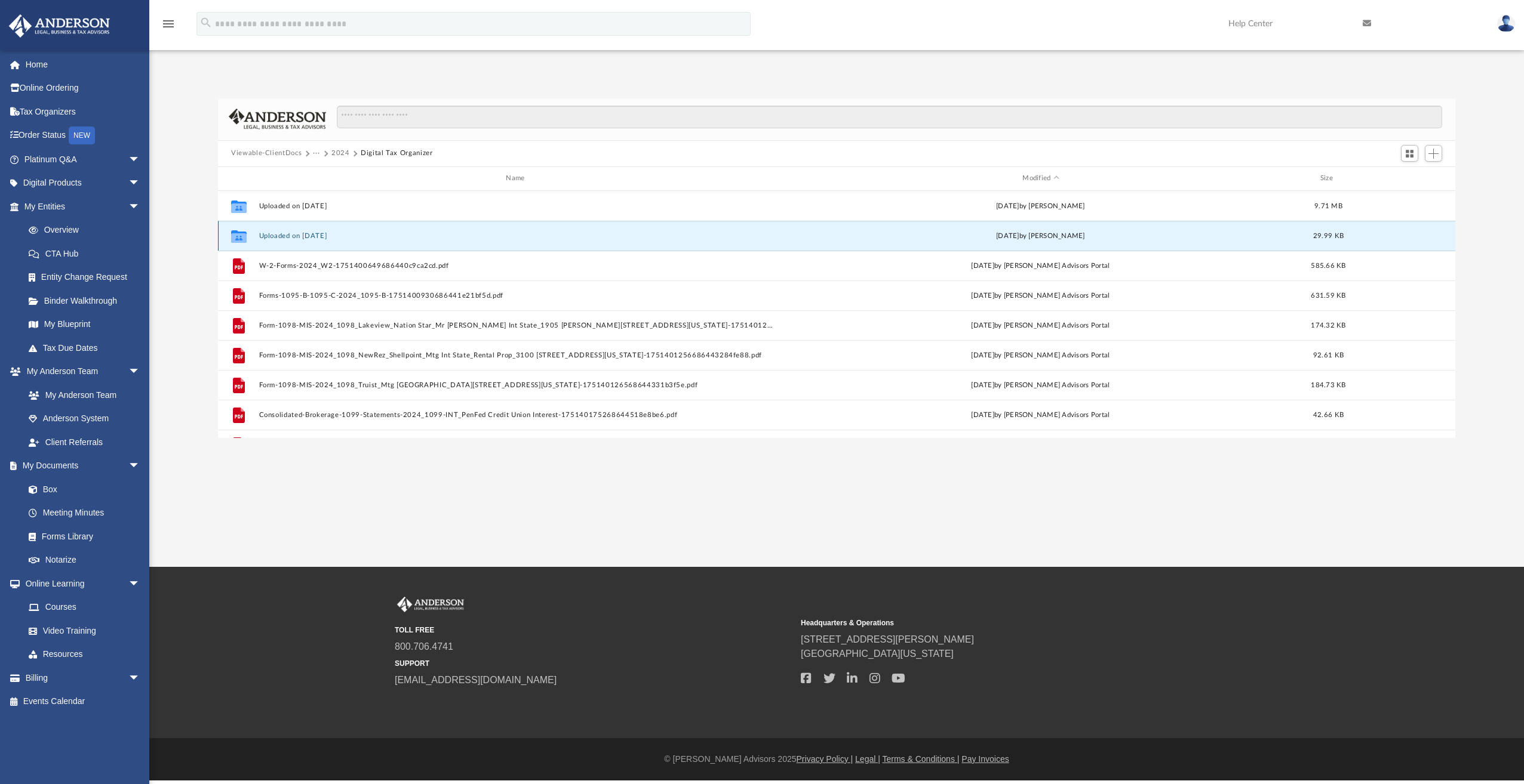
click at [302, 234] on button "Uploaded on [DATE]" at bounding box center [518, 236] width 518 height 8
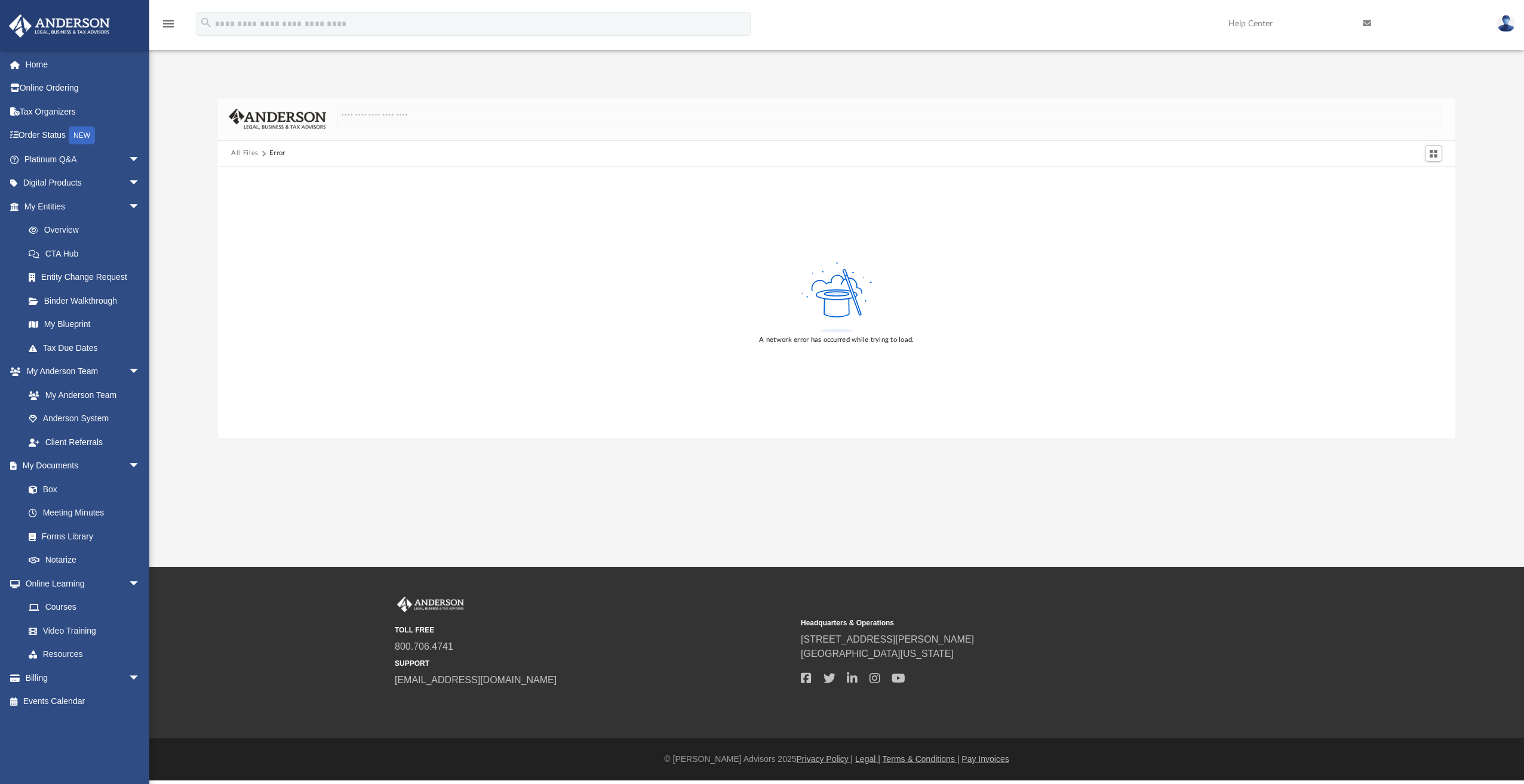
click at [247, 153] on button "All Files" at bounding box center [244, 153] width 27 height 11
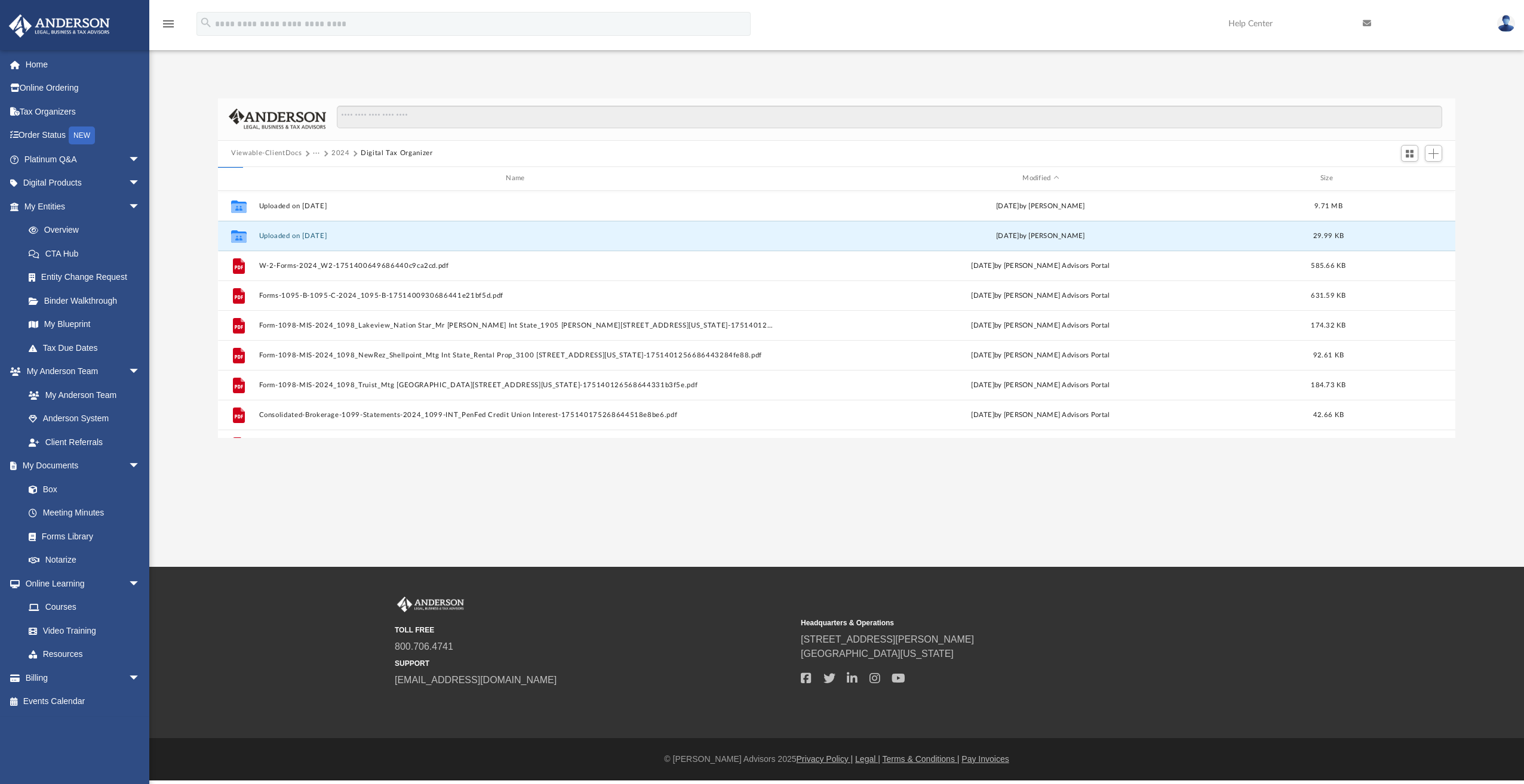
scroll to position [262, 1229]
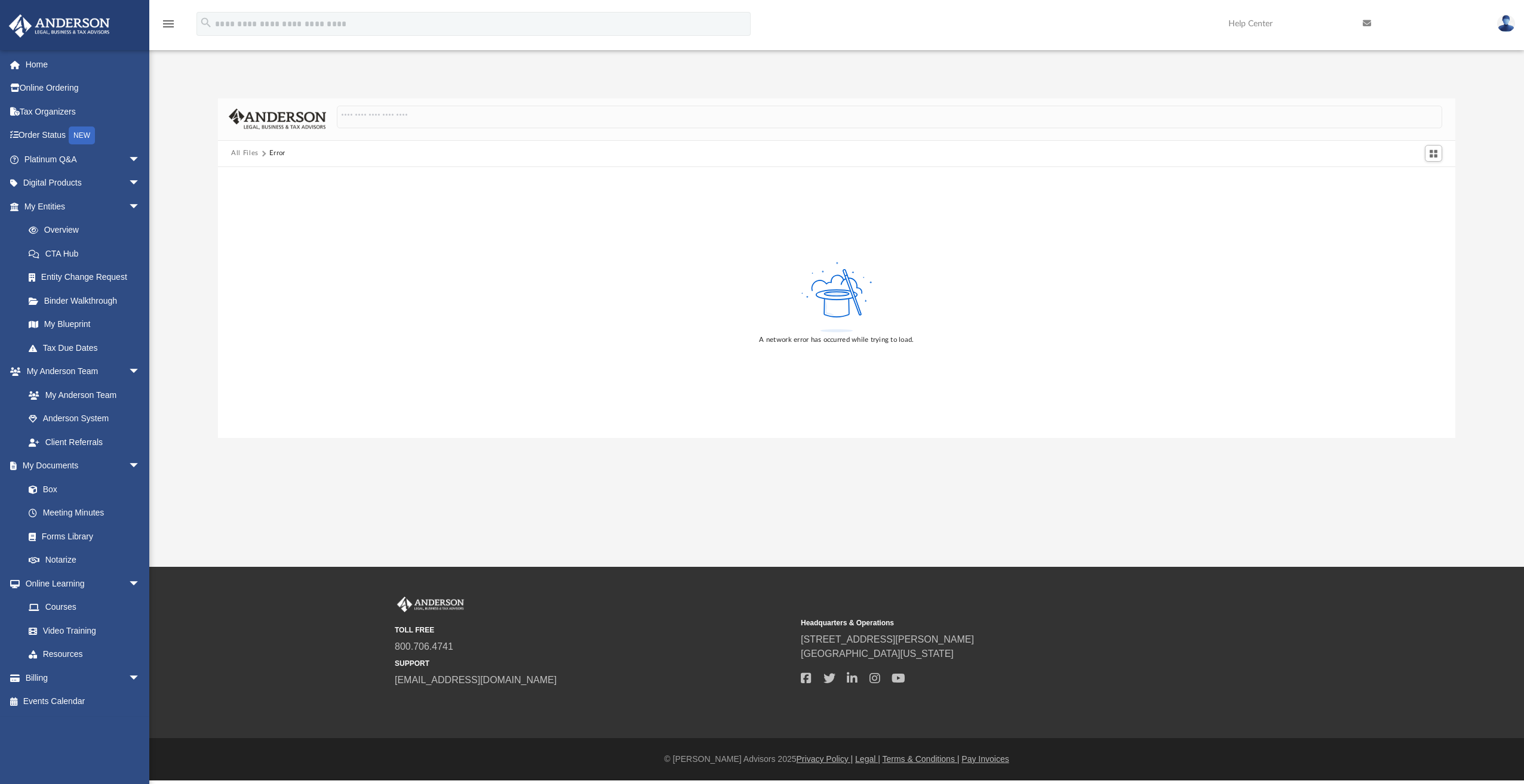
click at [240, 153] on button "All Files" at bounding box center [244, 153] width 27 height 11
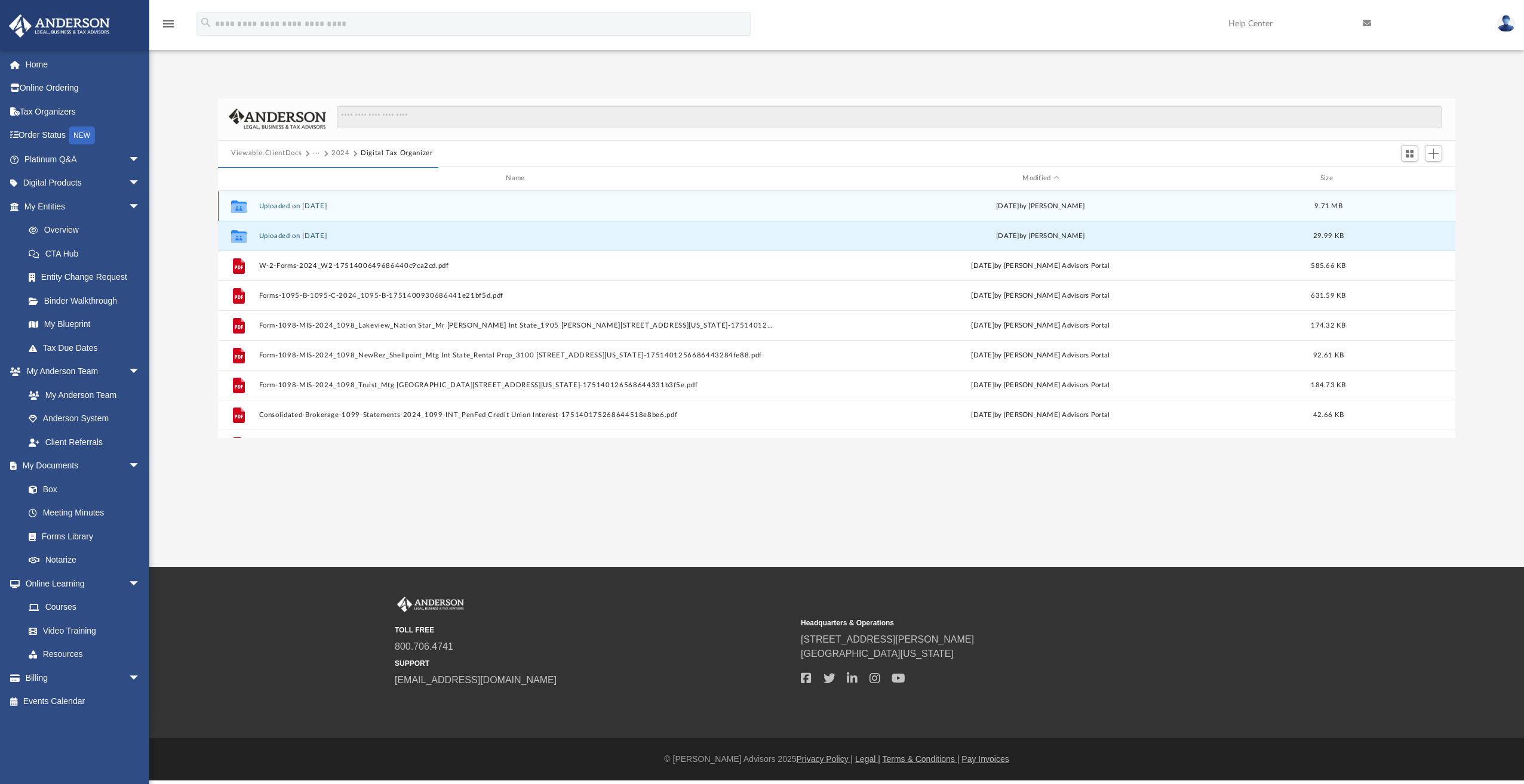
click at [306, 204] on button "Uploaded on [DATE]" at bounding box center [518, 206] width 518 height 8
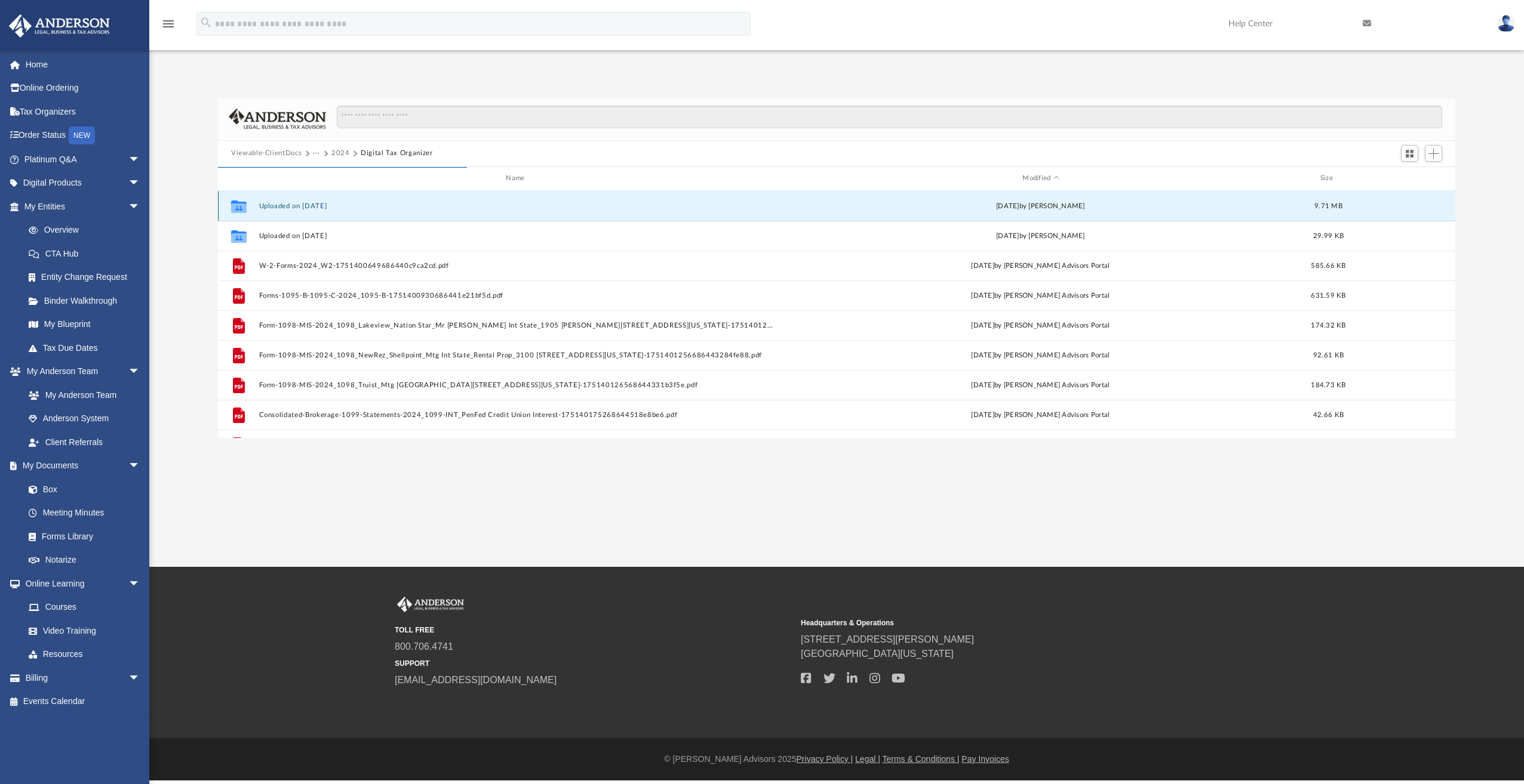
click at [306, 204] on button "Uploaded on [DATE]" at bounding box center [518, 206] width 518 height 8
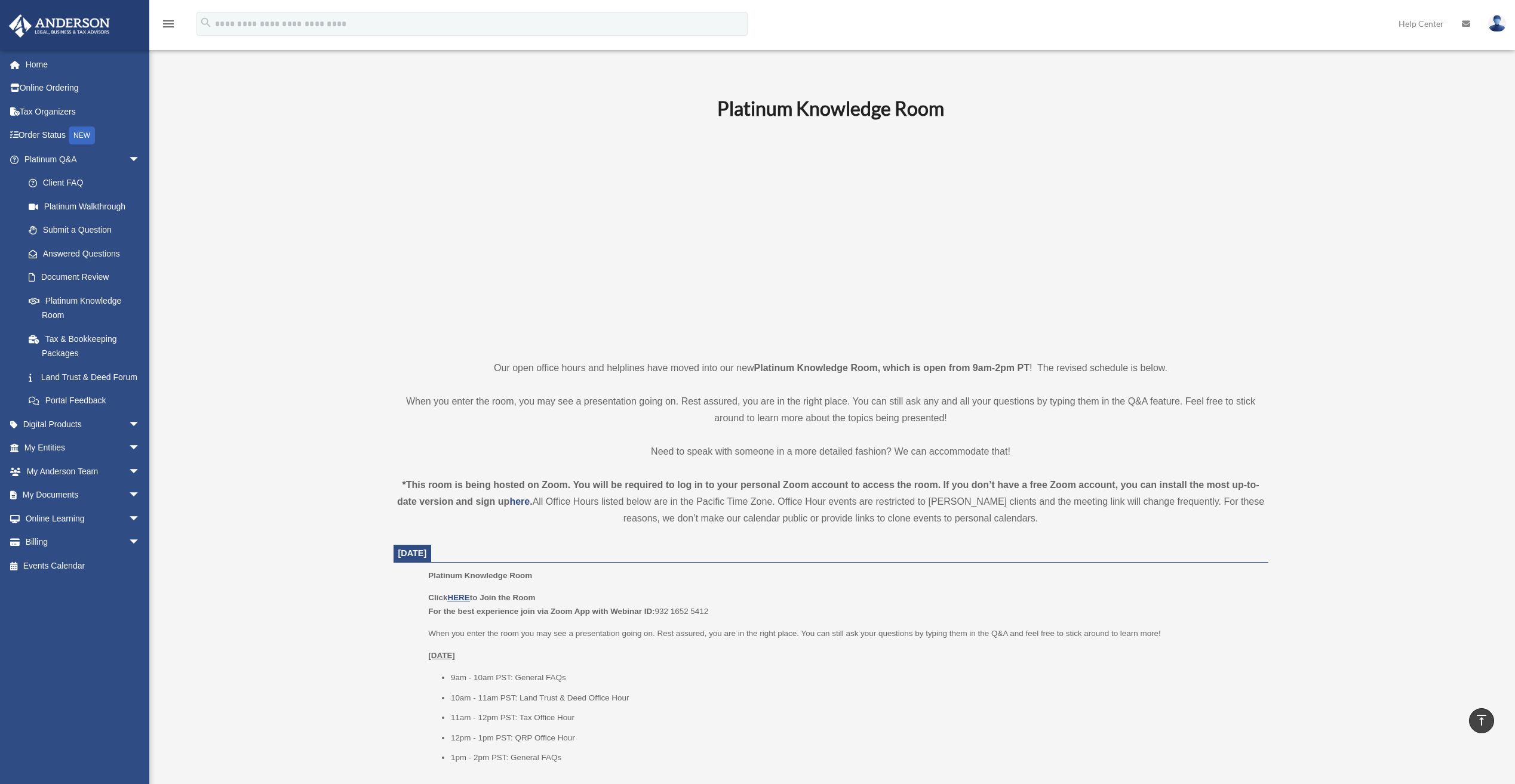
scroll to position [367, 0]
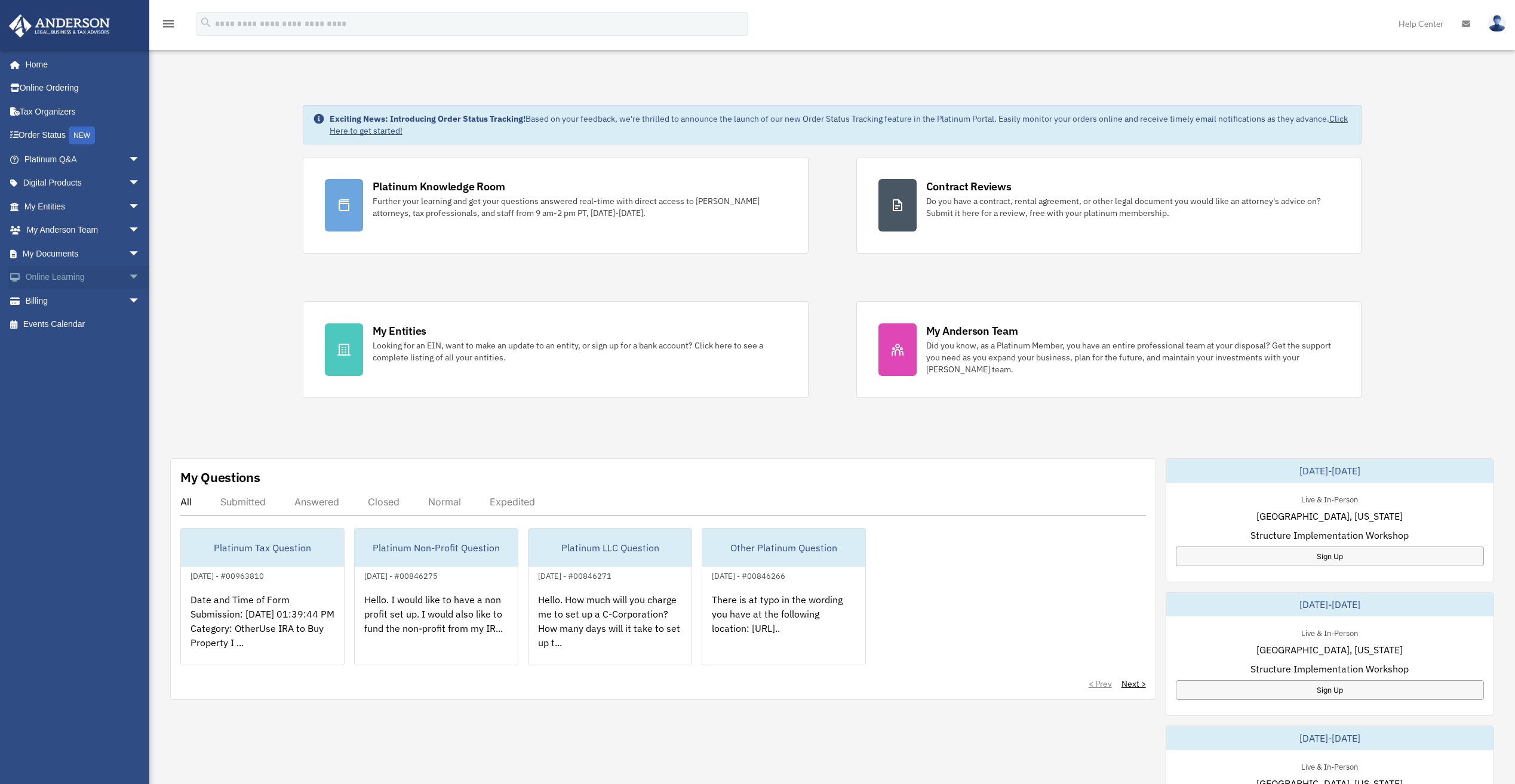
click at [128, 273] on span "arrow_drop_down" at bounding box center [140, 277] width 24 height 24
click at [128, 250] on span "arrow_drop_down" at bounding box center [140, 254] width 24 height 24
click at [50, 277] on link "Box" at bounding box center [87, 277] width 141 height 24
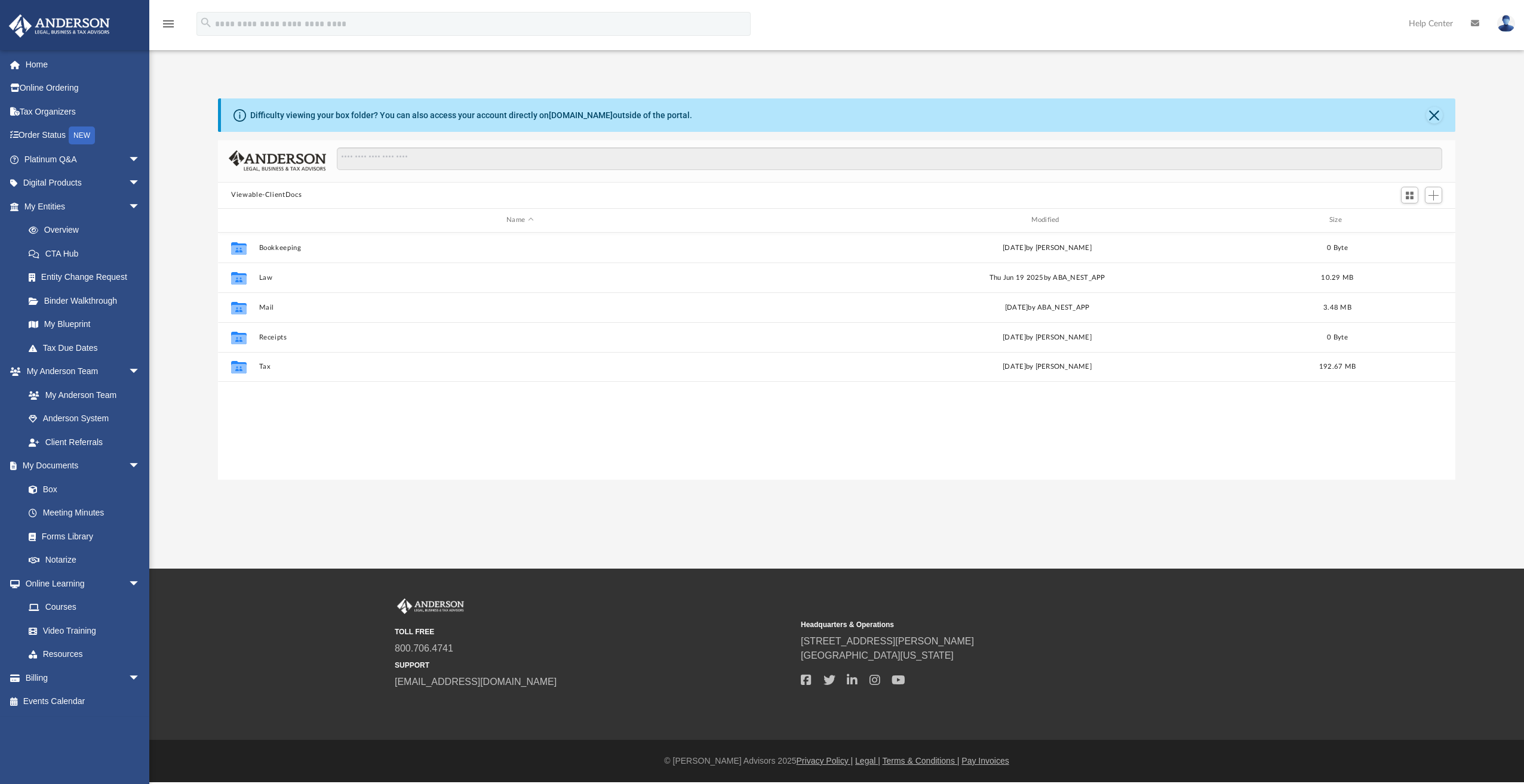
scroll to position [262, 1229]
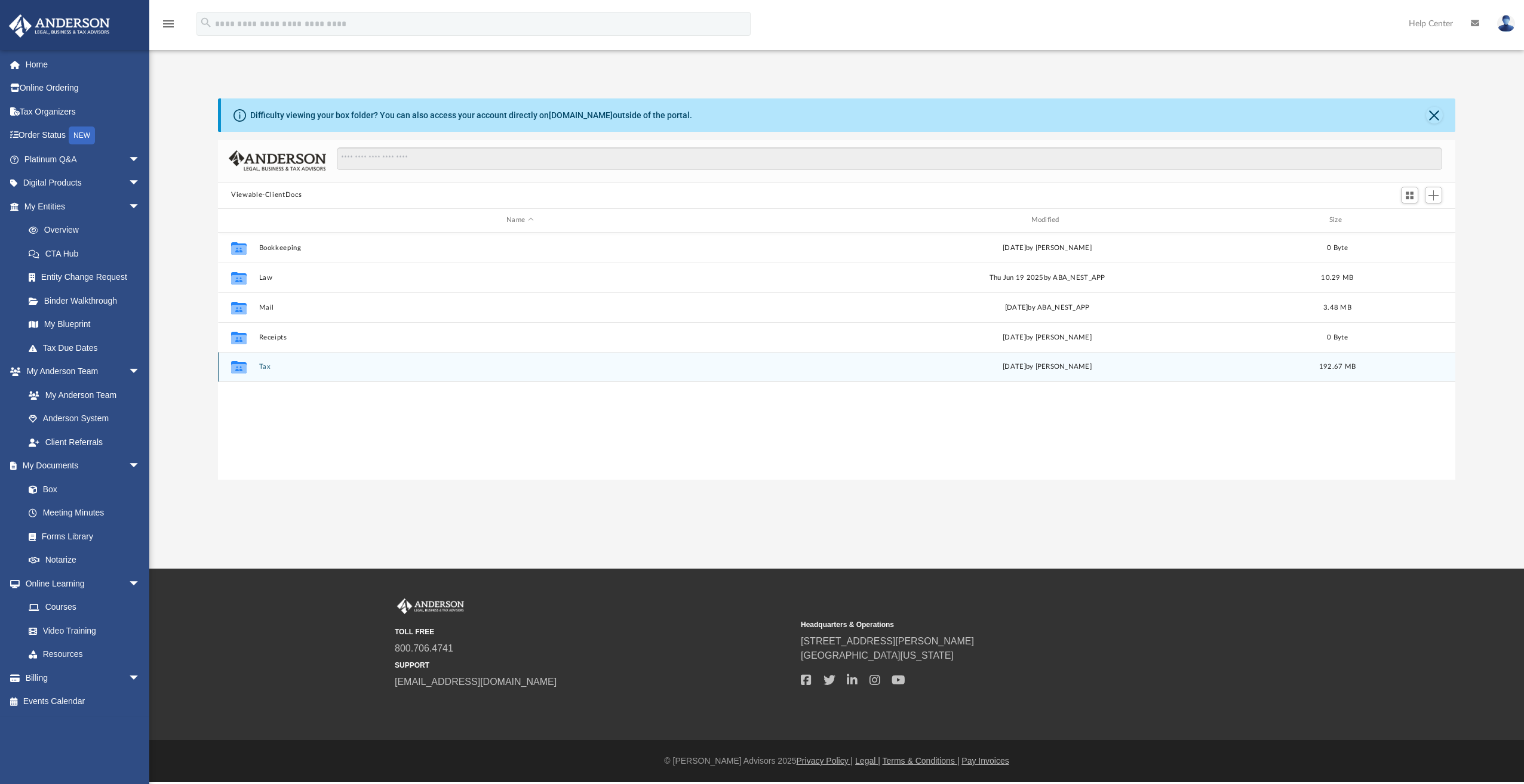
click at [269, 369] on button "Tax" at bounding box center [520, 366] width 522 height 8
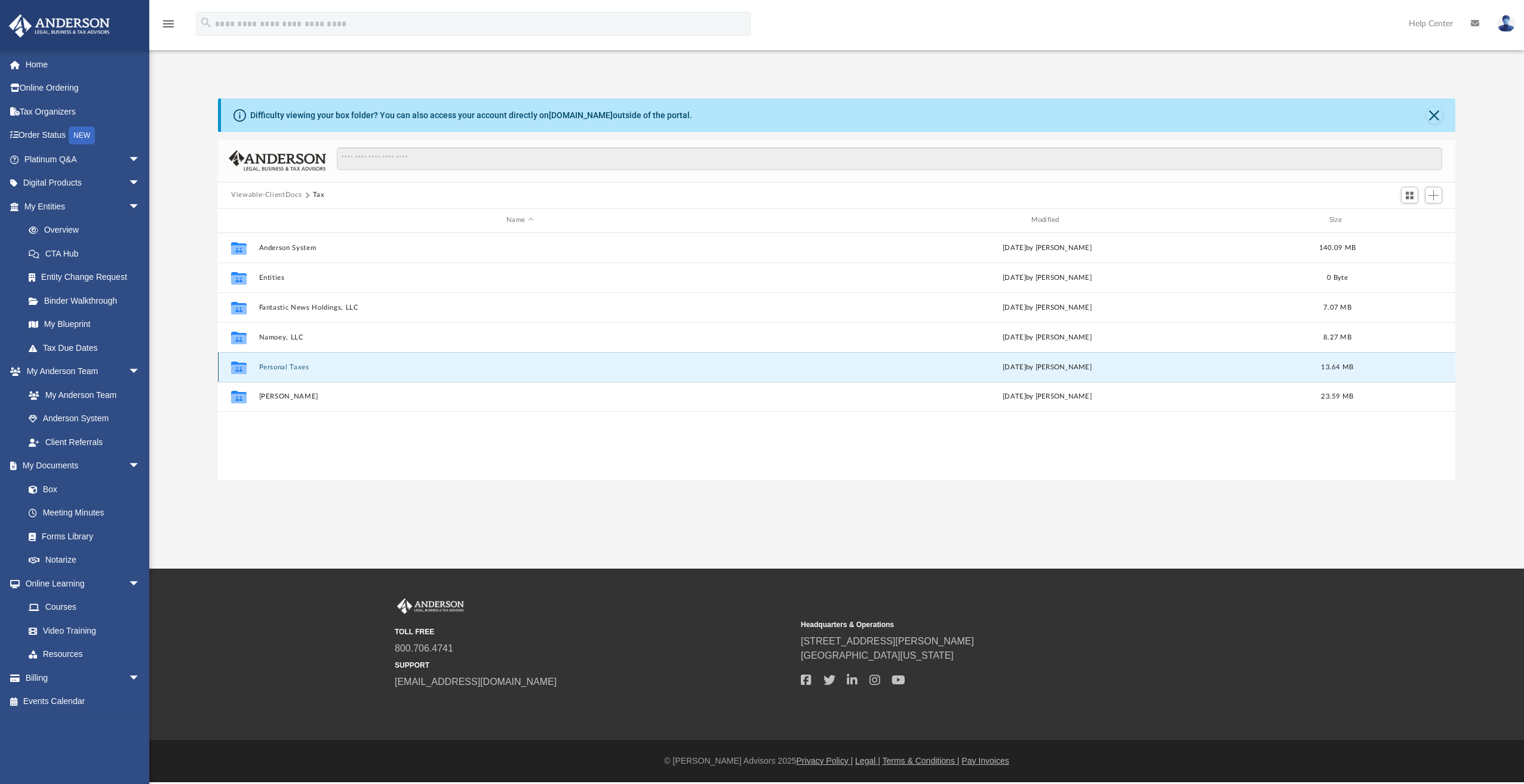
click at [273, 367] on button "Personal Taxes" at bounding box center [520, 367] width 522 height 8
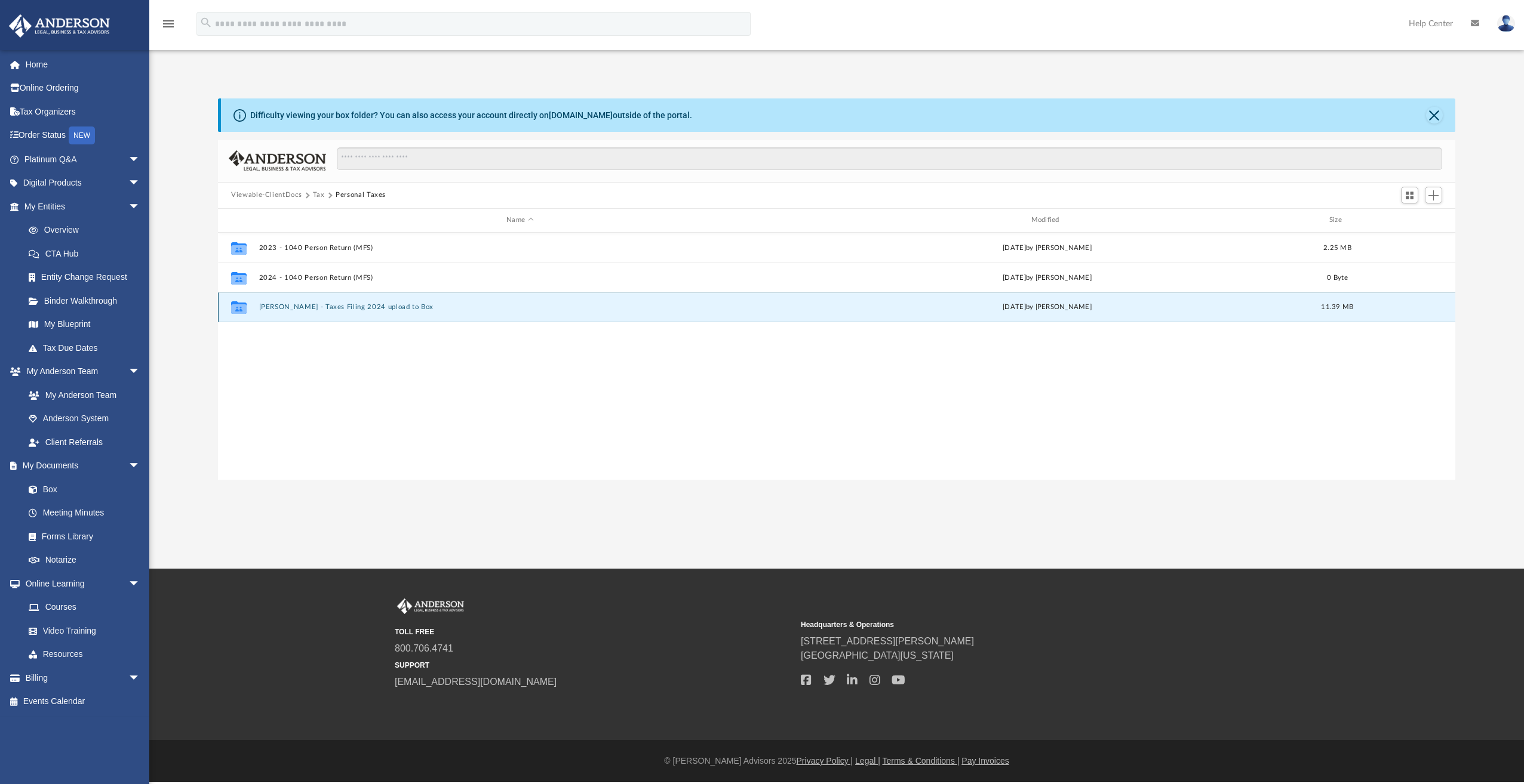
click at [324, 305] on button "[PERSON_NAME] - Taxes Filing 2024 upload to Box" at bounding box center [520, 307] width 522 height 8
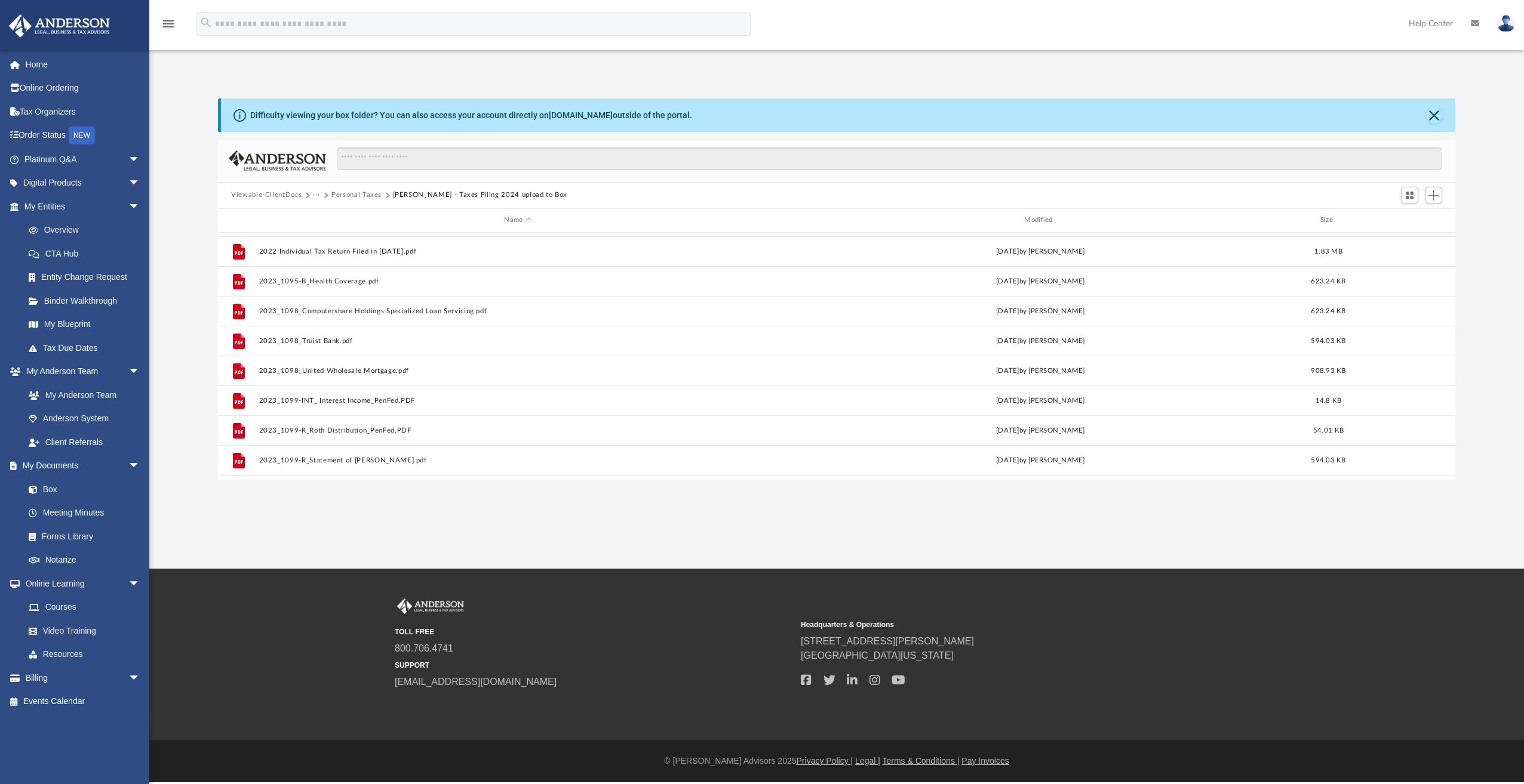
scroll to position [0, 0]
click at [346, 193] on button "Personal Taxes" at bounding box center [356, 195] width 50 height 11
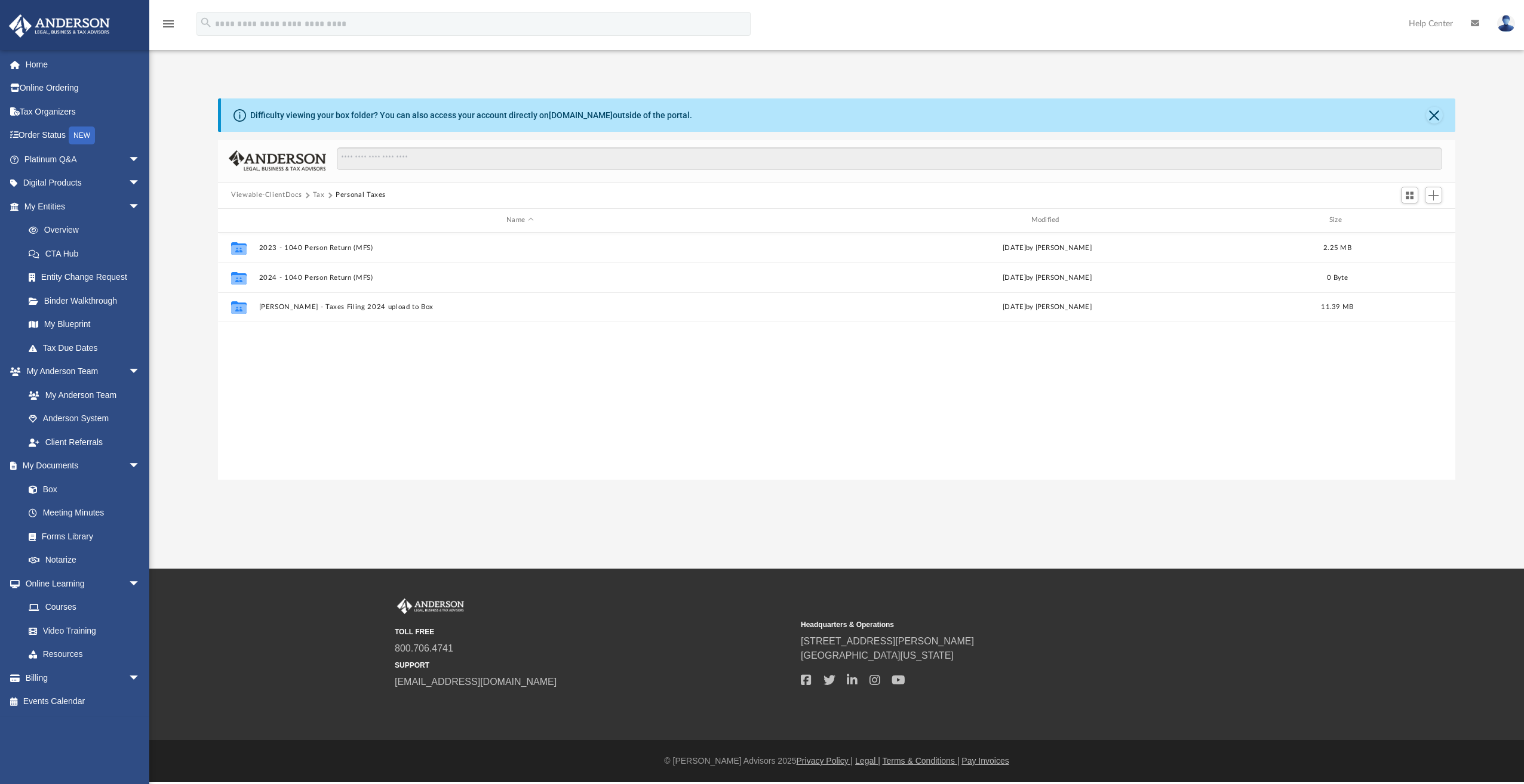
click at [264, 195] on button "Viewable-ClientDocs" at bounding box center [266, 195] width 70 height 11
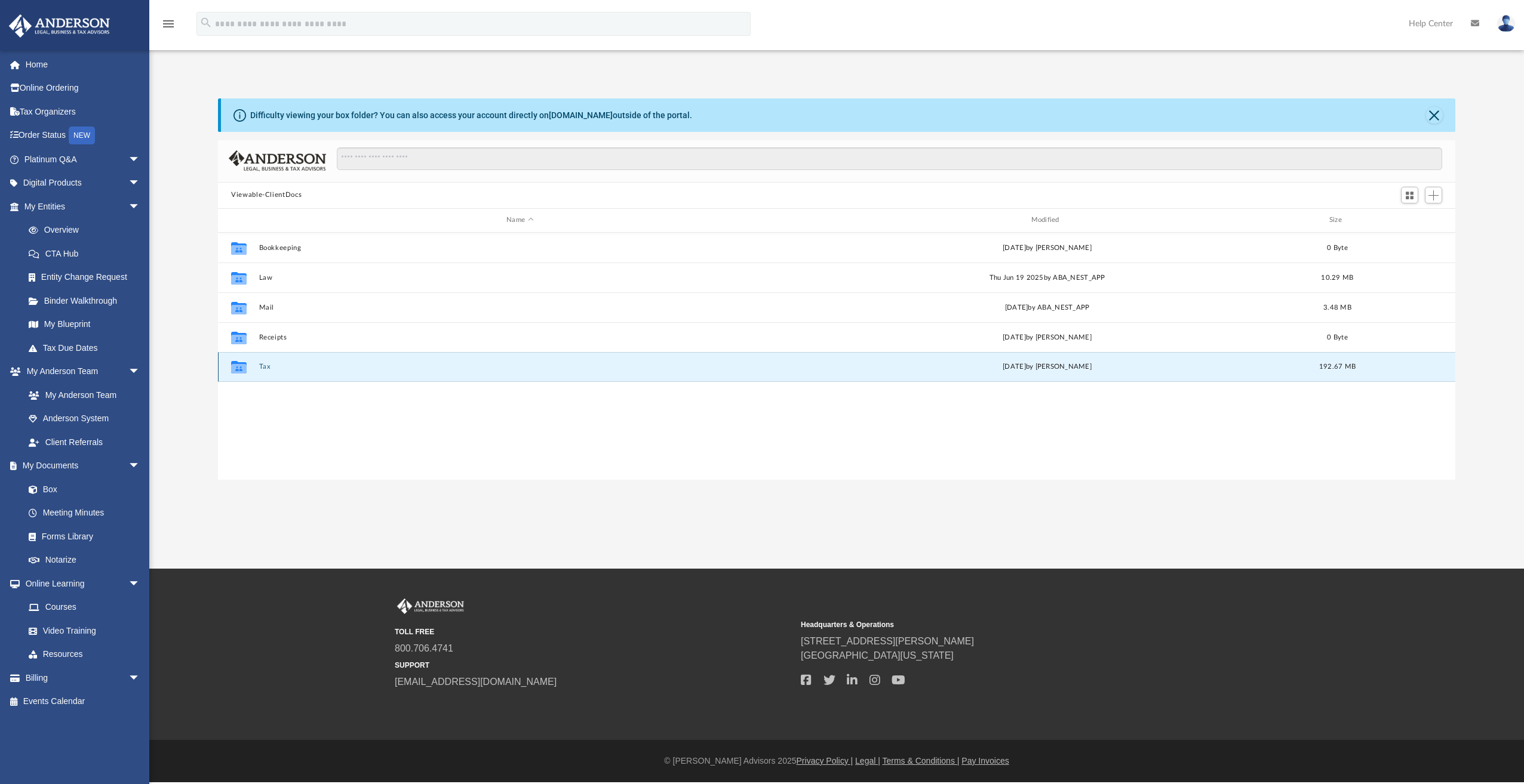
click at [265, 369] on button "Tax" at bounding box center [520, 366] width 522 height 8
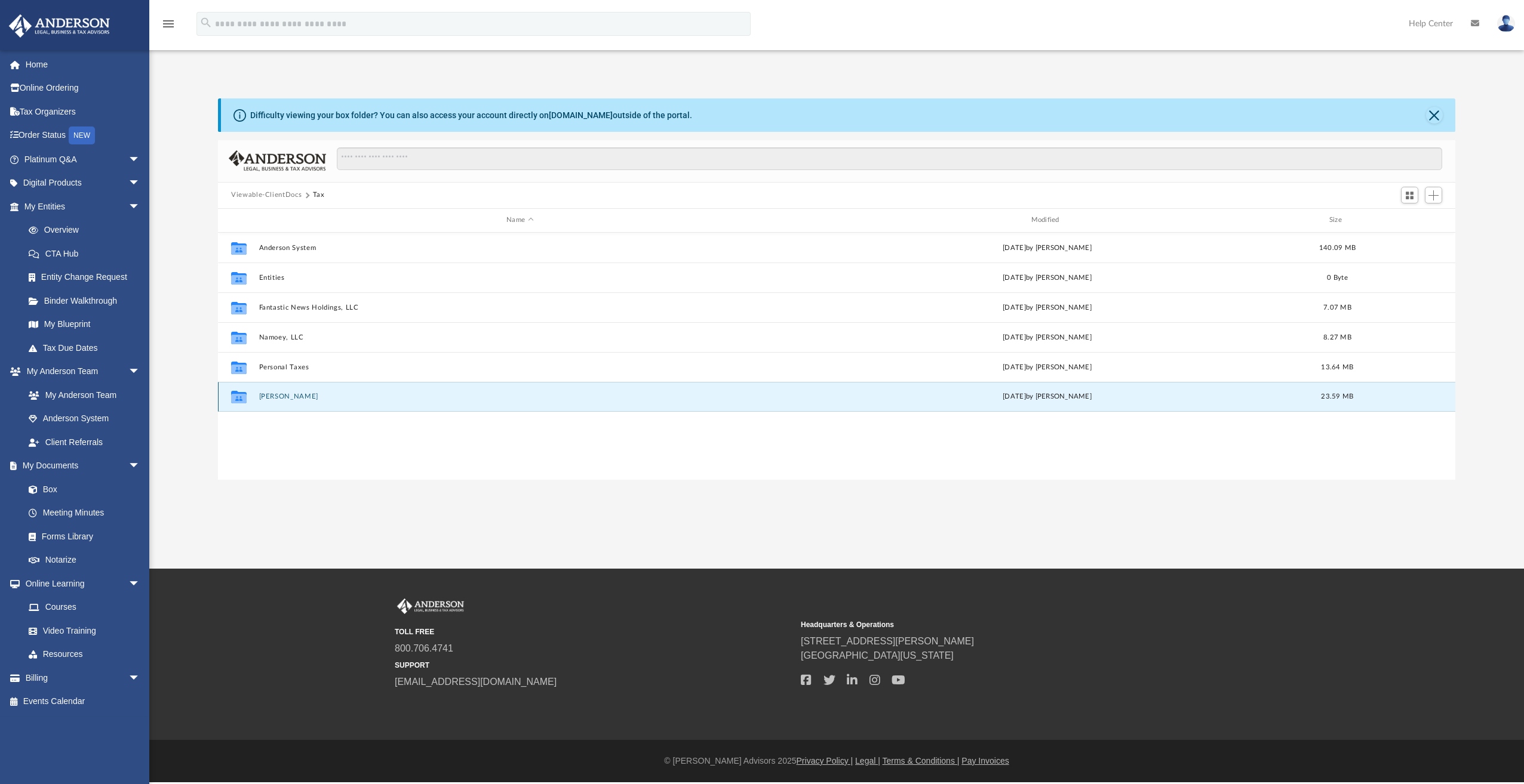
click at [306, 398] on button "[PERSON_NAME]" at bounding box center [520, 396] width 522 height 8
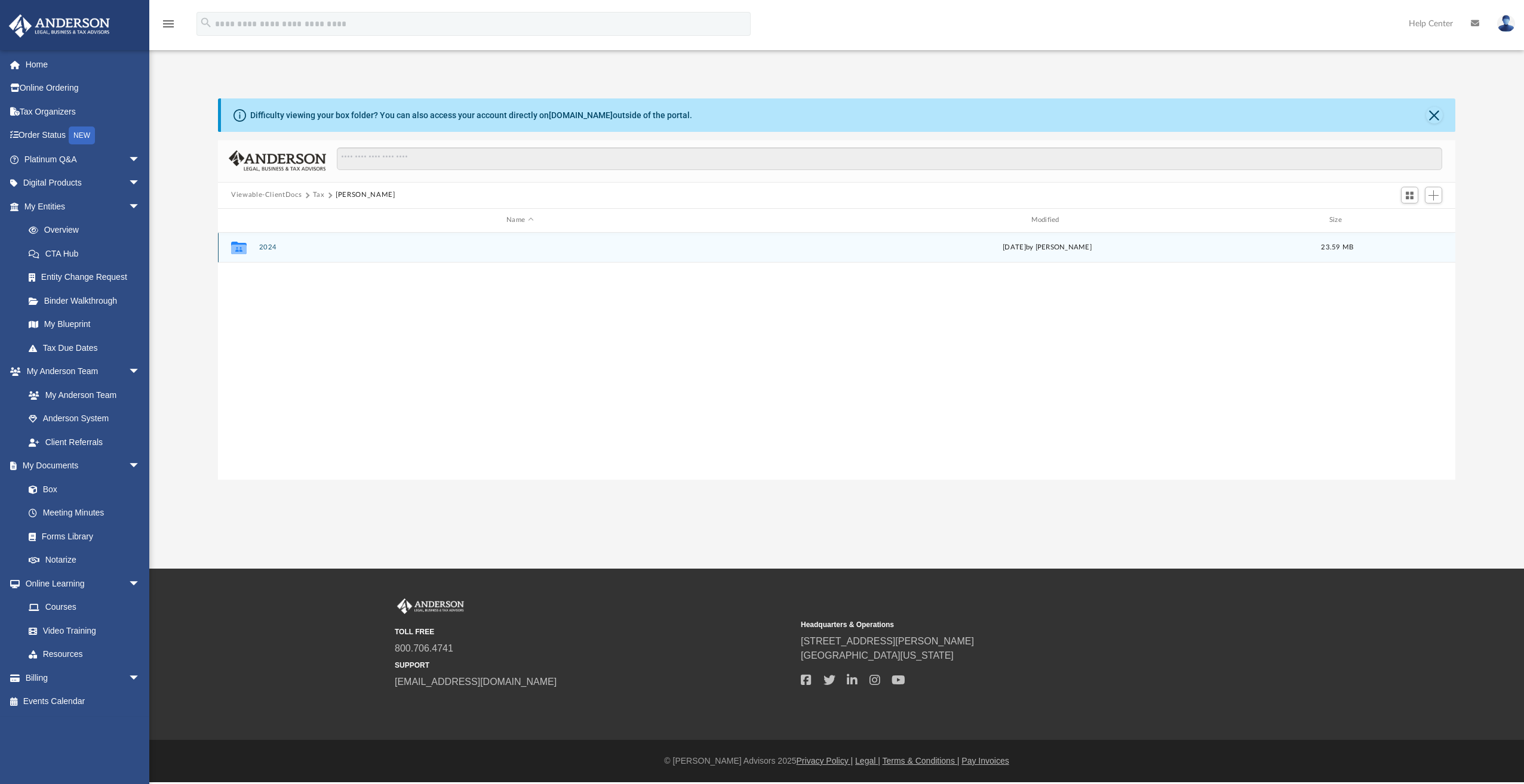
click at [269, 247] on button "2024" at bounding box center [520, 247] width 522 height 8
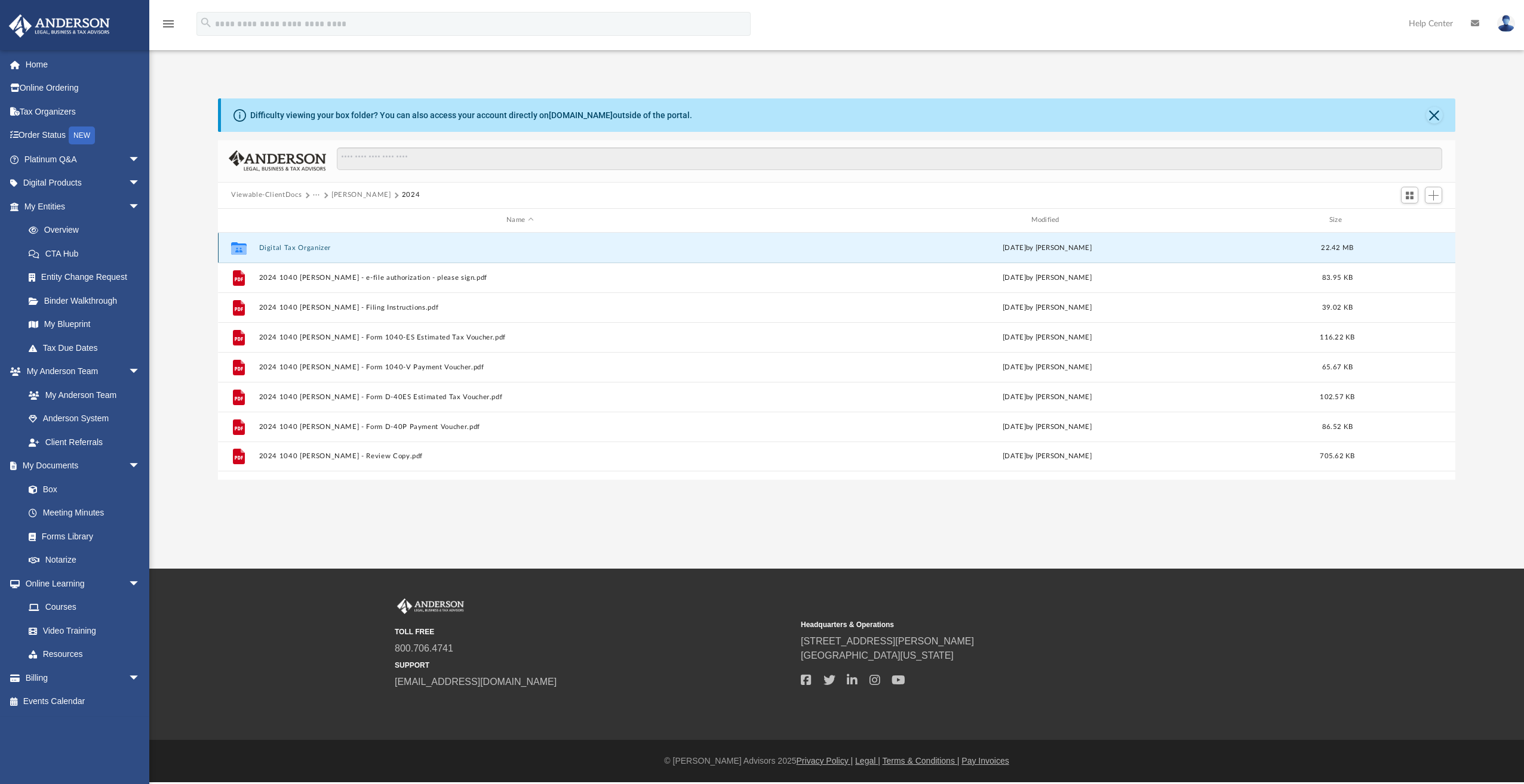
click at [285, 246] on button "Digital Tax Organizer" at bounding box center [520, 248] width 522 height 8
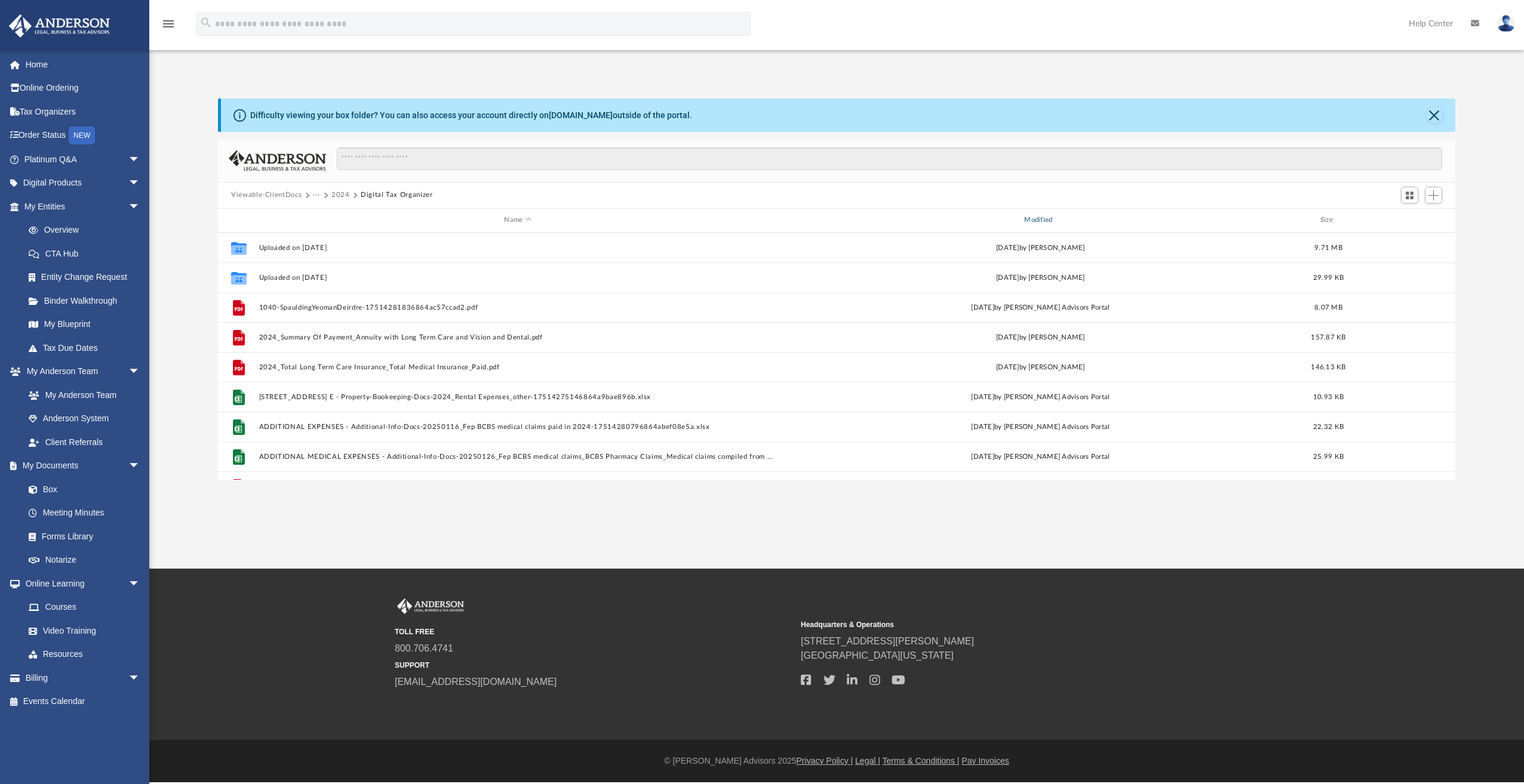
click at [1049, 218] on div "Modified" at bounding box center [1040, 220] width 518 height 11
click at [1042, 219] on div "Modified" at bounding box center [1040, 220] width 518 height 11
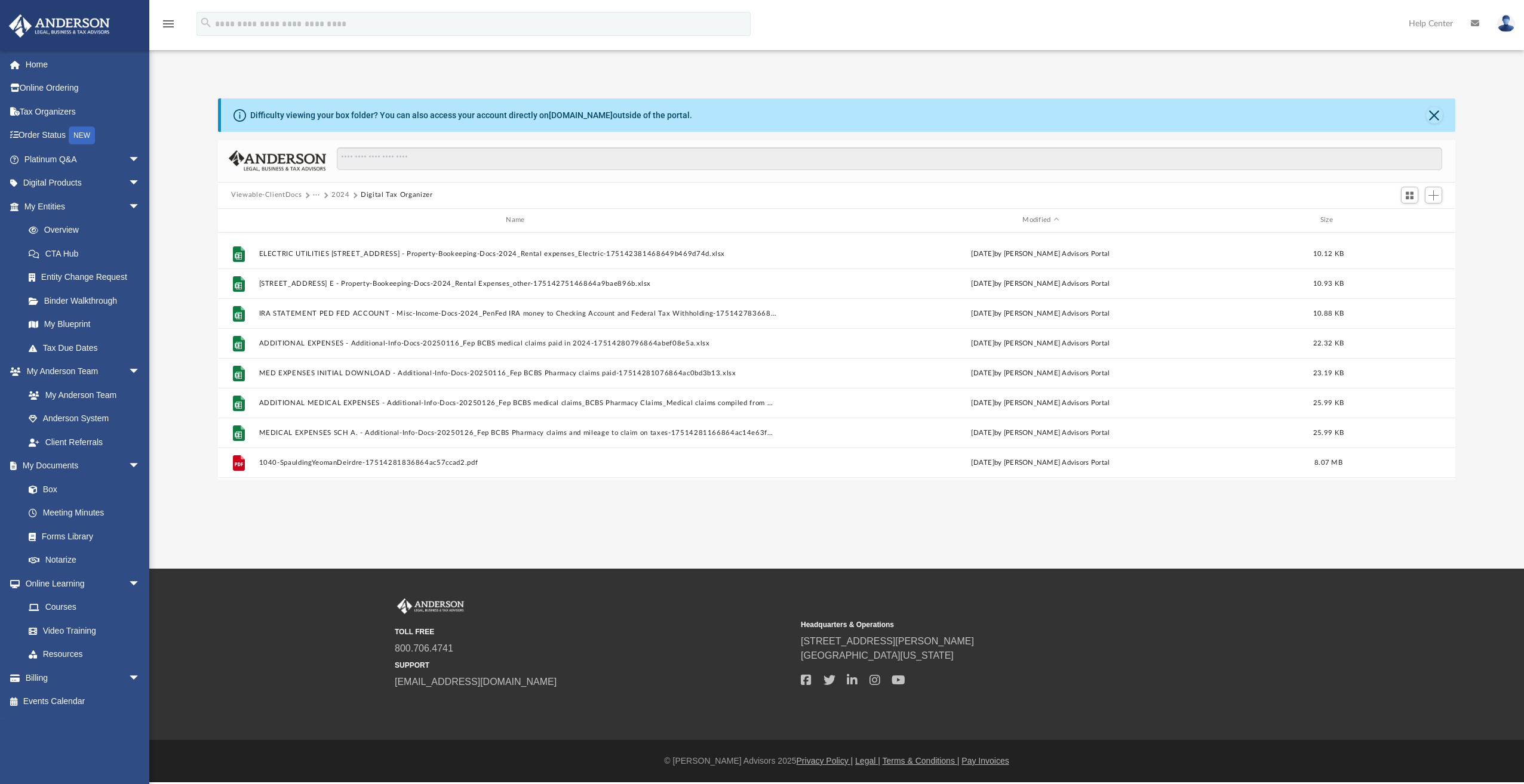
scroll to position [529, 0]
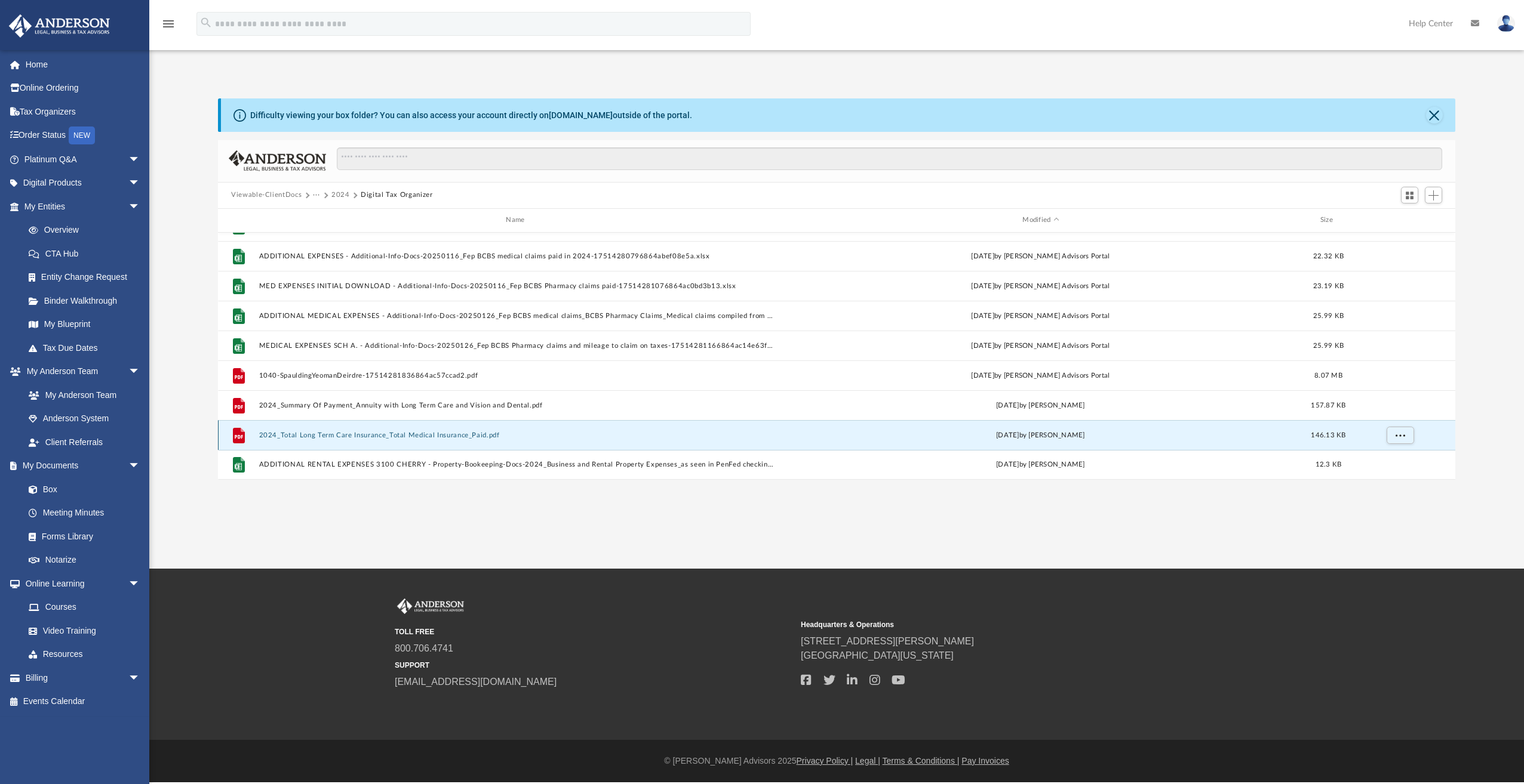
click at [362, 433] on button "2024_Total Long Term Care Insurance_Total Medical Insurance_Paid.pdf" at bounding box center [518, 435] width 518 height 8
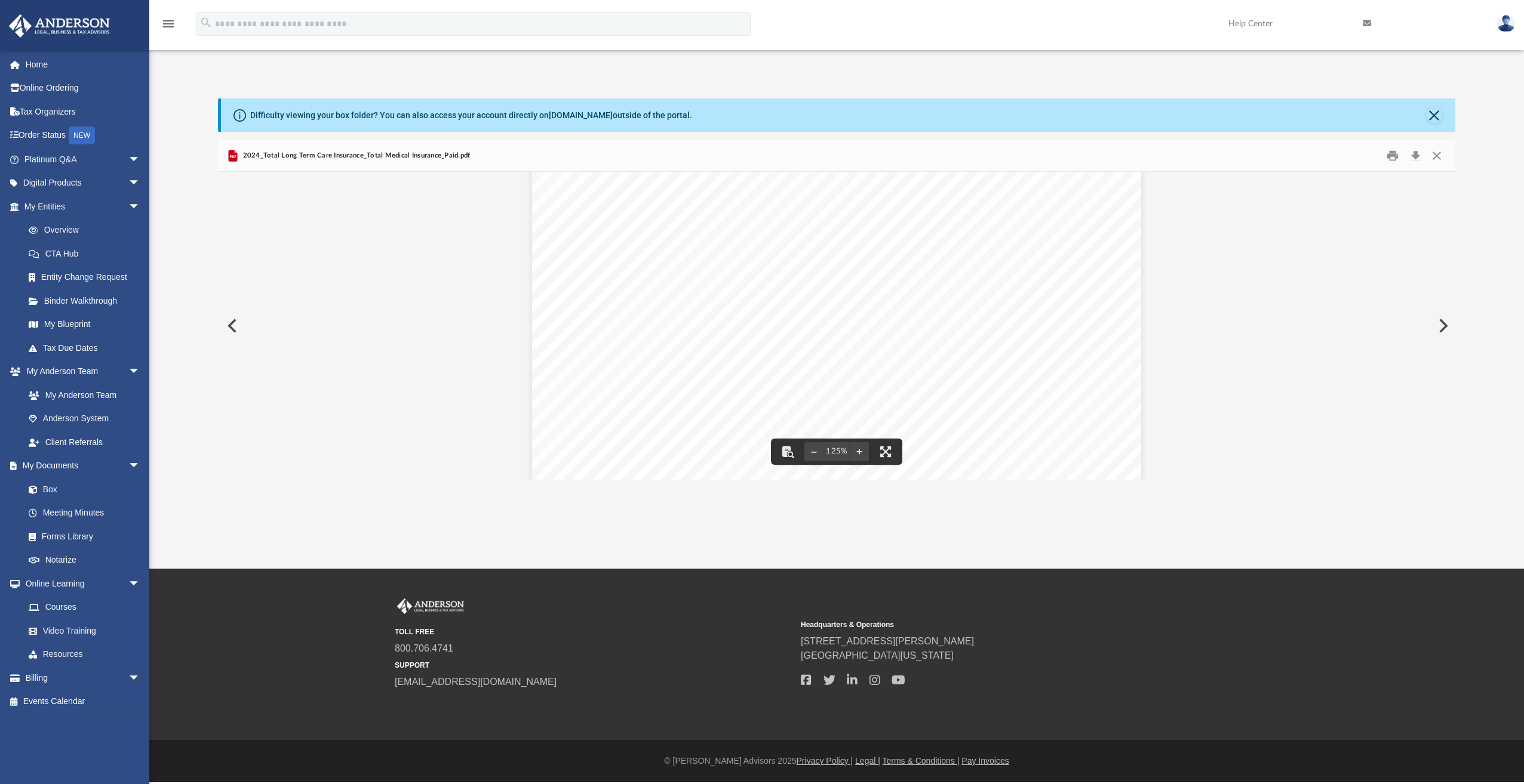
scroll to position [0, 0]
click at [1415, 156] on button "Download" at bounding box center [1415, 155] width 21 height 18
drag, startPoint x: 483, startPoint y: 155, endPoint x: 245, endPoint y: 152, distance: 238.0
click at [245, 152] on div "2024_Total Long Term Care Insurance_Total Medical Insurance_Paid.pdf" at bounding box center [836, 155] width 1237 height 32
copy span "2024_Total Long Term Care Insurance_Total Medical Insurance_Paid.pdf"
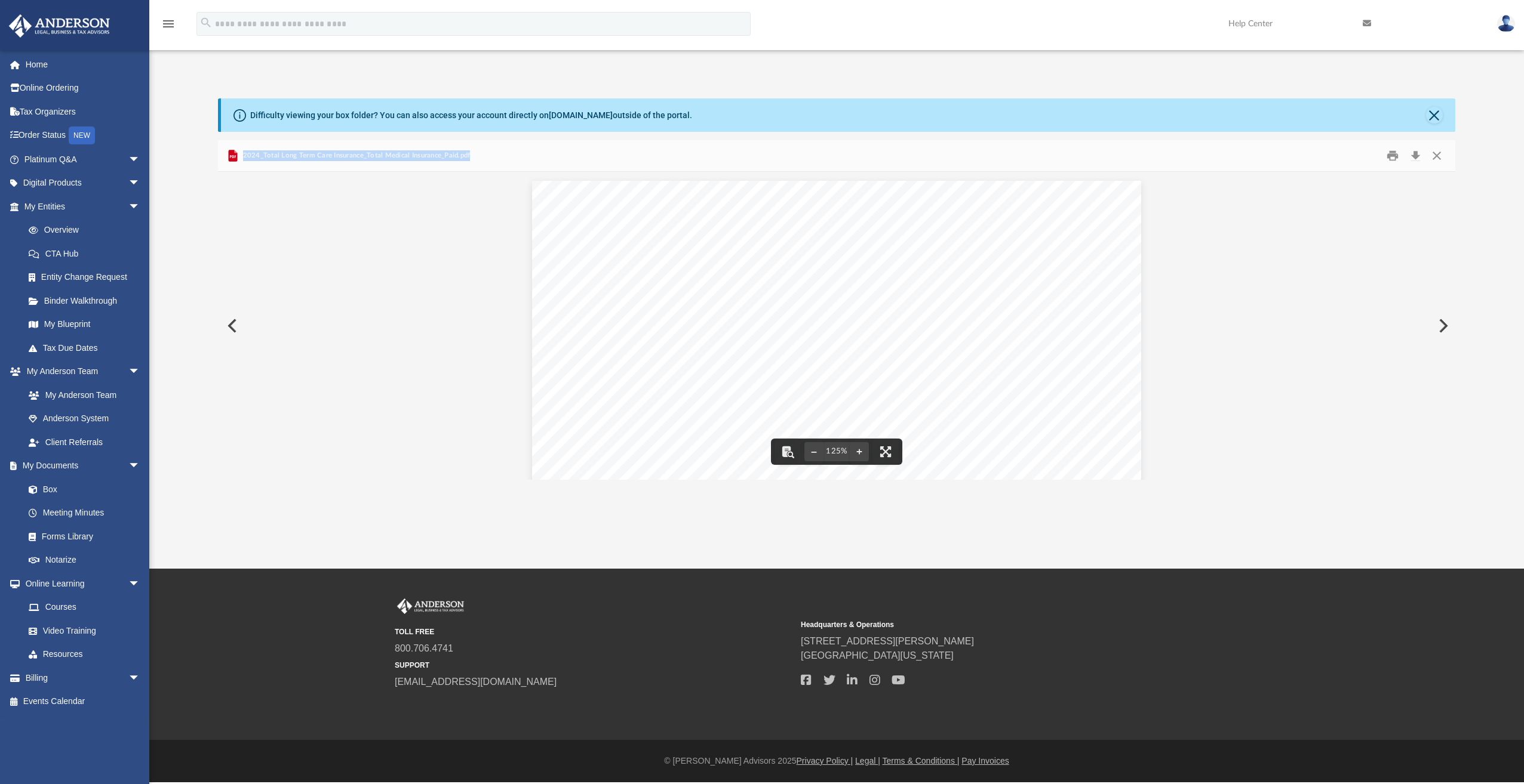
click at [1275, 319] on div "Document Viewer" at bounding box center [836, 574] width 1237 height 805
click at [1414, 156] on button "Download" at bounding box center [1415, 155] width 21 height 18
click at [1435, 155] on button "Close" at bounding box center [1436, 155] width 21 height 18
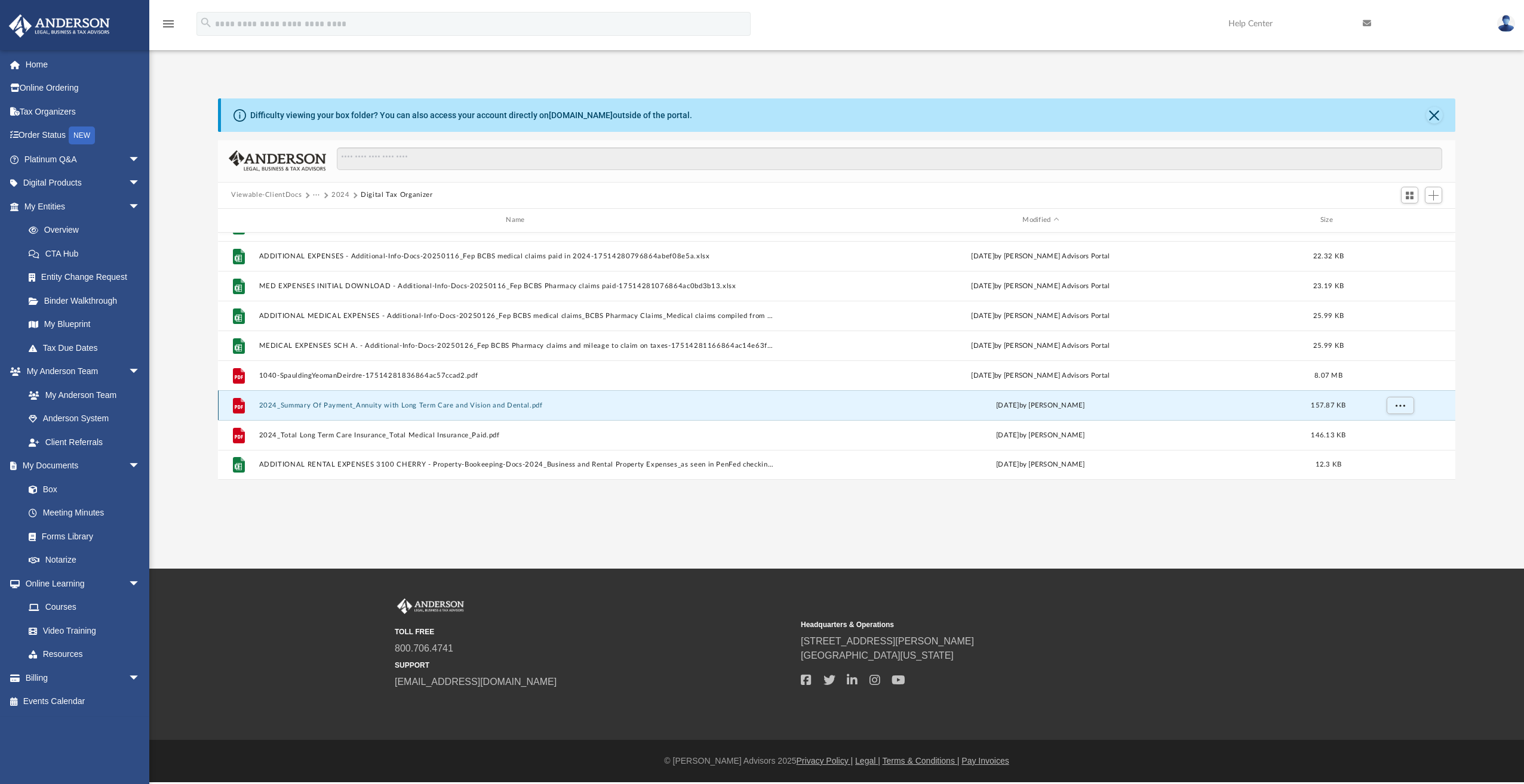
click at [407, 403] on button "2024_Summary Of Payment_Annuity with Long Term Care and Vision and Dental.pdf" at bounding box center [518, 405] width 518 height 8
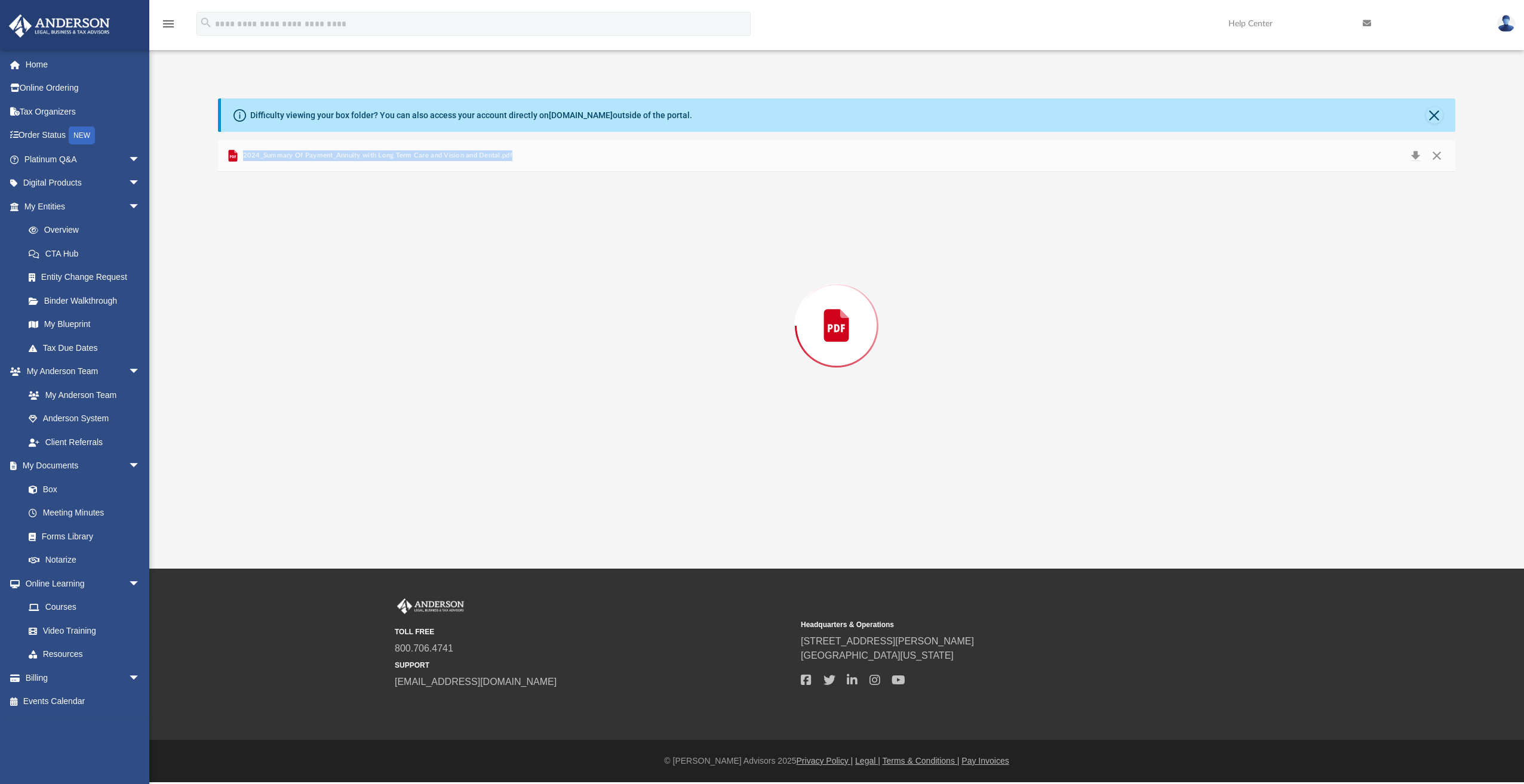
click at [407, 403] on div "Preview" at bounding box center [836, 326] width 1237 height 308
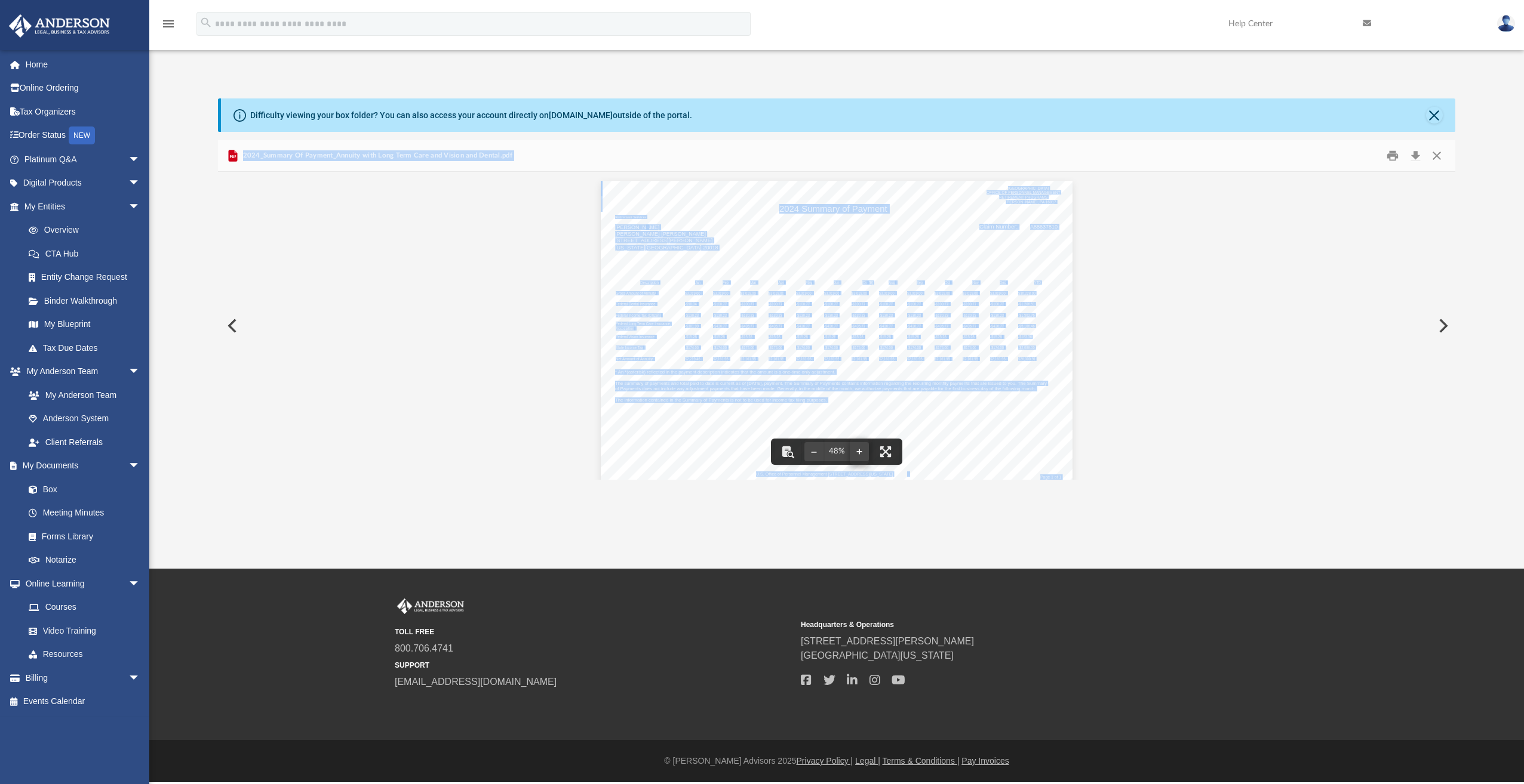
click at [855, 449] on button "File preview" at bounding box center [859, 452] width 19 height 26
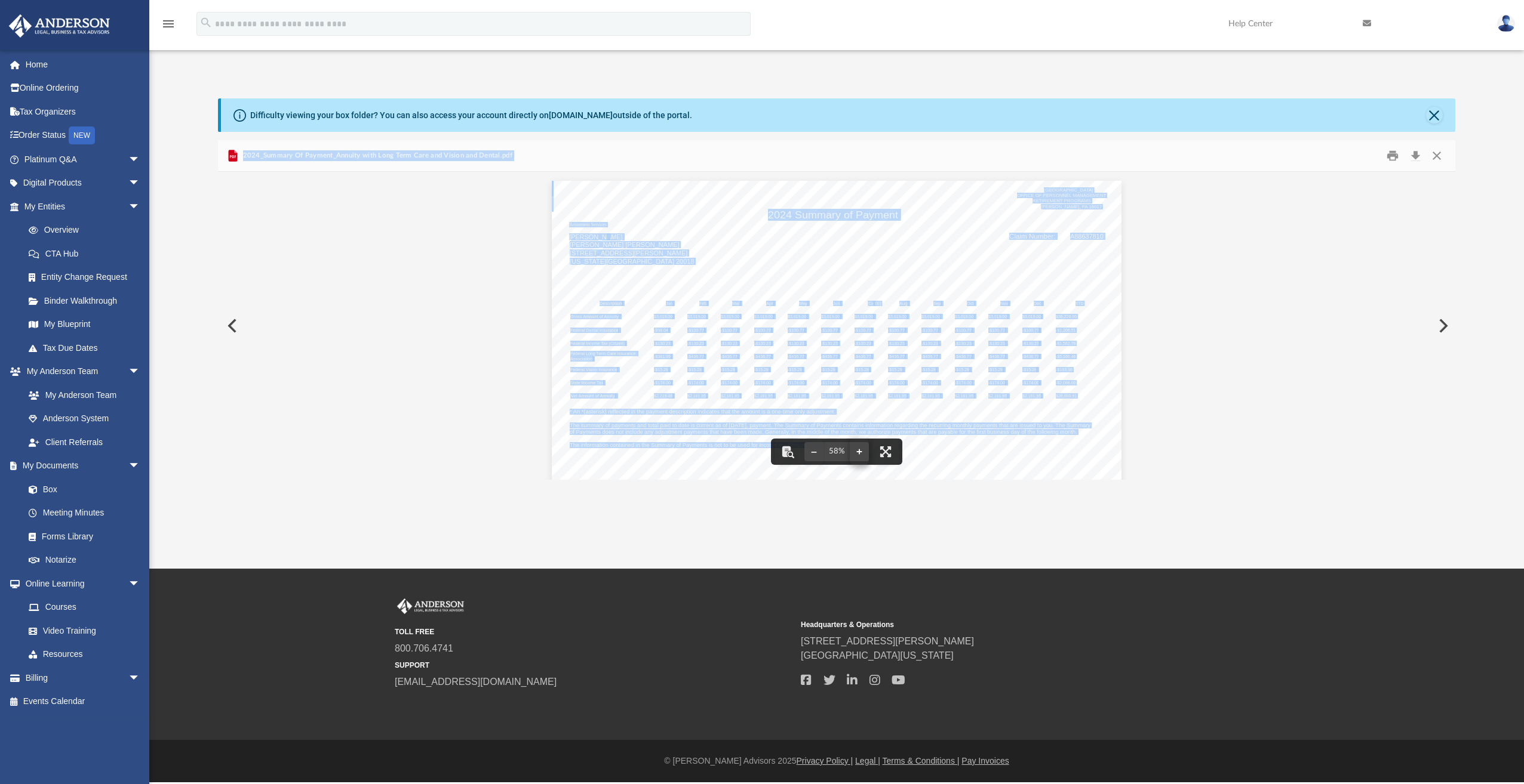
click at [855, 449] on button "File preview" at bounding box center [859, 452] width 19 height 26
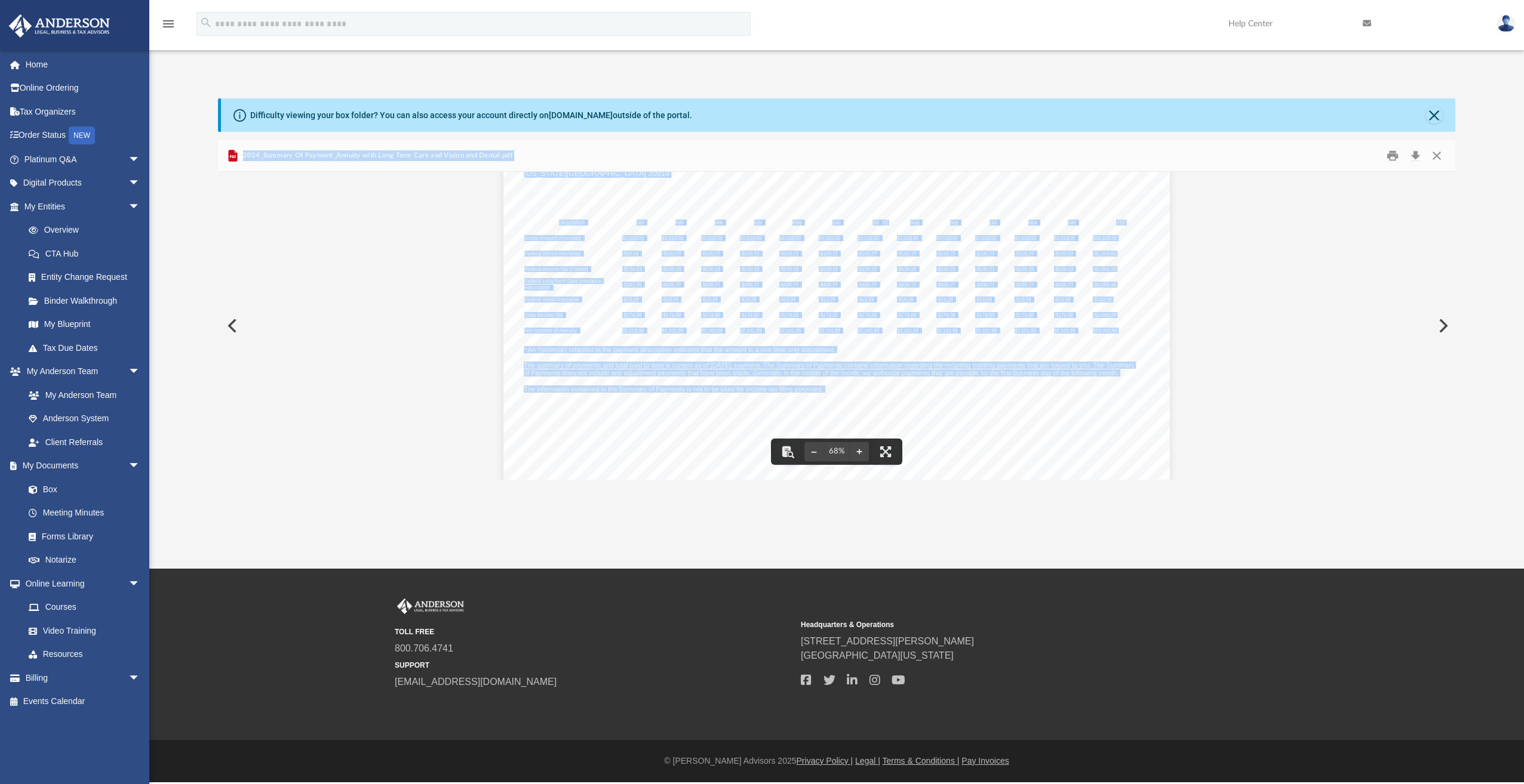
scroll to position [141, 0]
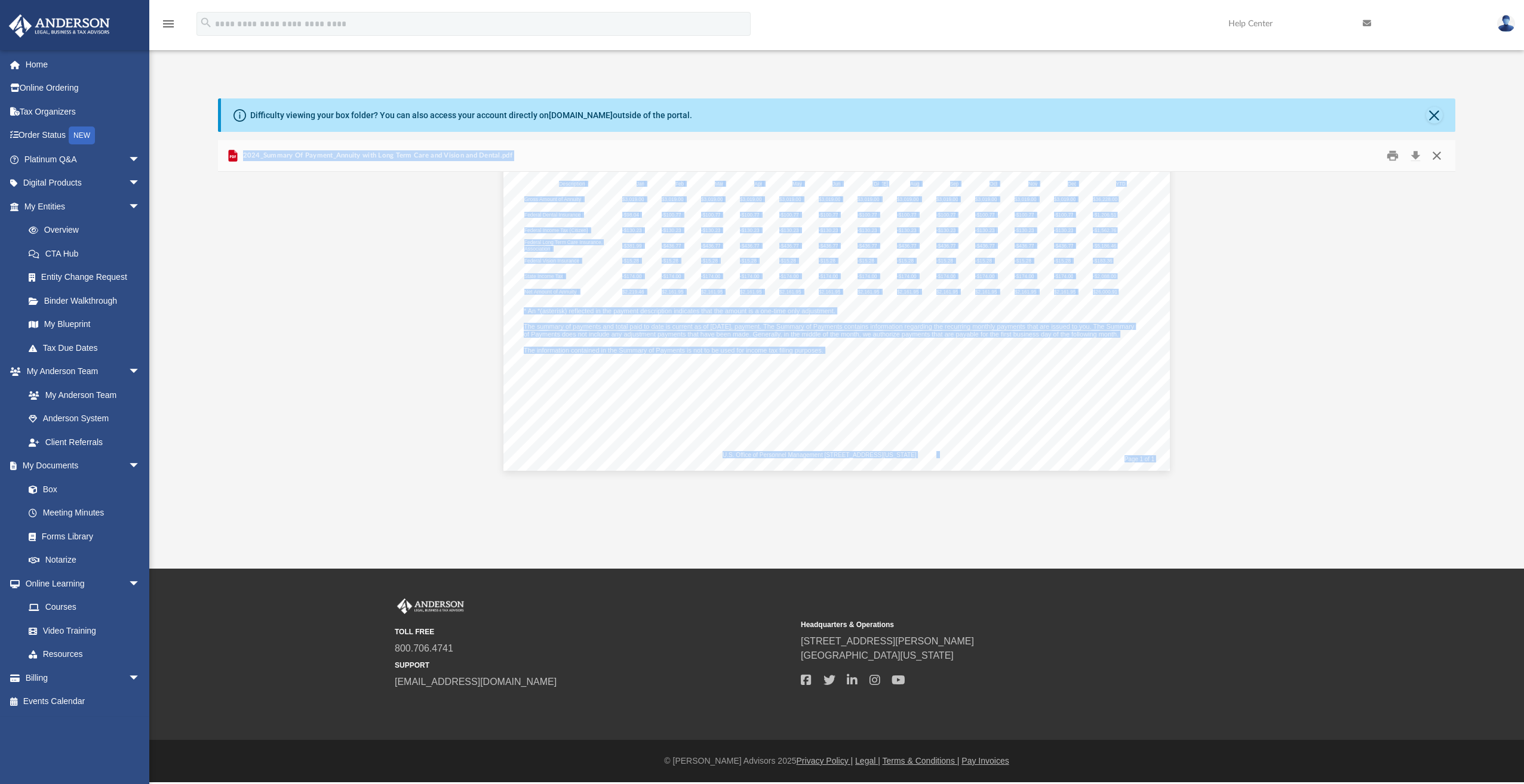
click at [1435, 156] on button "Close" at bounding box center [1436, 155] width 21 height 18
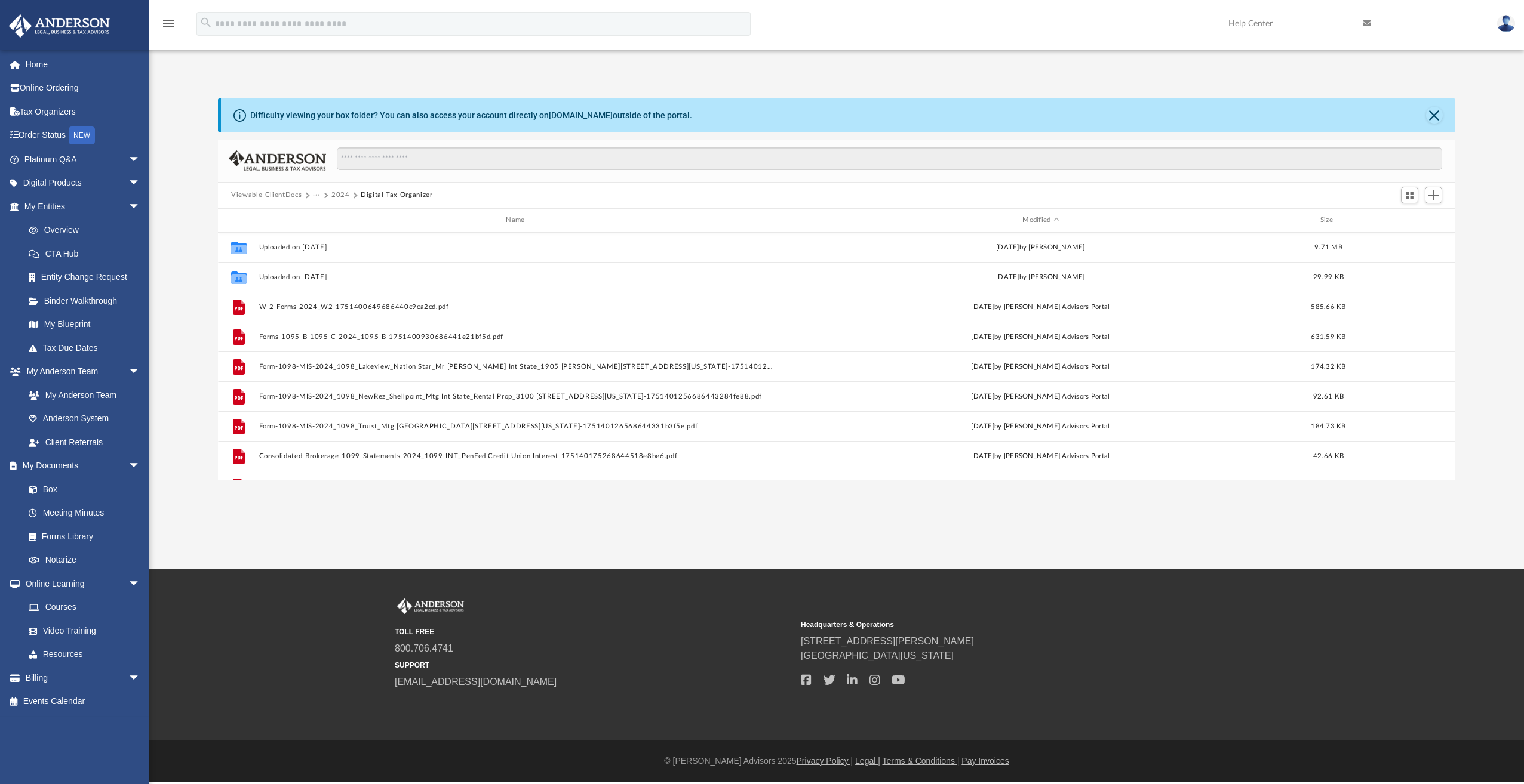
scroll to position [0, 0]
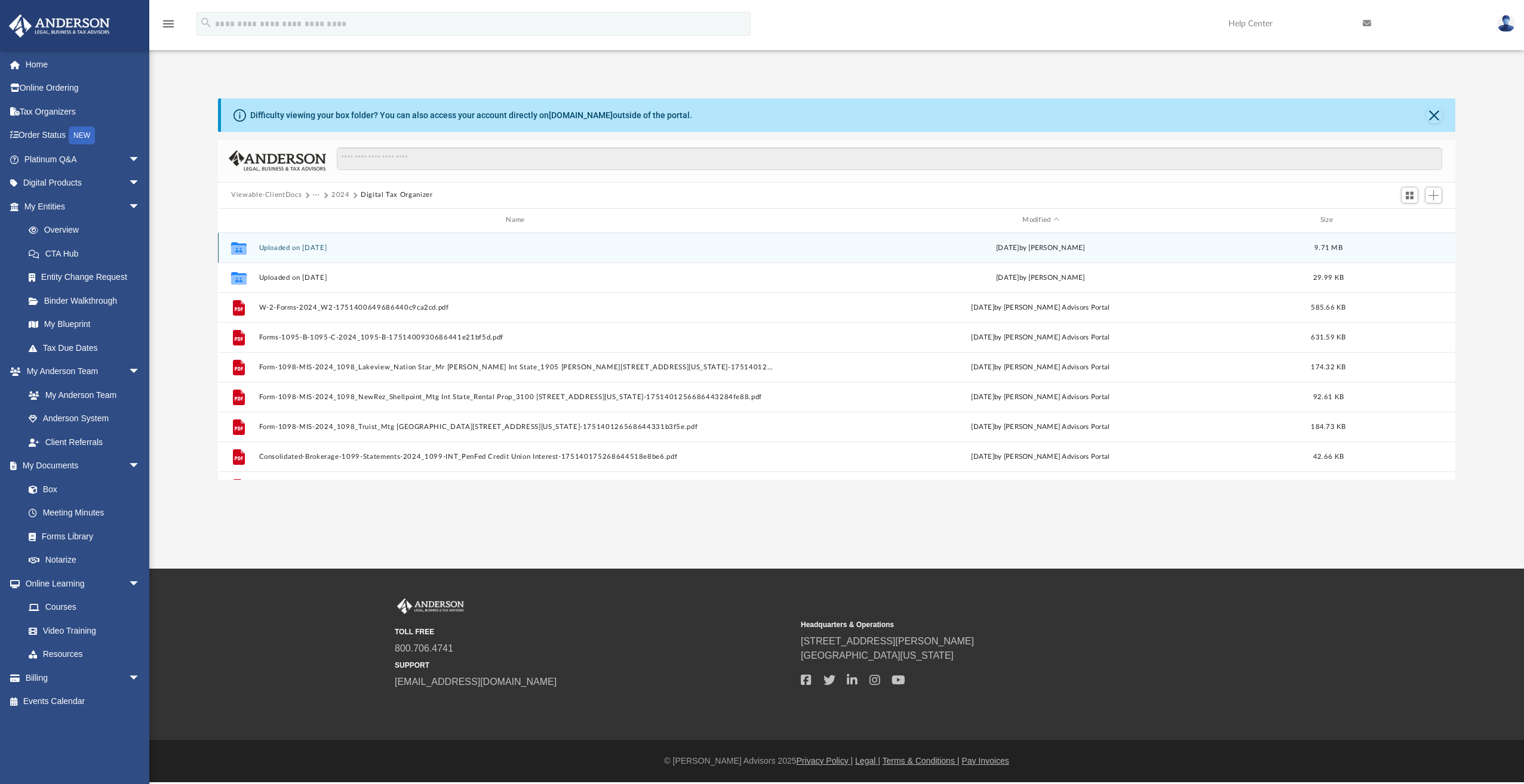
click at [284, 245] on button "Uploaded on [DATE]" at bounding box center [518, 248] width 518 height 8
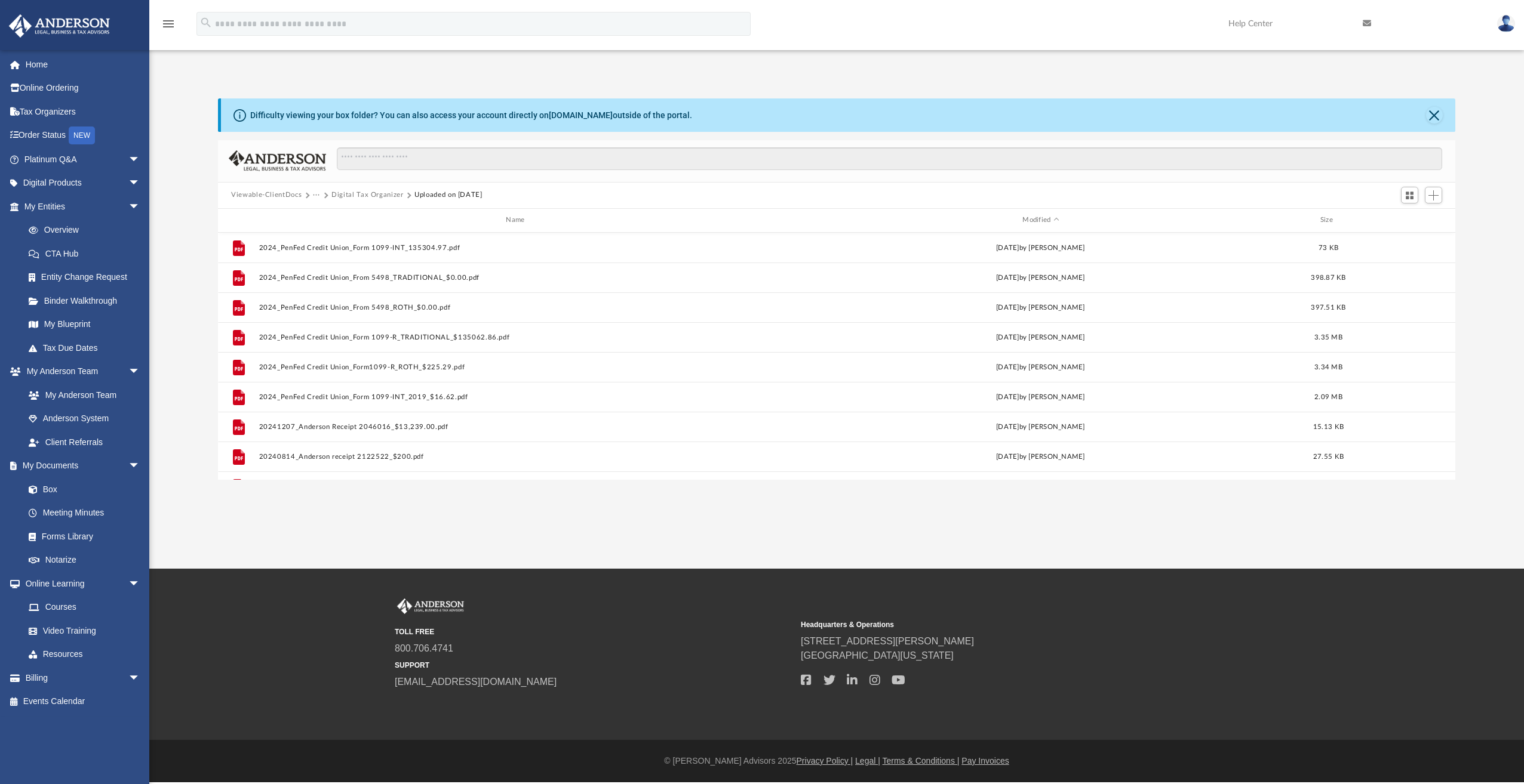
click at [375, 193] on button "Digital Tax Organizer" at bounding box center [367, 195] width 73 height 11
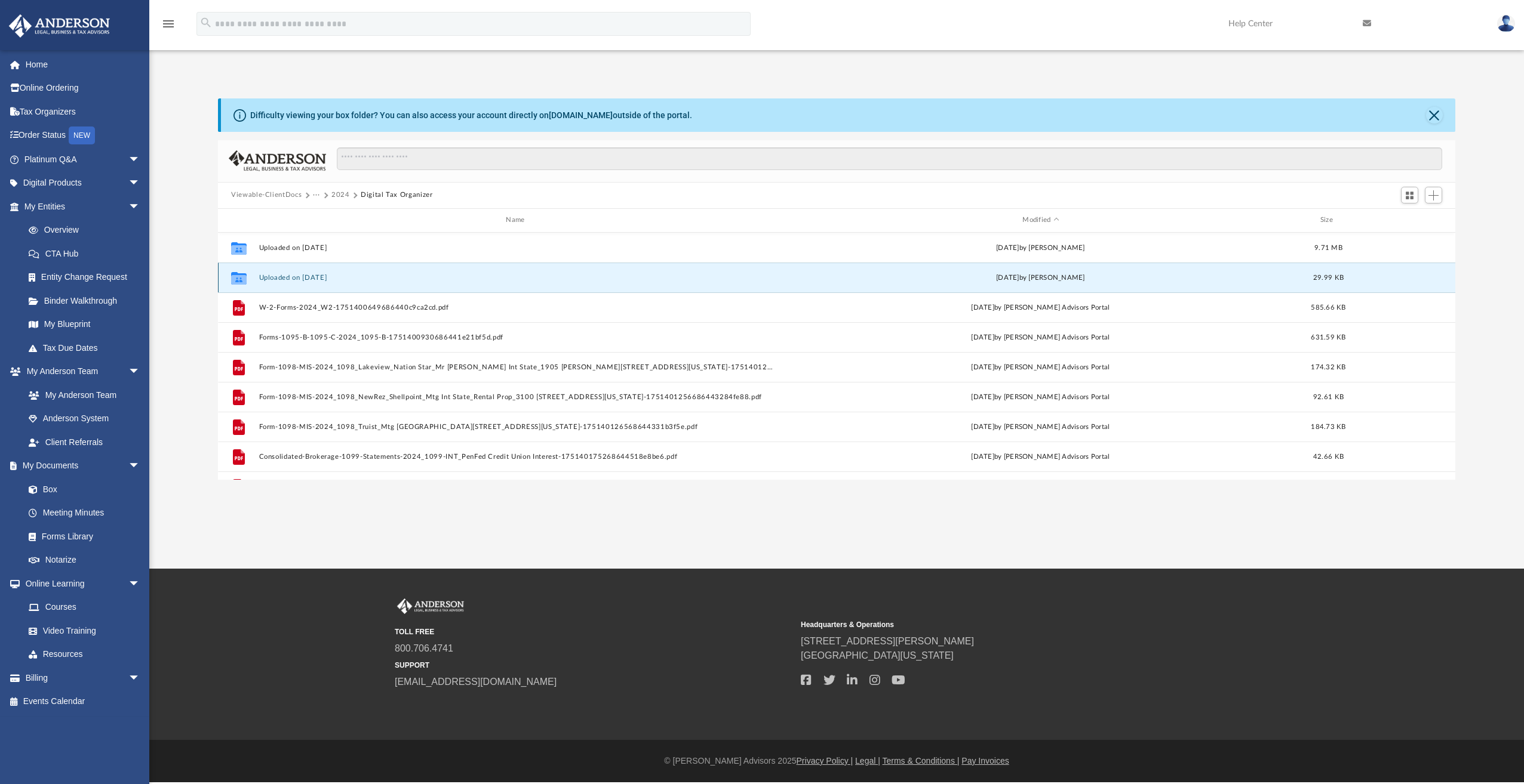
click at [319, 278] on button "Uploaded on [DATE]" at bounding box center [518, 278] width 518 height 8
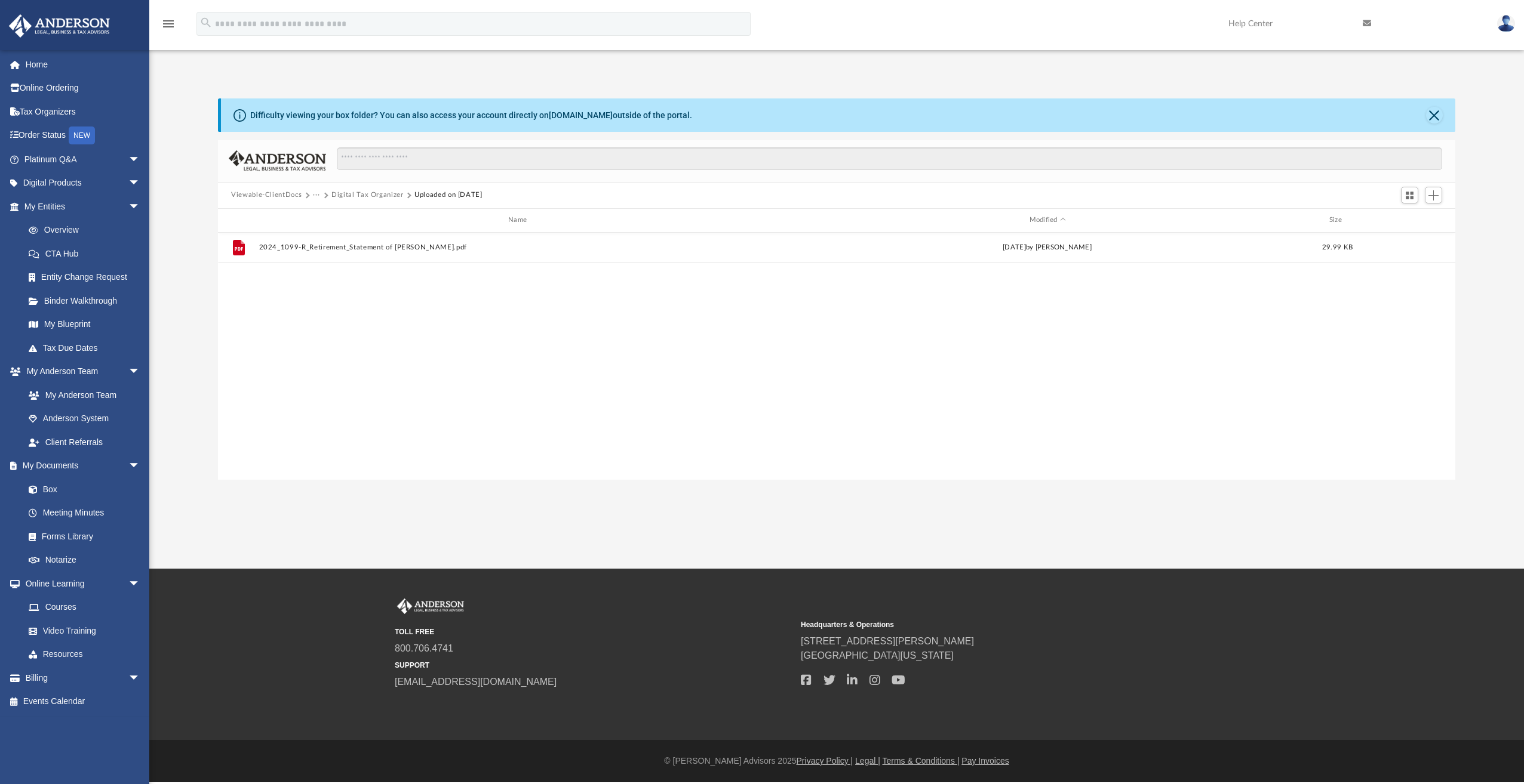
drag, startPoint x: 319, startPoint y: 278, endPoint x: 389, endPoint y: 295, distance: 72.0
click at [389, 295] on div "File 2024_1099-R_Retirement_Statement of [PERSON_NAME].pdf [DATE] by [PERSON_NA…" at bounding box center [836, 356] width 1237 height 247
click at [362, 193] on button "Digital Tax Organizer" at bounding box center [367, 195] width 73 height 11
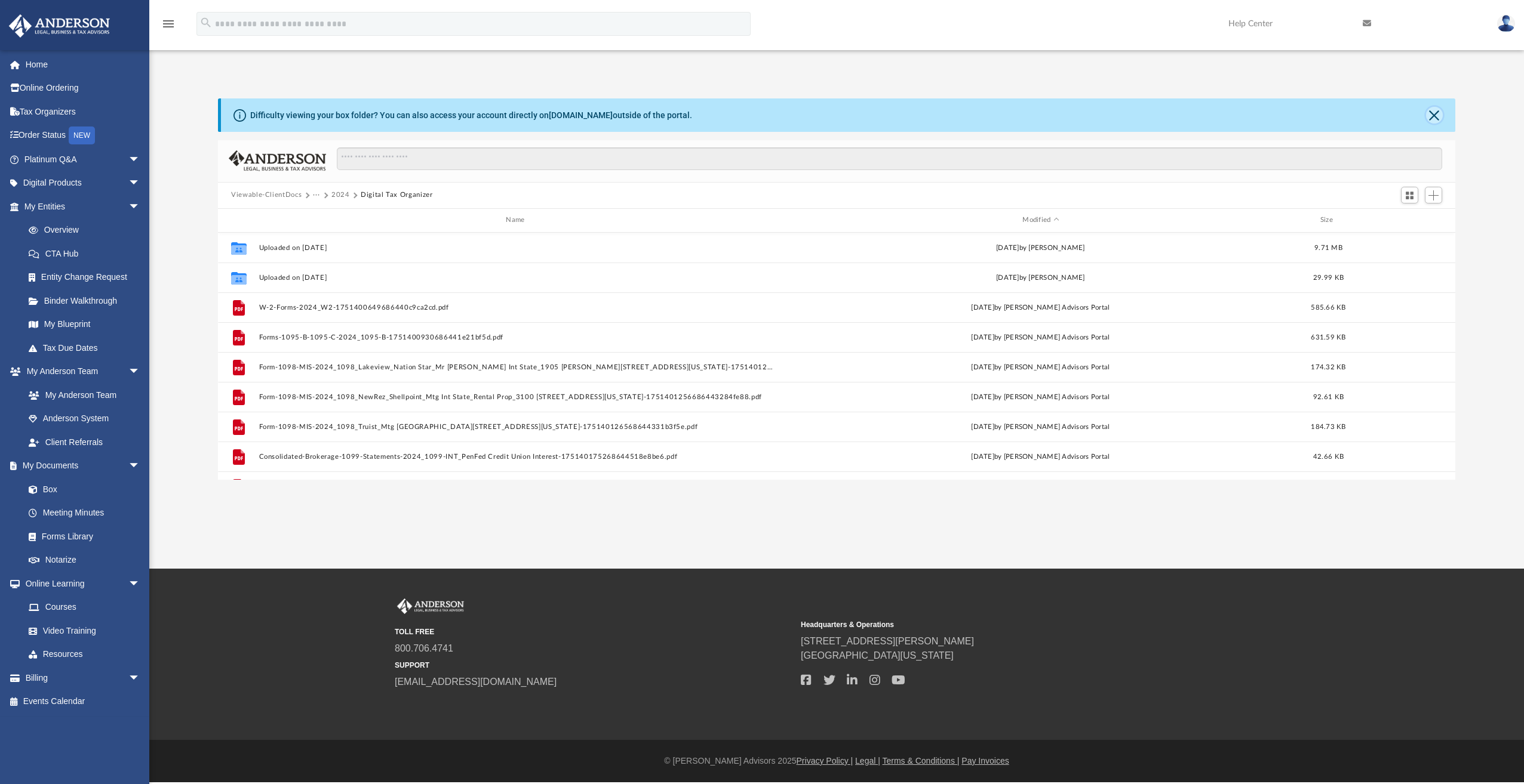
click at [1439, 119] on button "Close" at bounding box center [1434, 115] width 17 height 17
